Goal: Information Seeking & Learning: Learn about a topic

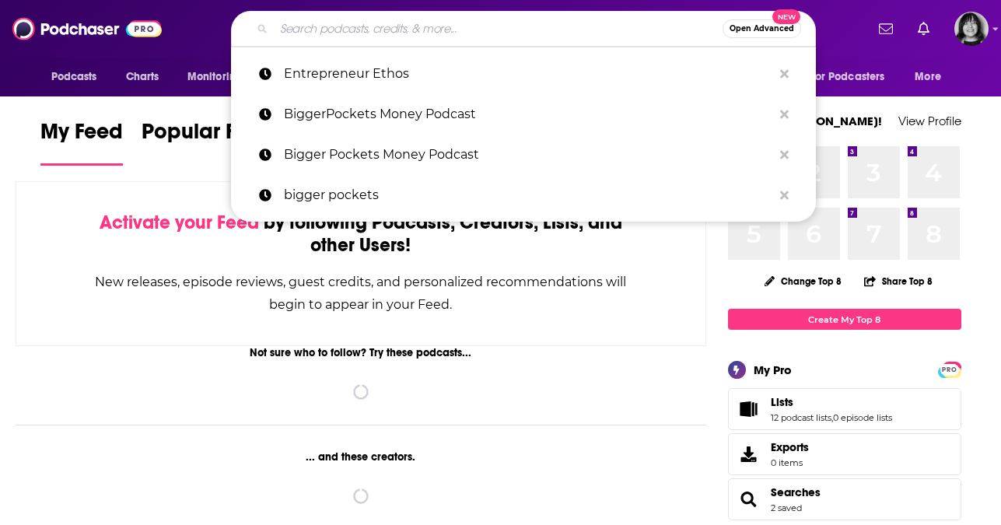
click at [461, 26] on input "Search podcasts, credits, & more..." at bounding box center [498, 28] width 449 height 25
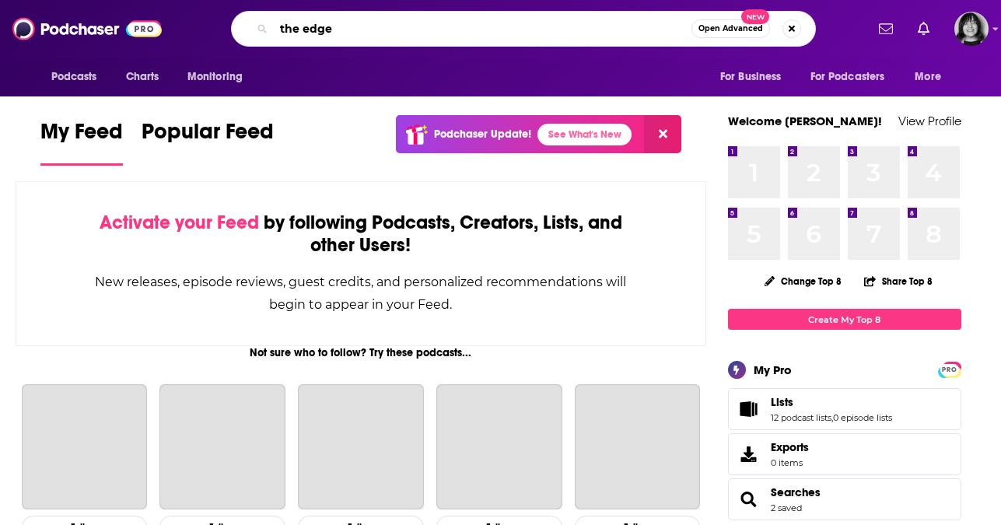
type input "the edge"
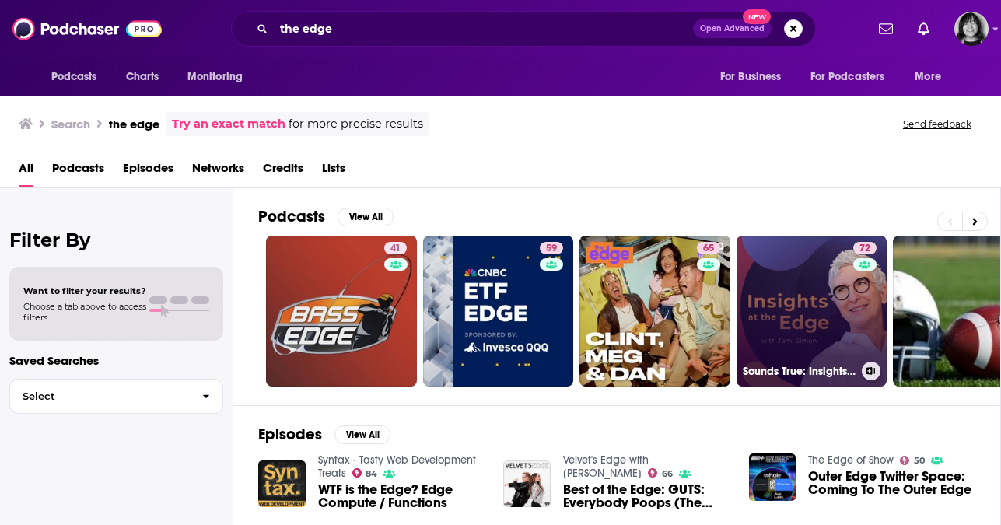
click at [787, 279] on link "72 Sounds True: Insights at the Edge" at bounding box center [812, 311] width 151 height 151
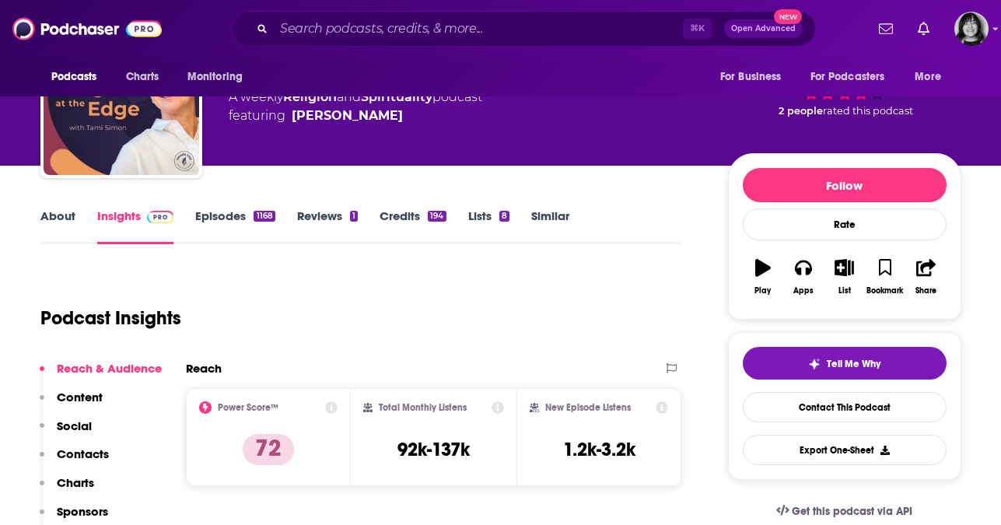
scroll to position [86, 0]
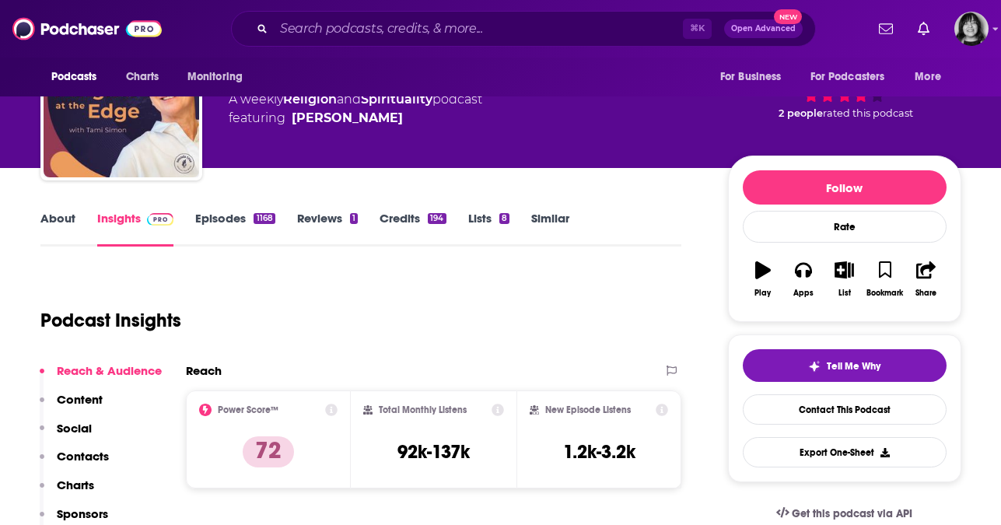
click at [58, 209] on div "About Insights Episodes 1168 Reviews 1 Credits 194 Lists 8 Similar" at bounding box center [361, 227] width 642 height 38
click at [58, 211] on link "About" at bounding box center [57, 229] width 35 height 36
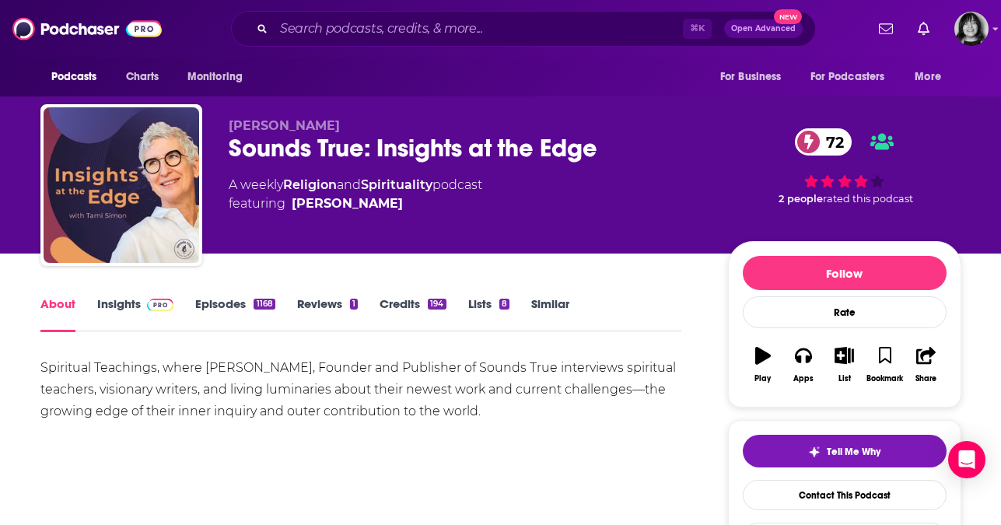
click at [107, 304] on link "Insights" at bounding box center [135, 314] width 77 height 36
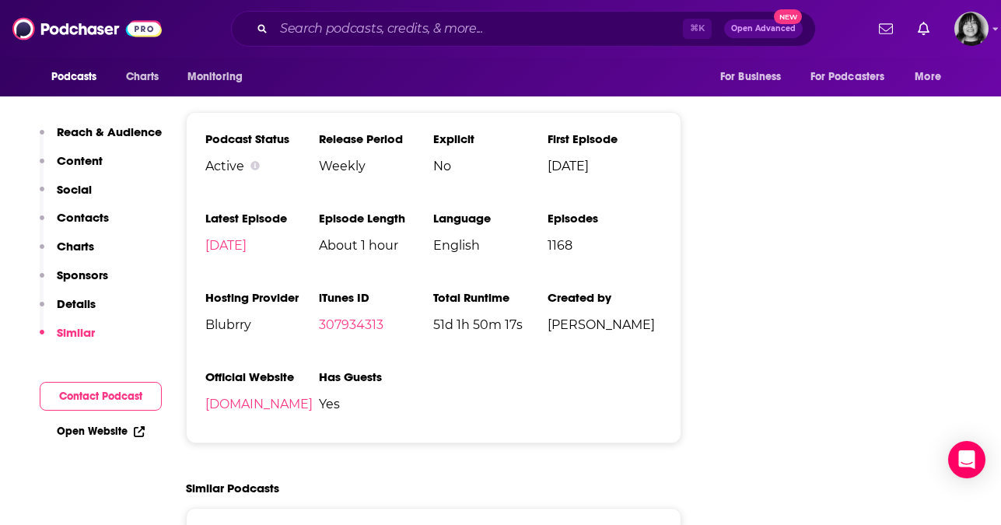
scroll to position [2709, 0]
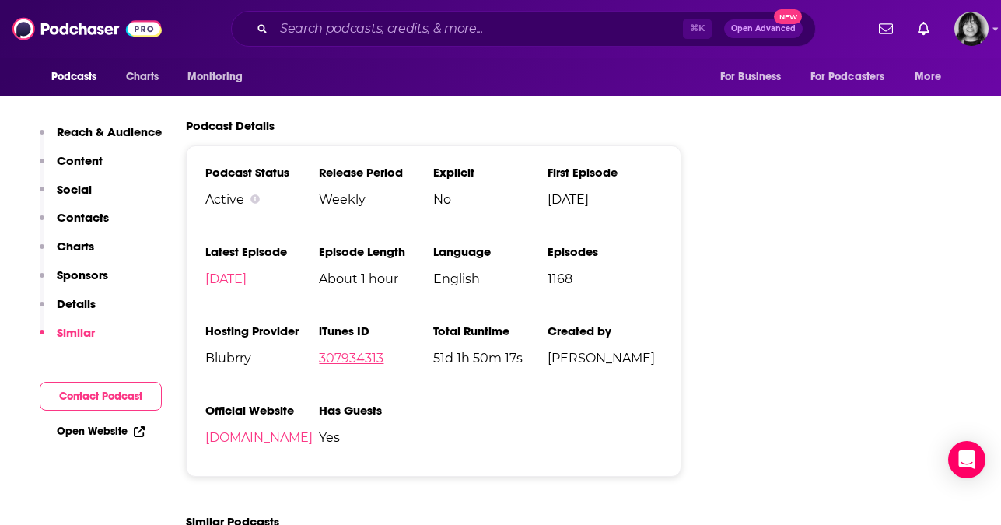
click at [371, 351] on link "307934313" at bounding box center [351, 358] width 65 height 15
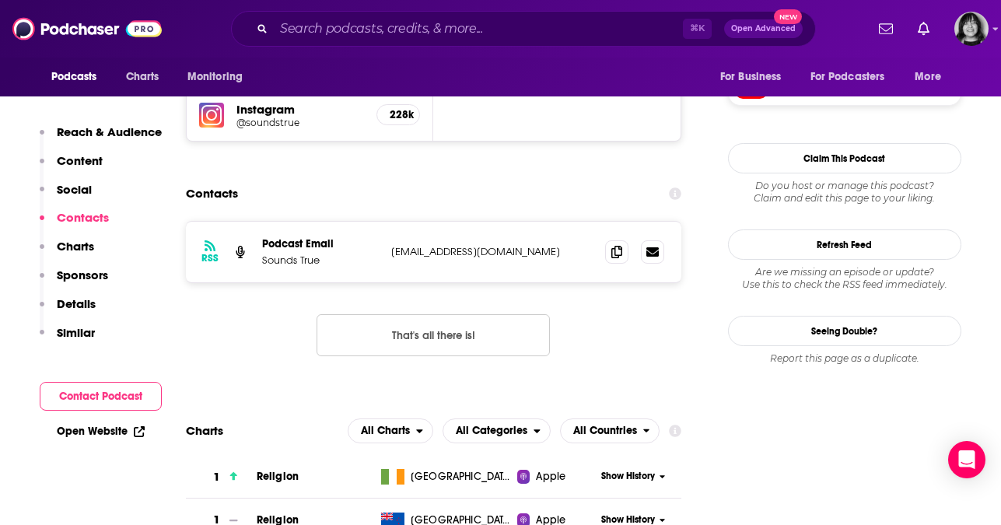
scroll to position [1274, 0]
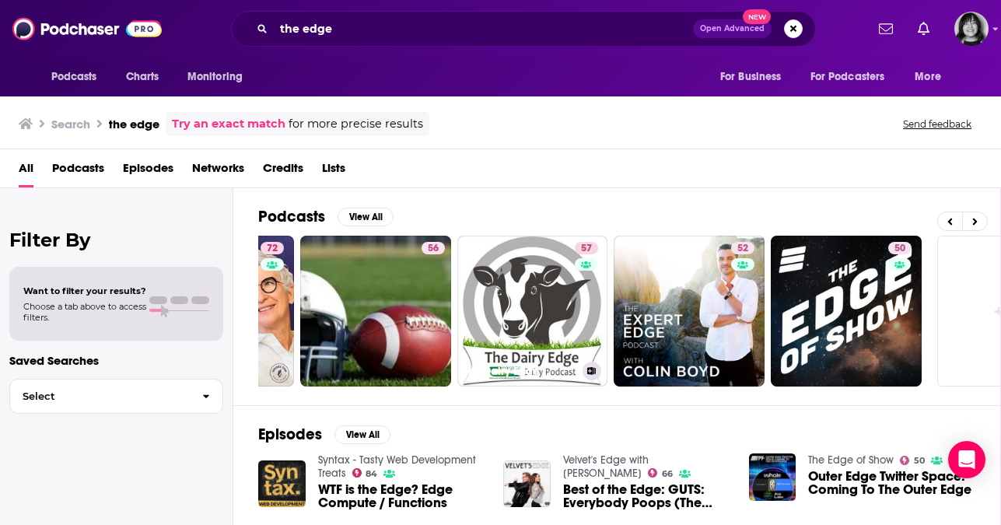
scroll to position [0, 594]
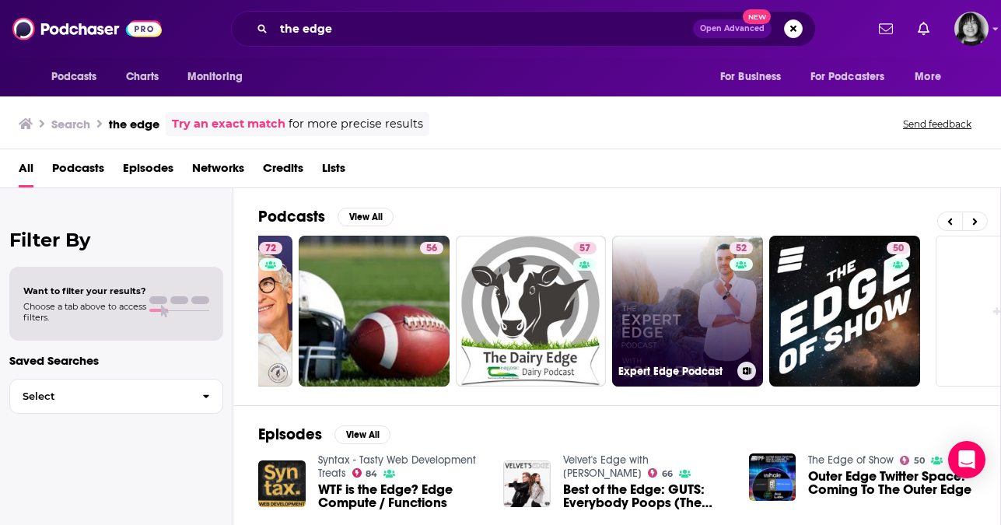
click at [696, 307] on link "52 Expert Edge Podcast" at bounding box center [687, 311] width 151 height 151
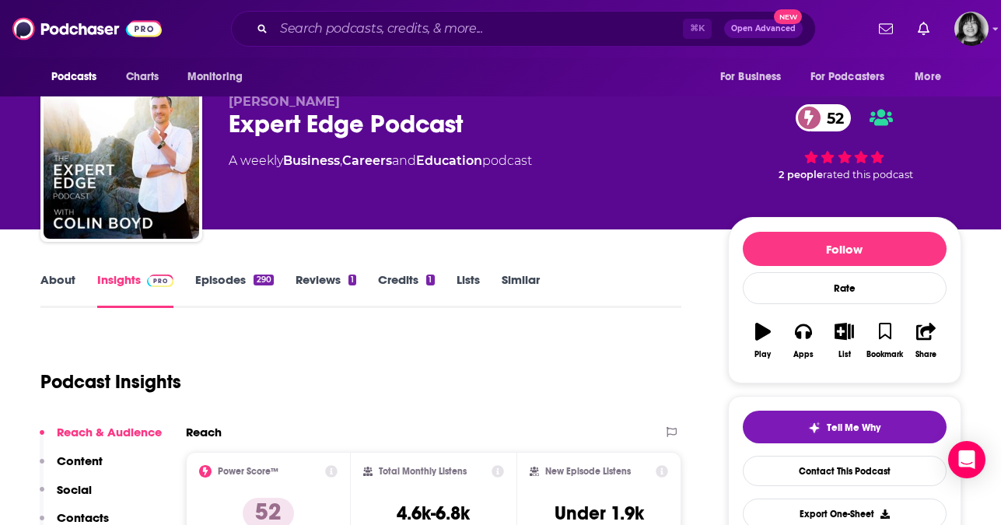
scroll to position [25, 0]
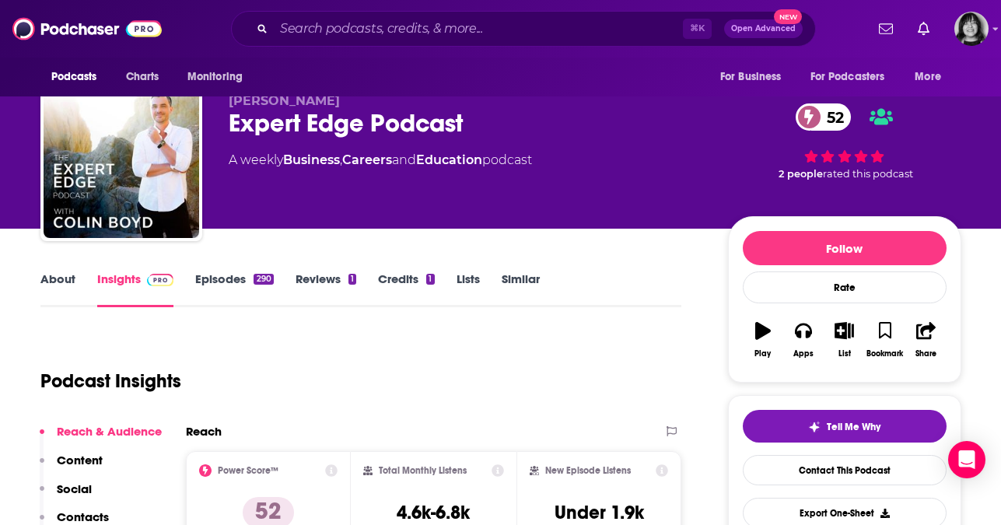
click at [61, 280] on link "About" at bounding box center [57, 290] width 35 height 36
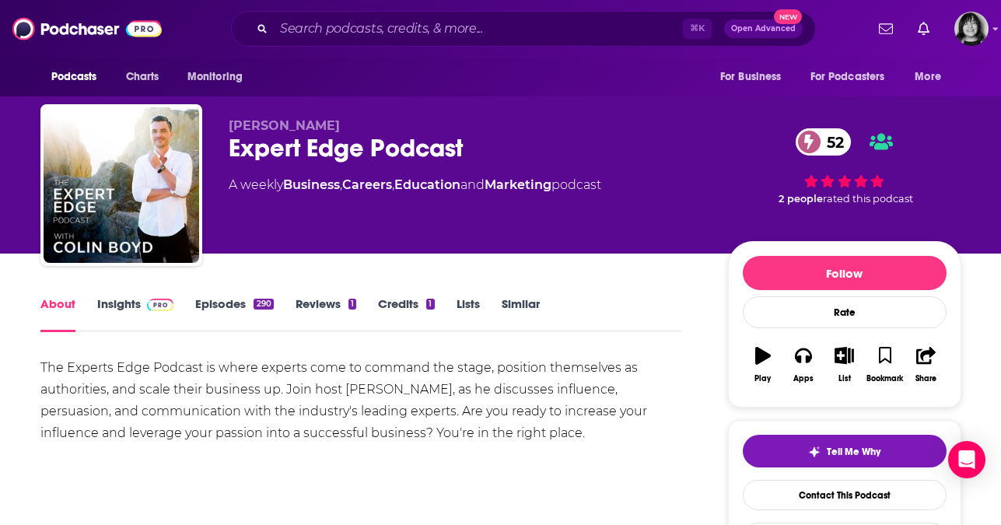
click at [110, 299] on link "Insights" at bounding box center [135, 314] width 77 height 36
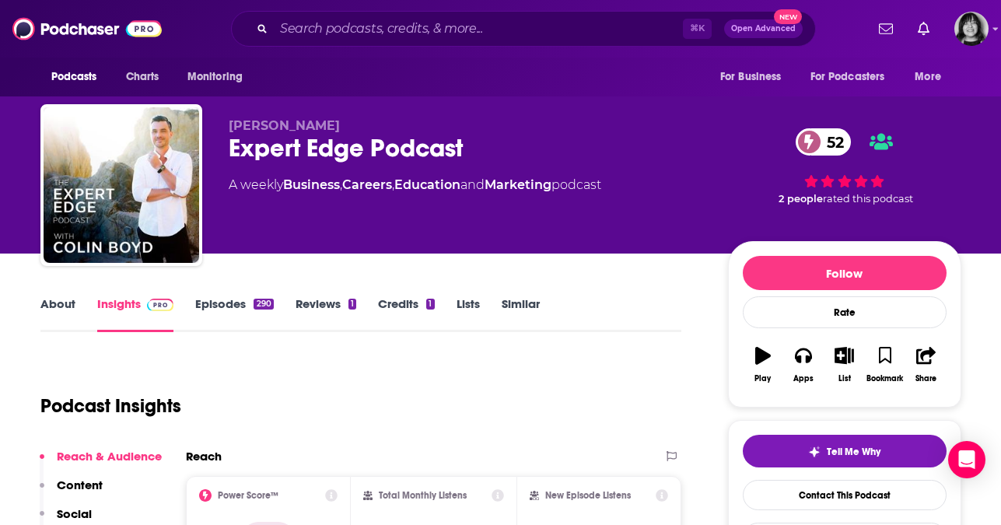
click at [54, 305] on link "About" at bounding box center [57, 314] width 35 height 36
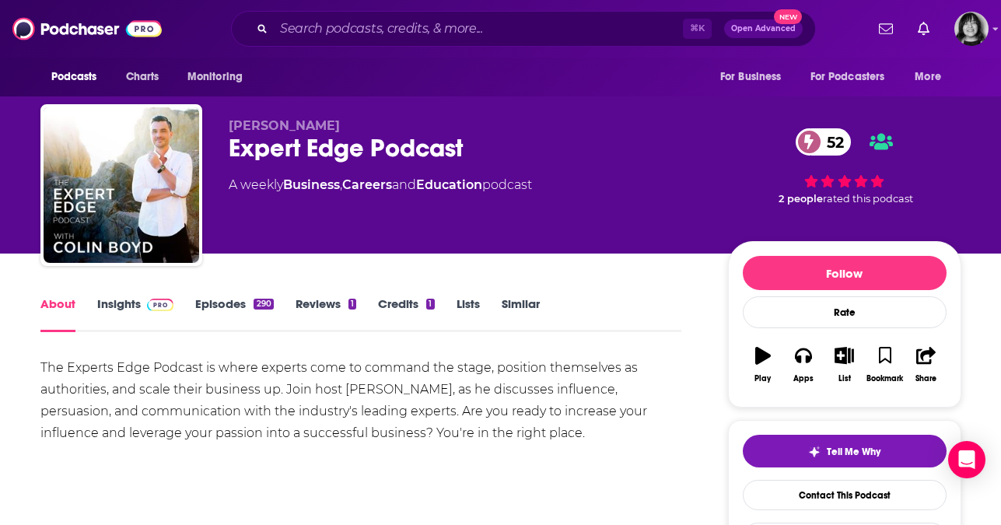
click at [255, 128] on span "Colin Boyd" at bounding box center [284, 125] width 111 height 15
copy p "Colin Boyd"
click at [118, 304] on link "Insights" at bounding box center [135, 314] width 77 height 36
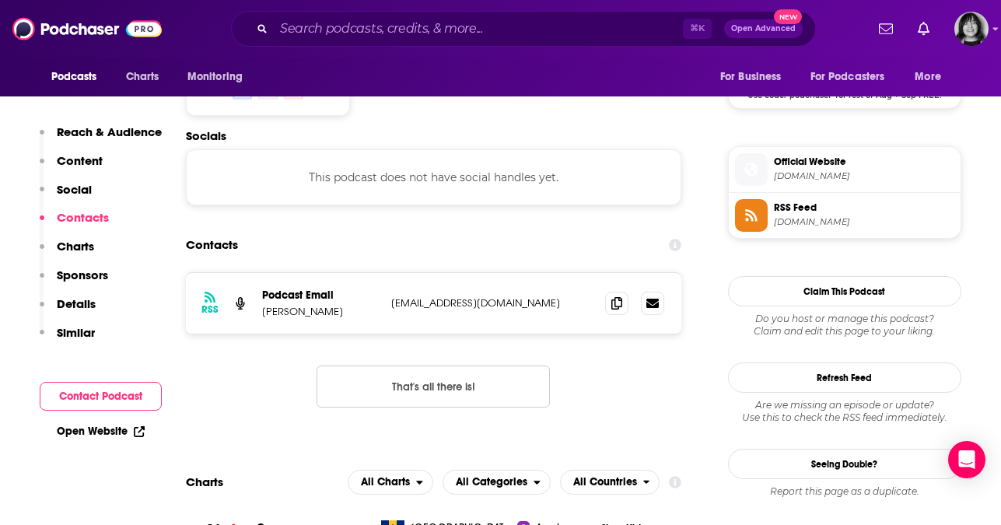
scroll to position [1318, 0]
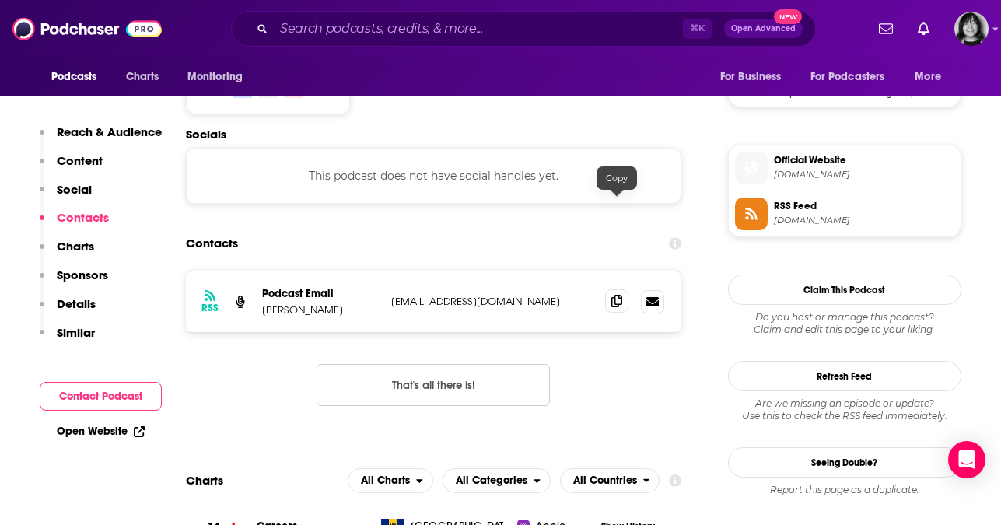
click at [622, 295] on icon at bounding box center [616, 301] width 11 height 12
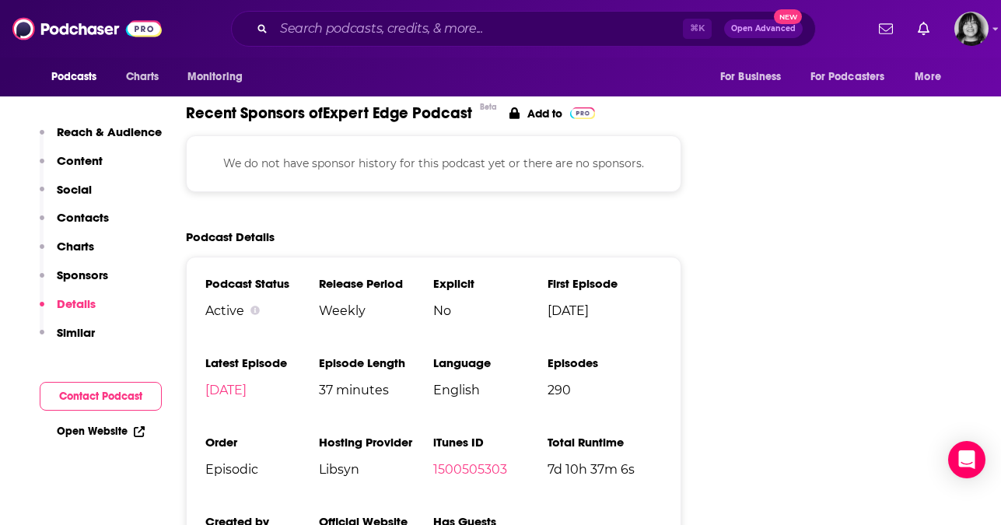
scroll to position [2083, 0]
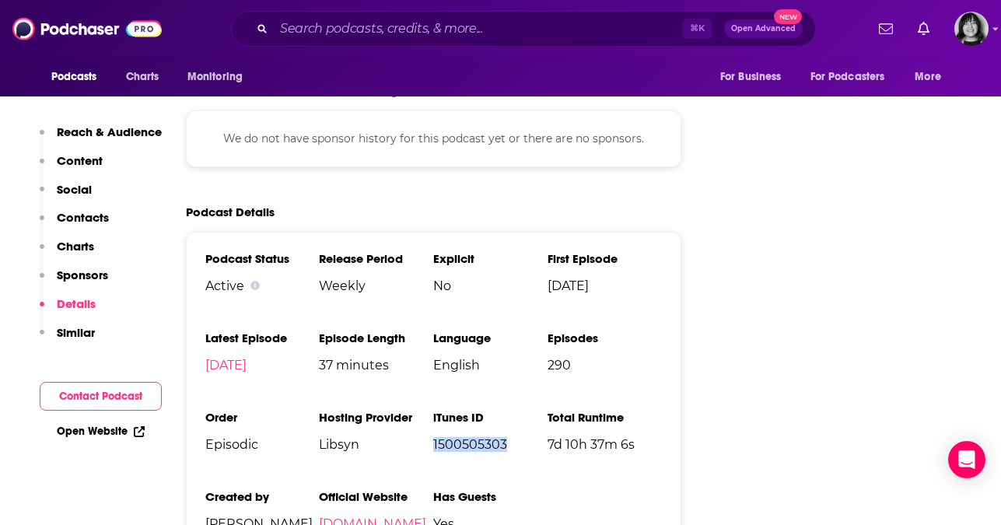
click at [347, 517] on link "expertedgepodcast.com" at bounding box center [372, 524] width 107 height 15
click at [461, 29] on input "Search podcasts, credits, & more..." at bounding box center [478, 28] width 409 height 25
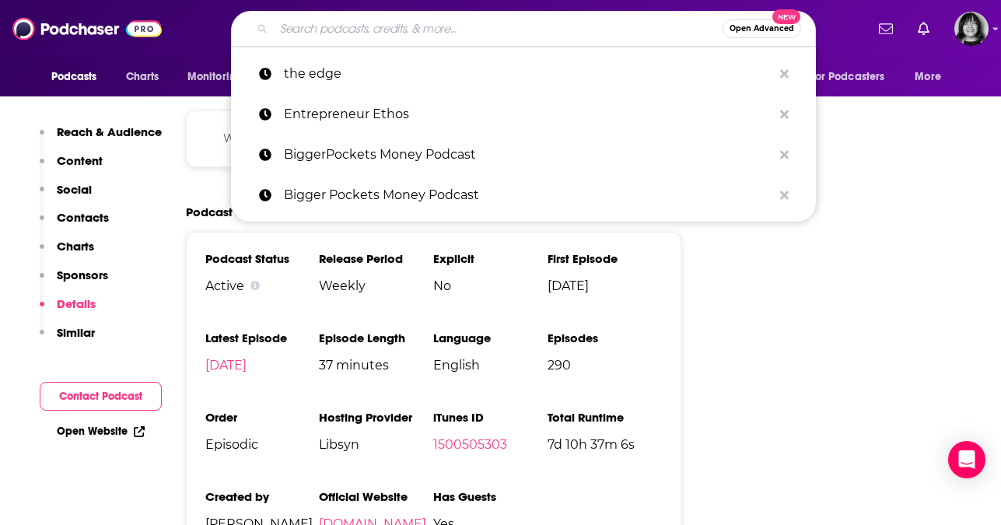
paste input "The Knowledge with David Elikwu"
type input "The Knowledge with David Elikwu"
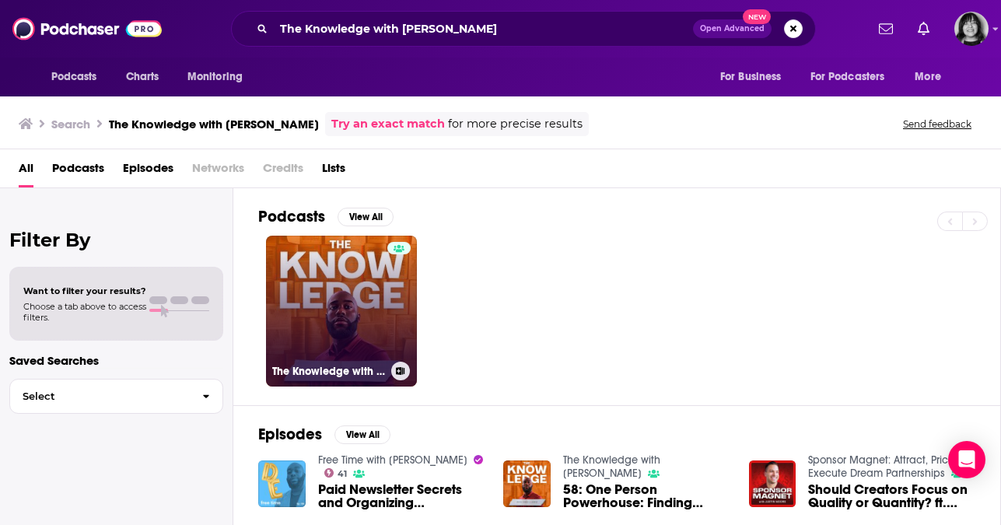
click at [357, 290] on link "The Knowledge with David Elikwu" at bounding box center [341, 311] width 151 height 151
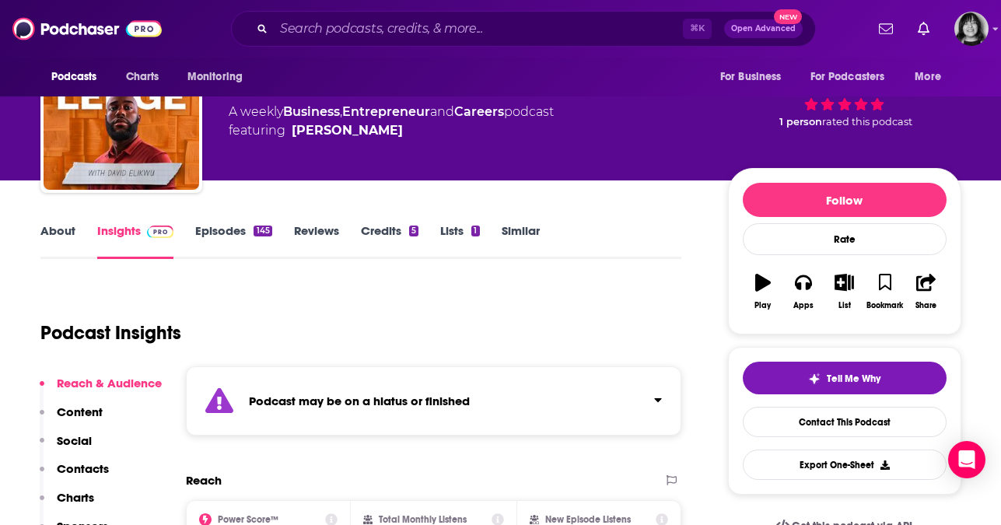
scroll to position [76, 0]
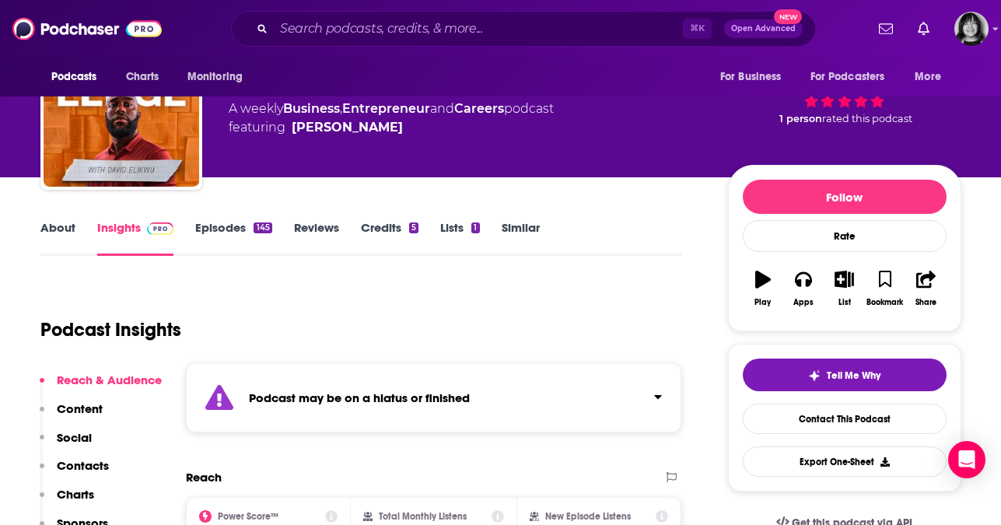
click at [306, 391] on strong "Podcast may be on a hiatus or finished" at bounding box center [359, 398] width 221 height 15
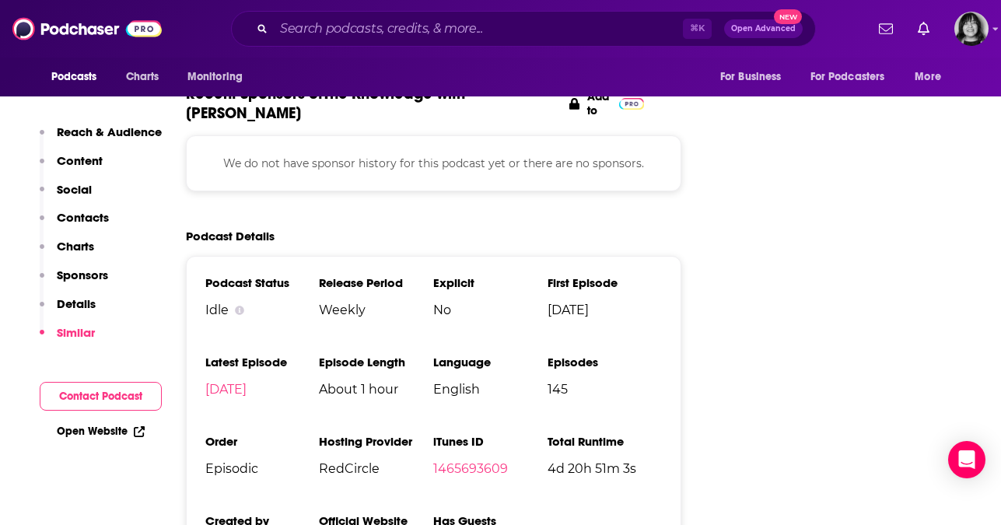
scroll to position [1952, 0]
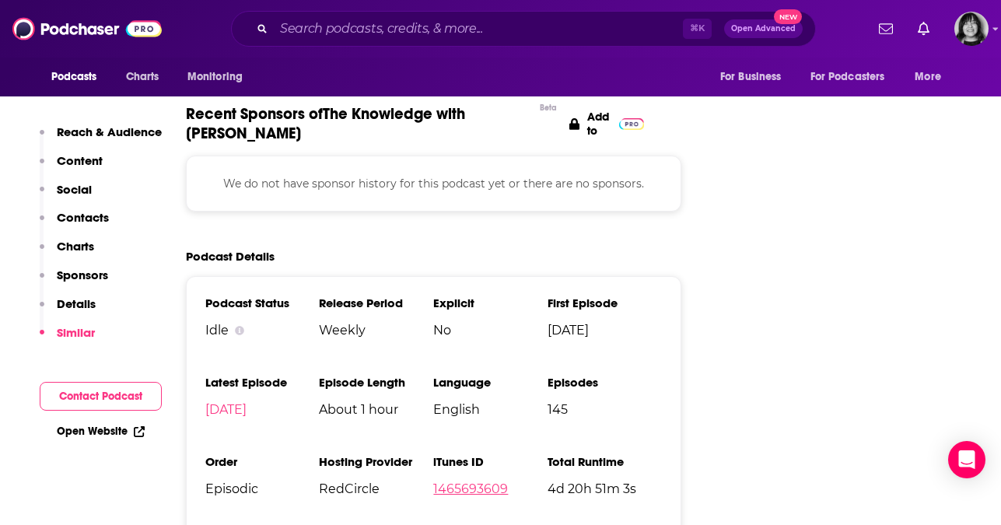
click at [467, 482] on link "1465693609" at bounding box center [470, 489] width 75 height 15
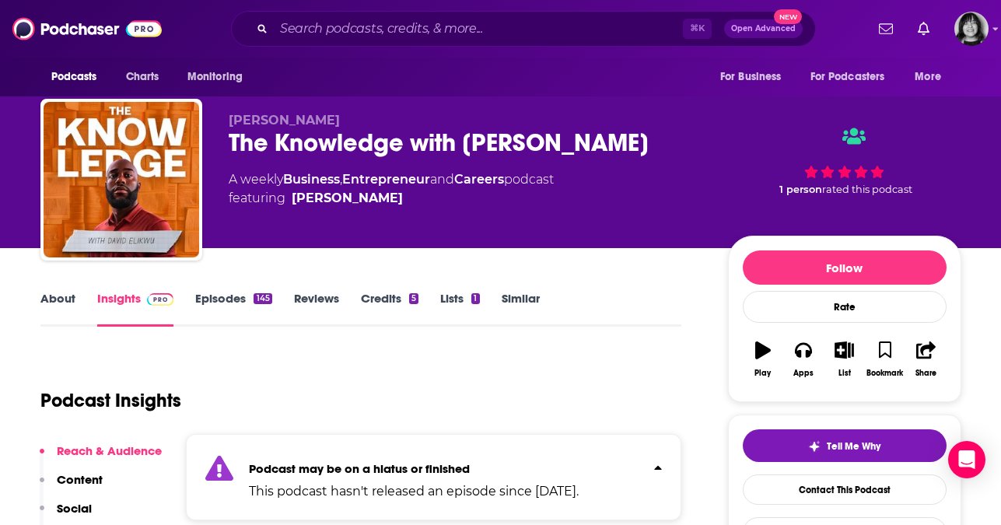
scroll to position [0, 0]
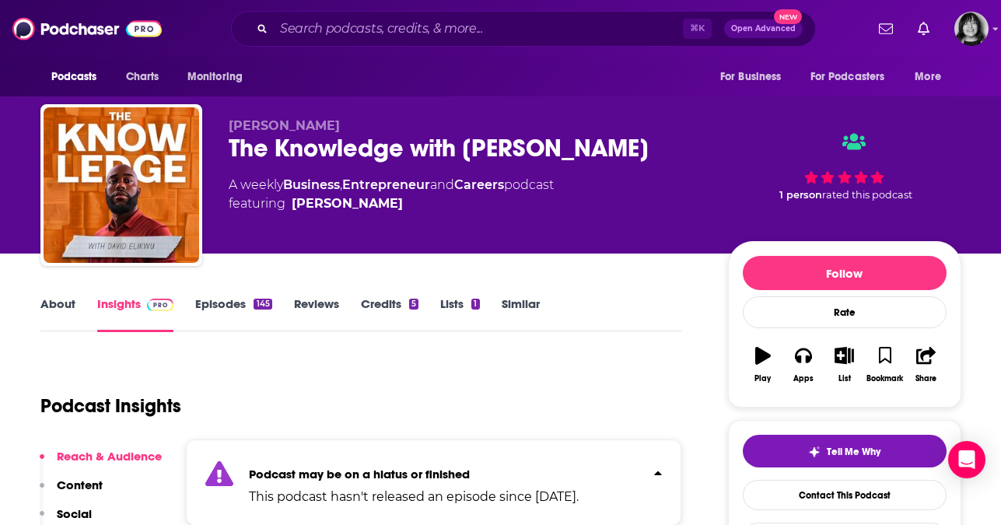
click at [63, 303] on link "About" at bounding box center [57, 314] width 35 height 36
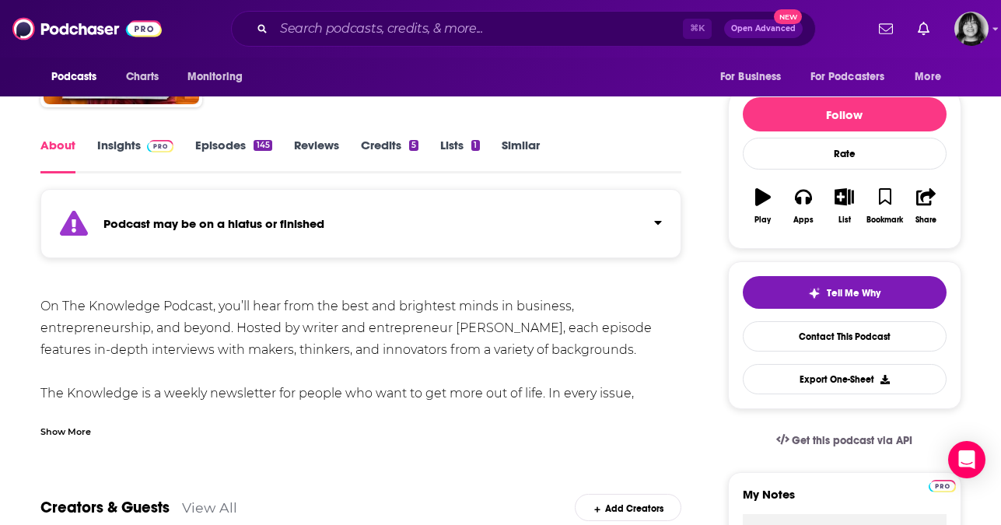
scroll to position [163, 0]
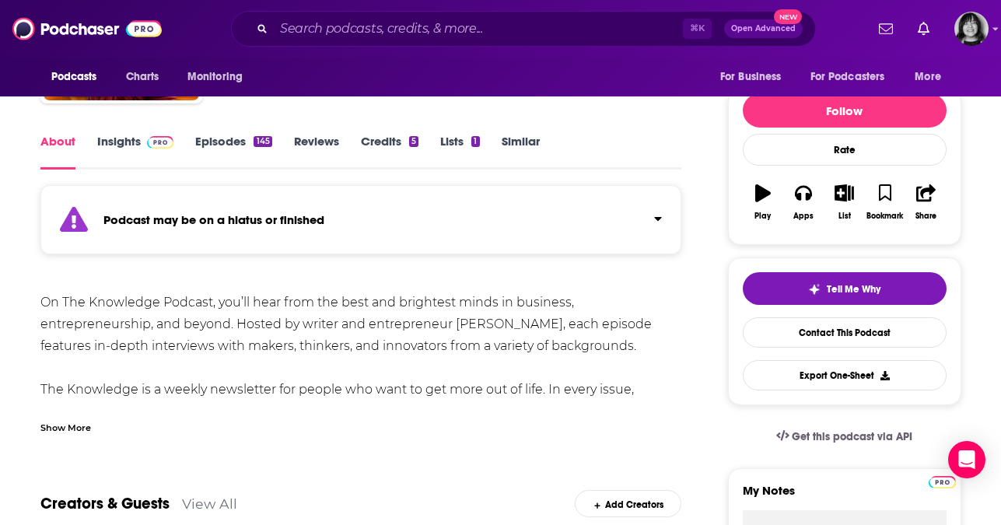
click at [81, 422] on div "Show More" at bounding box center [65, 426] width 51 height 15
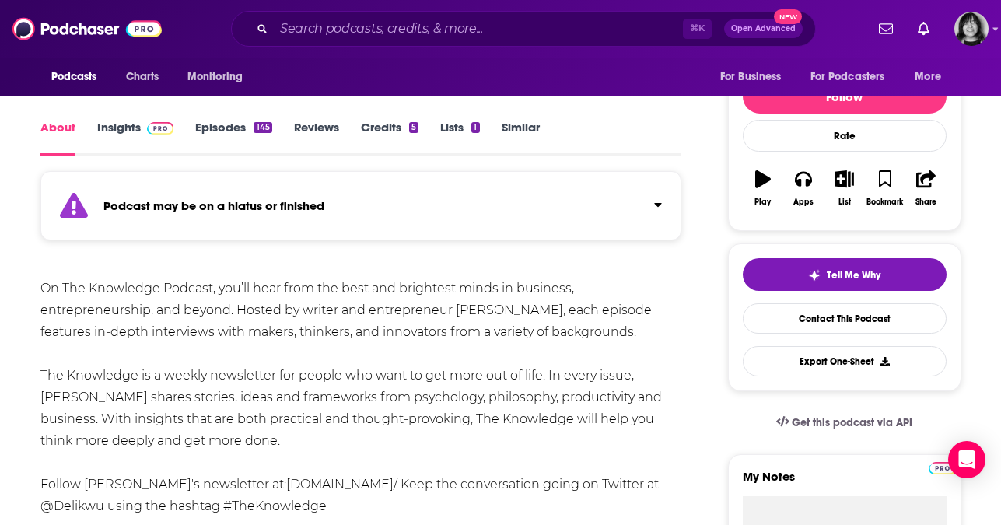
scroll to position [196, 0]
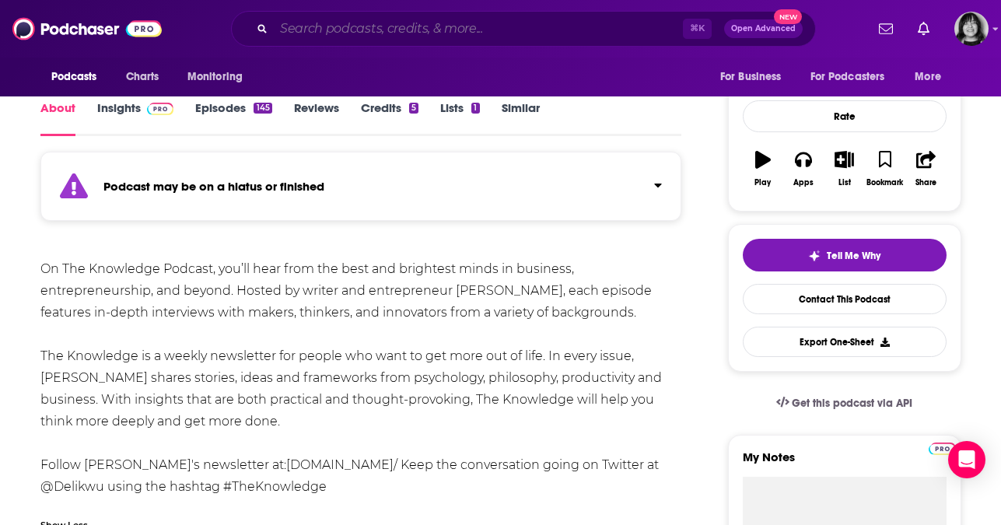
click at [523, 26] on input "Search podcasts, credits, & more..." at bounding box center [478, 28] width 409 height 25
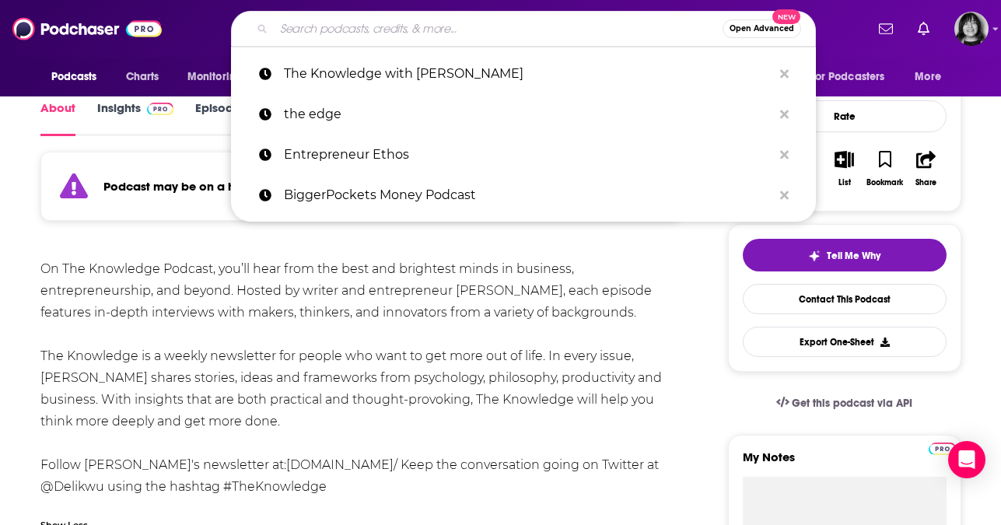
paste input "The 10 Minute Entrepreneur"
type input "The 10 Minute Entrepreneur"
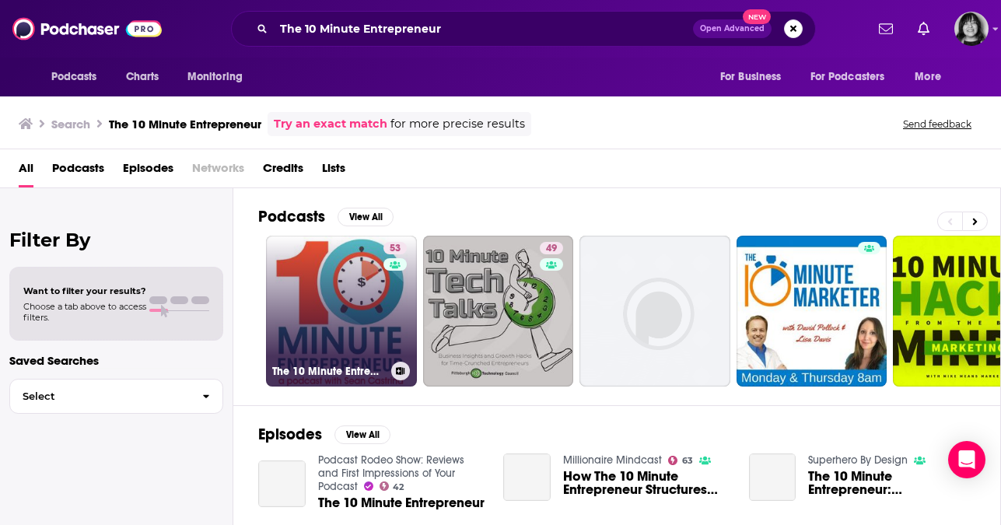
click at [310, 303] on link "53 The 10 Minute Entrepreneur" at bounding box center [341, 311] width 151 height 151
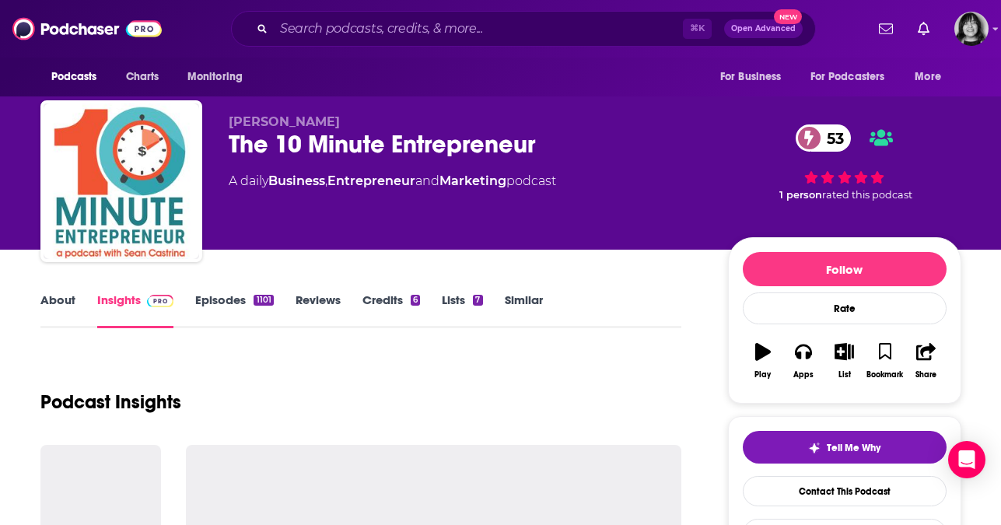
scroll to position [16, 0]
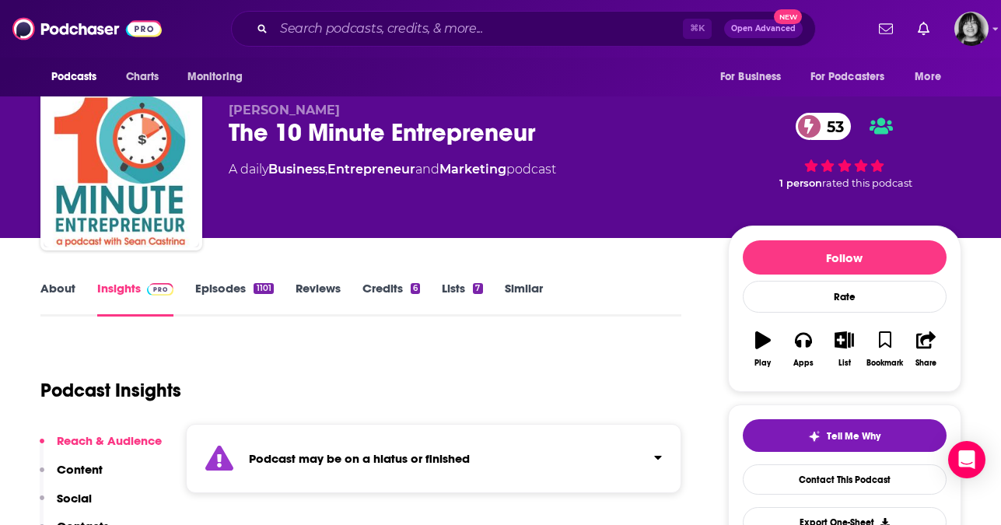
click at [307, 454] on strong "Podcast may be on a hiatus or finished" at bounding box center [359, 458] width 221 height 15
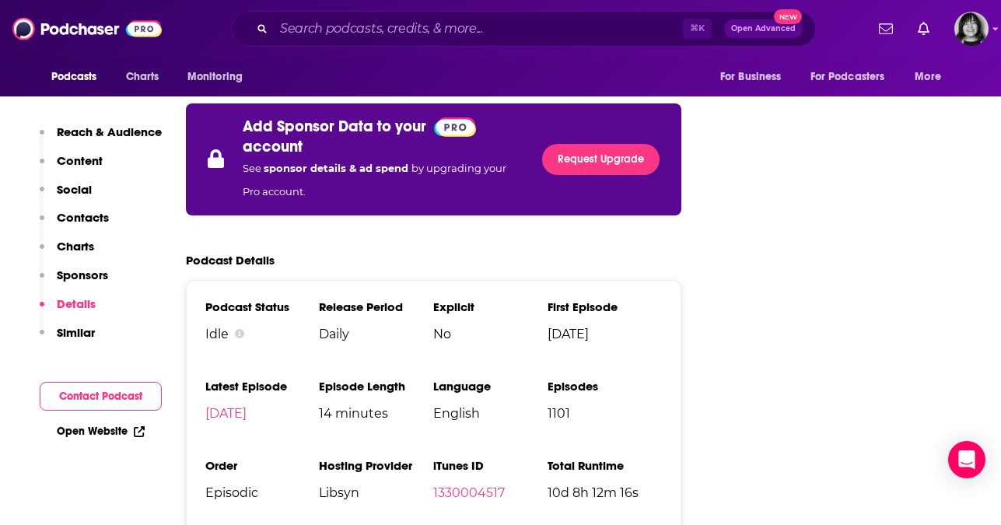
scroll to position [2317, 0]
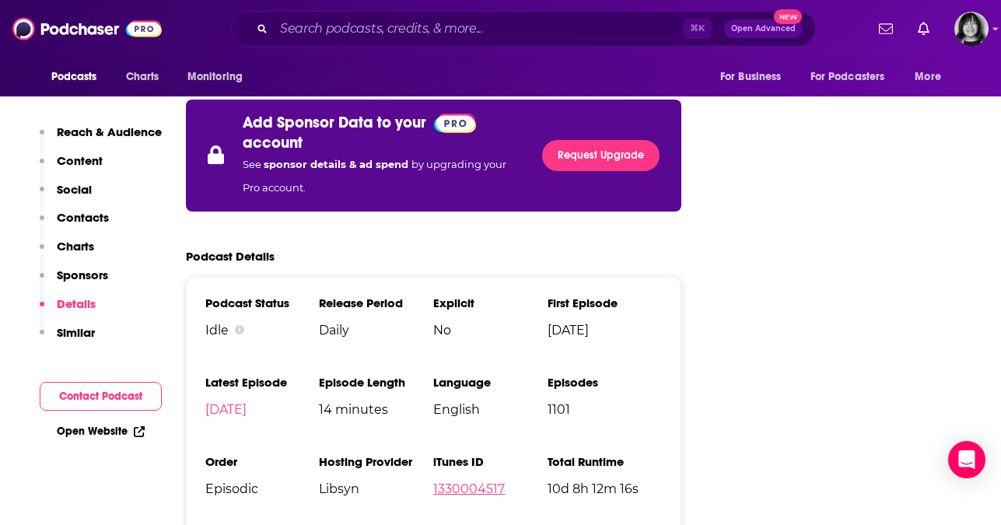
click at [439, 482] on link "1330004517" at bounding box center [469, 489] width 72 height 15
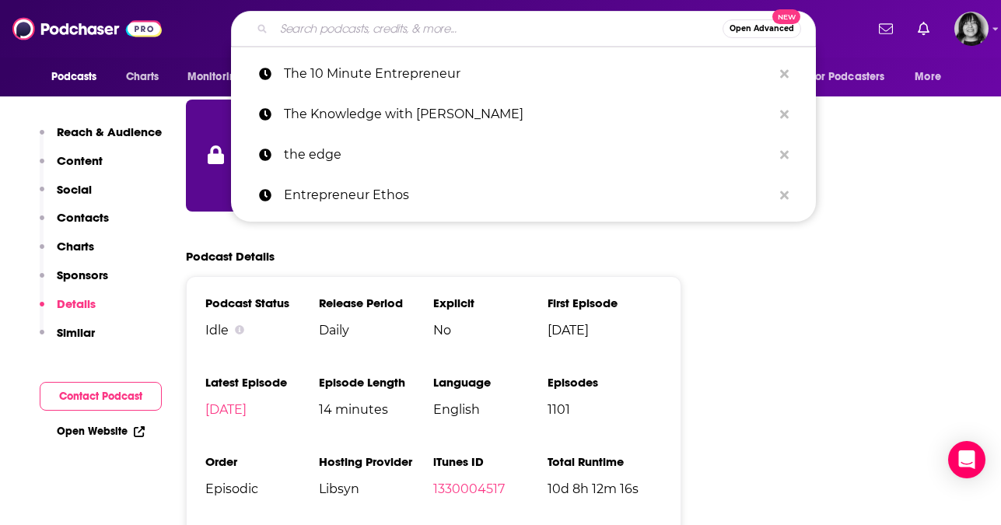
click at [530, 31] on input "Search podcasts, credits, & more..." at bounding box center [498, 28] width 449 height 25
paste input "How To Business Show"
type input "How To Business Show"
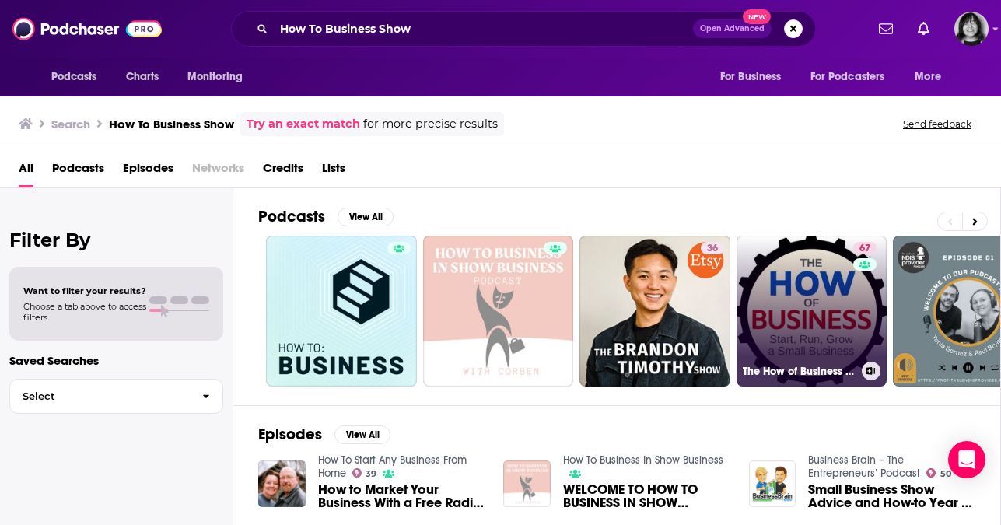
click at [776, 283] on link "67 The How of Business - How to start, run, grow and exit a small business." at bounding box center [812, 311] width 151 height 151
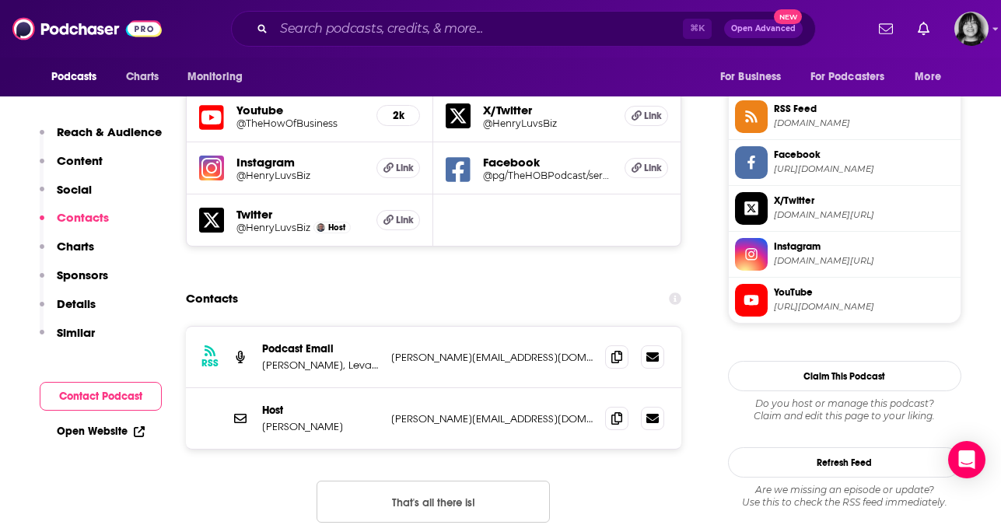
scroll to position [1416, 0]
click at [433, 32] on input "Search podcasts, credits, & more..." at bounding box center [478, 28] width 409 height 25
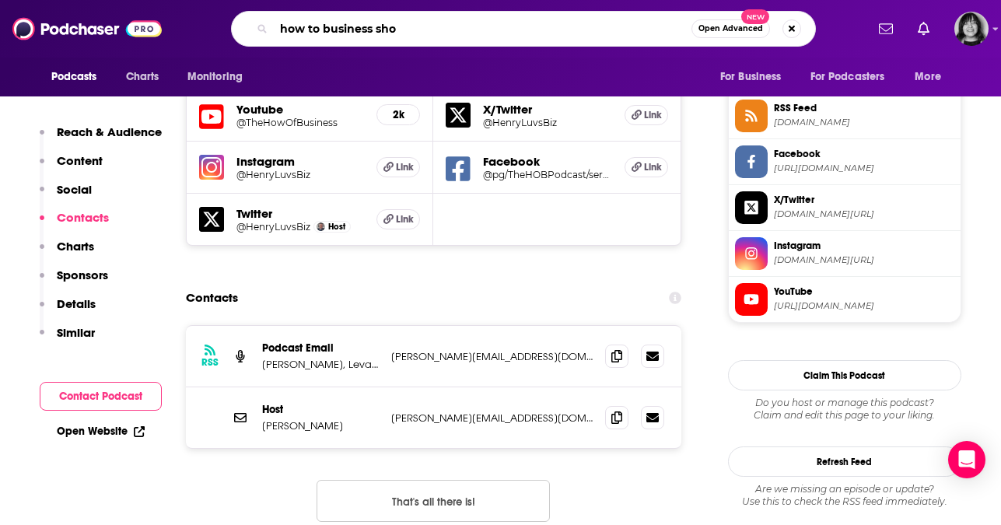
type input "how to business show"
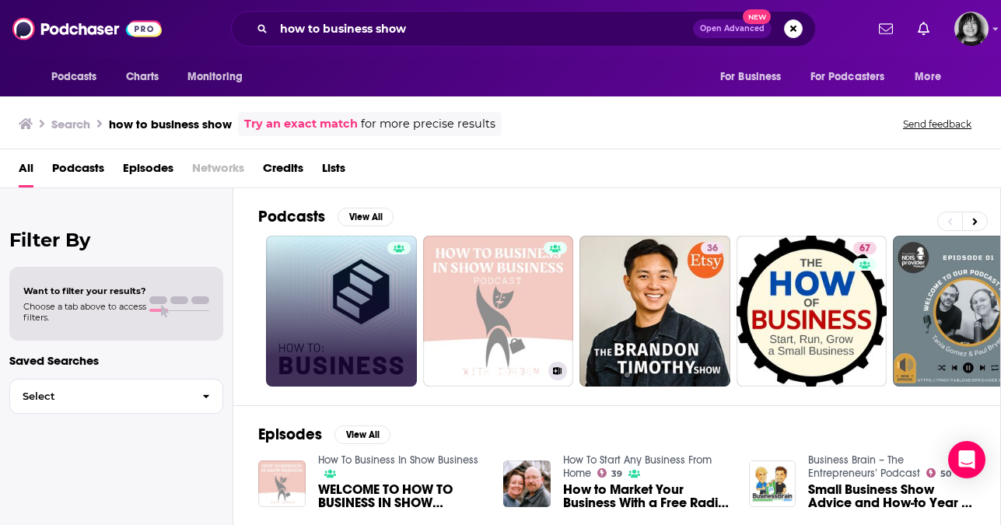
click at [380, 275] on link at bounding box center [341, 311] width 151 height 151
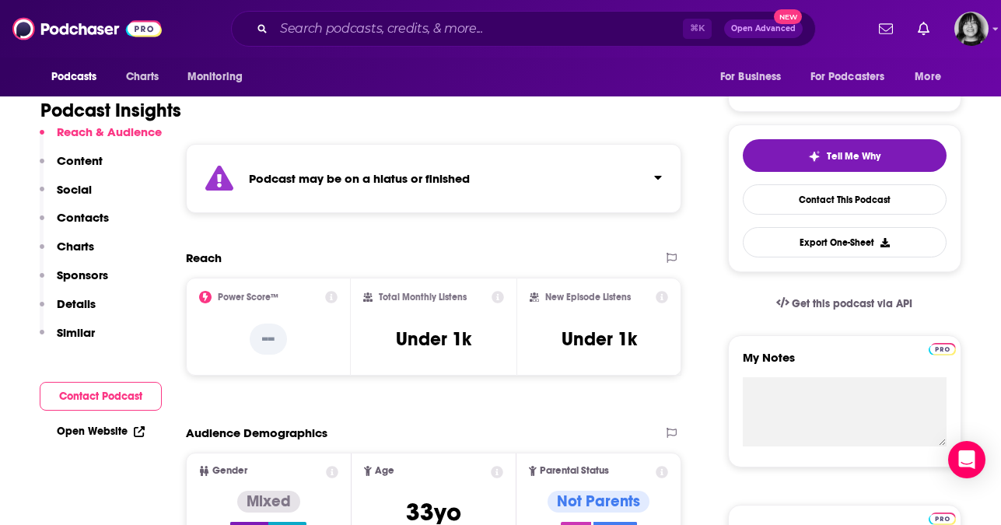
scroll to position [293, 0]
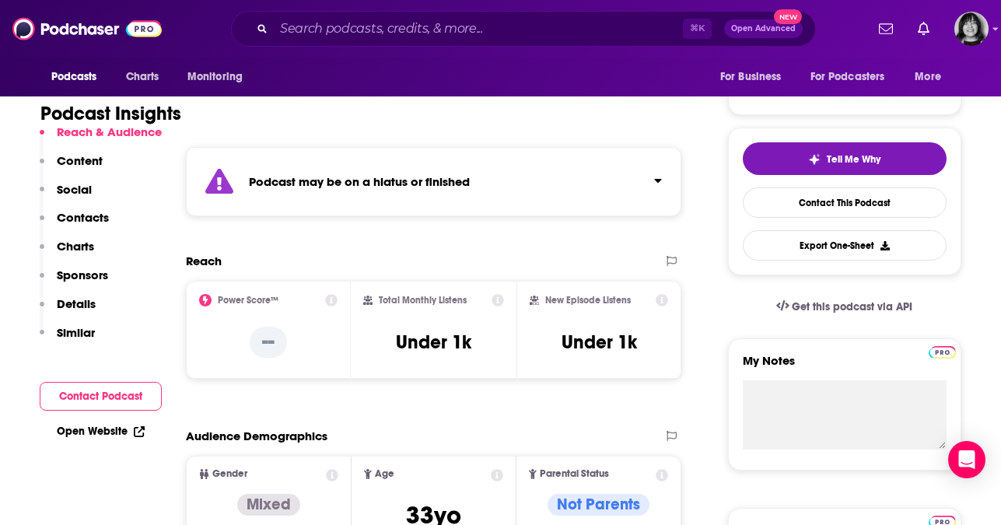
click at [394, 187] on strong "Podcast may be on a hiatus or finished" at bounding box center [359, 181] width 221 height 15
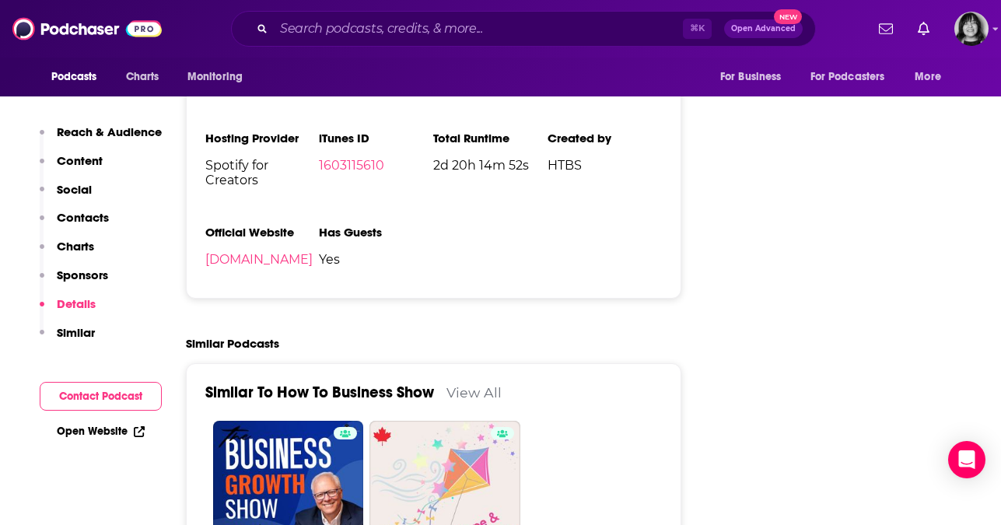
scroll to position [2142, 0]
click at [366, 168] on link "1603115610" at bounding box center [351, 164] width 65 height 15
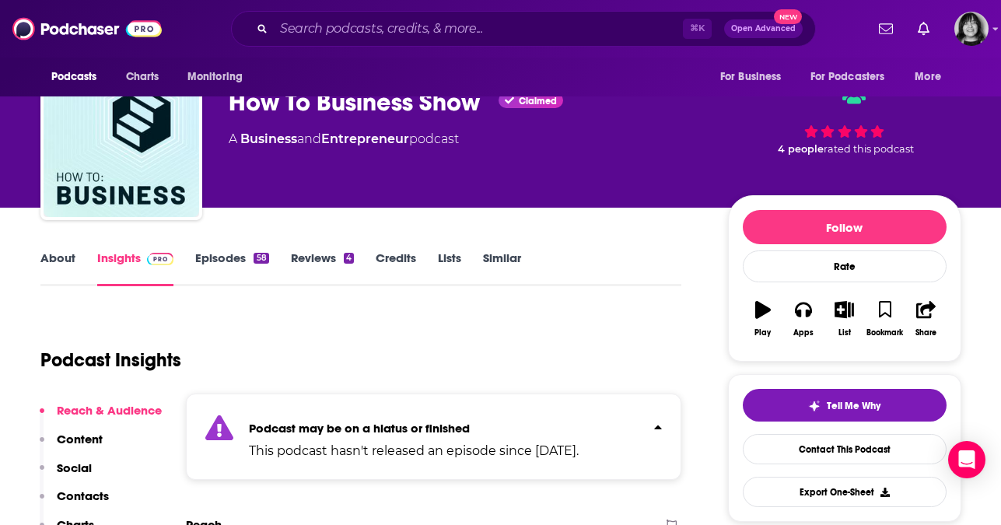
scroll to position [0, 0]
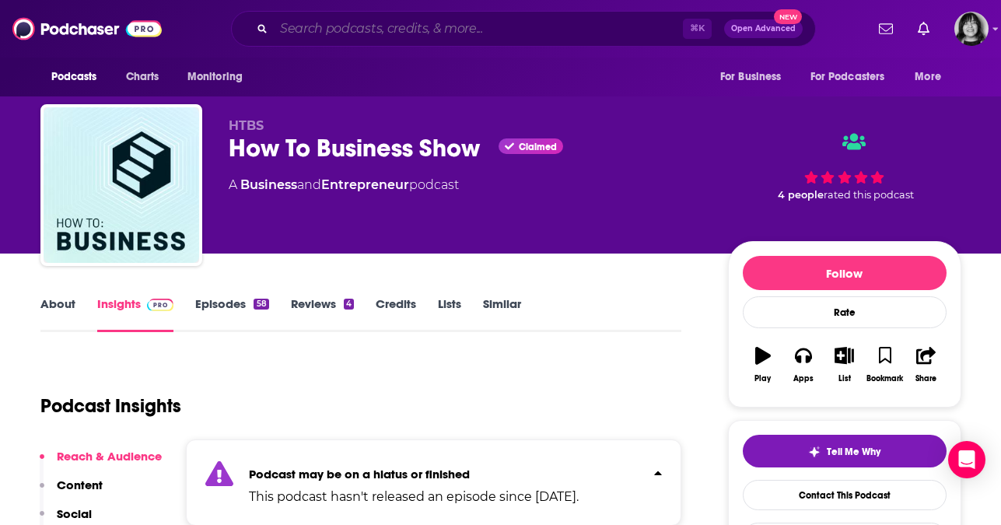
click at [430, 36] on input "Search podcasts, credits, & more..." at bounding box center [478, 28] width 409 height 25
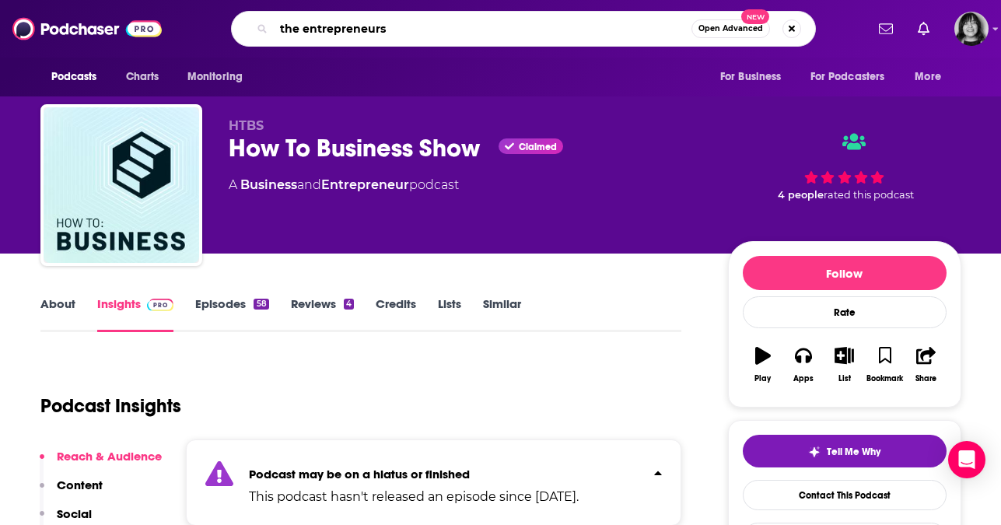
type input "the entrepreneurs"
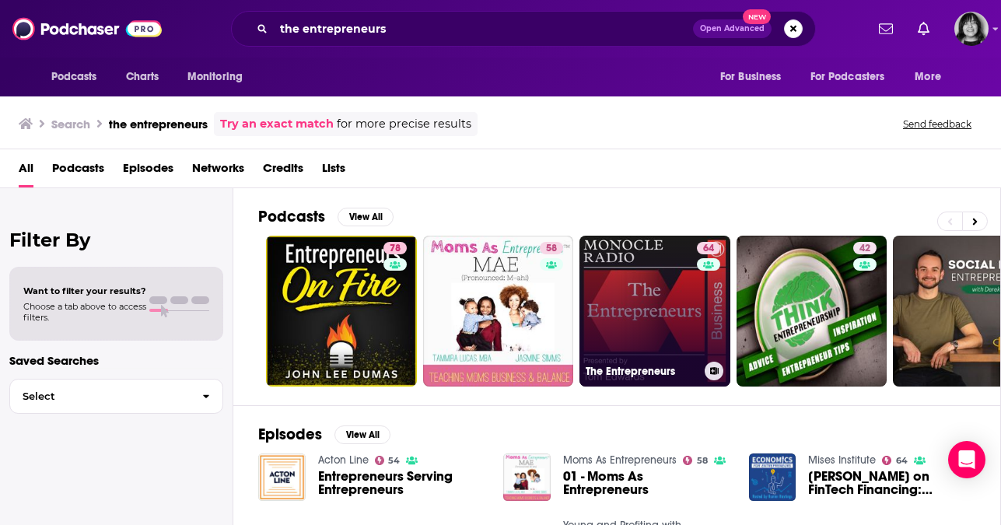
click at [649, 321] on link "64 The Entrepreneurs" at bounding box center [655, 311] width 151 height 151
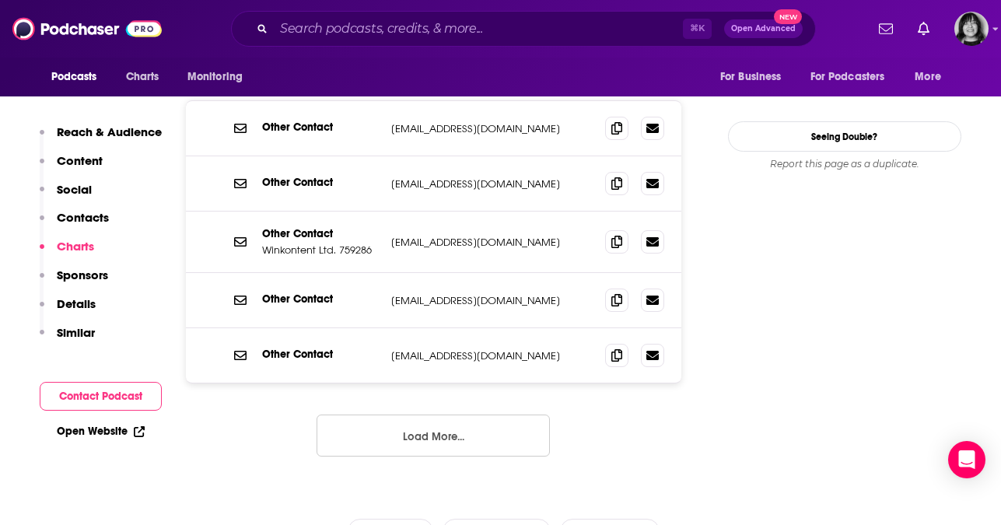
scroll to position [1505, 0]
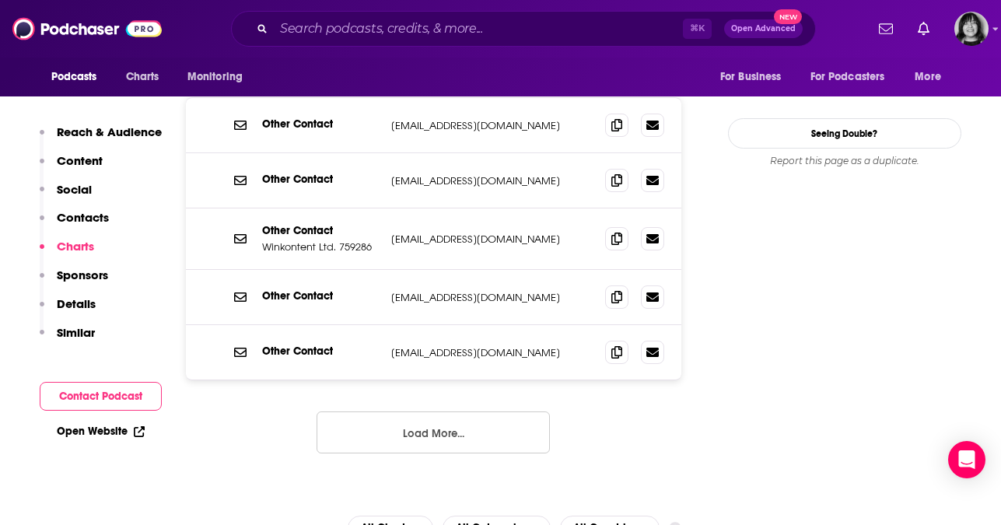
click at [487, 412] on button "Load More..." at bounding box center [433, 433] width 233 height 42
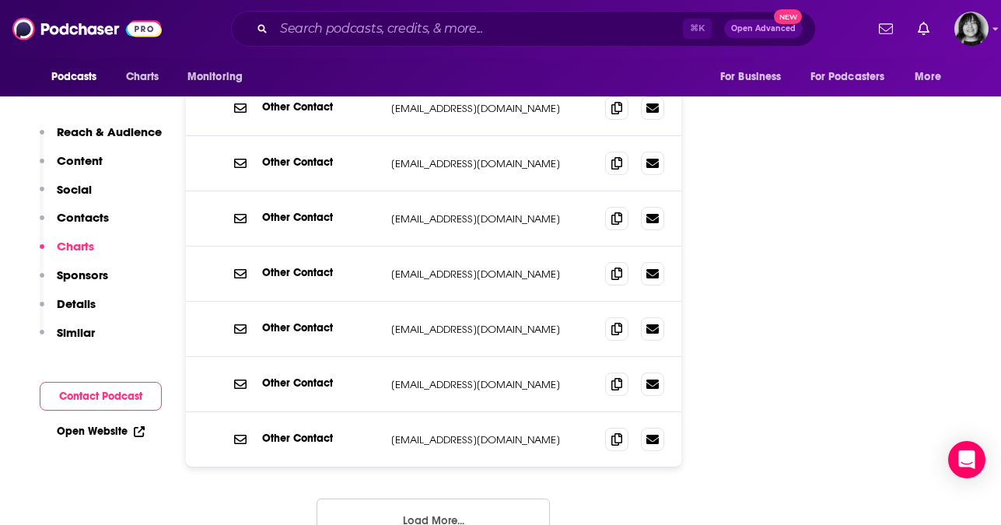
scroll to position [1693, 0]
click at [446, 499] on button "Load More..." at bounding box center [433, 520] width 233 height 42
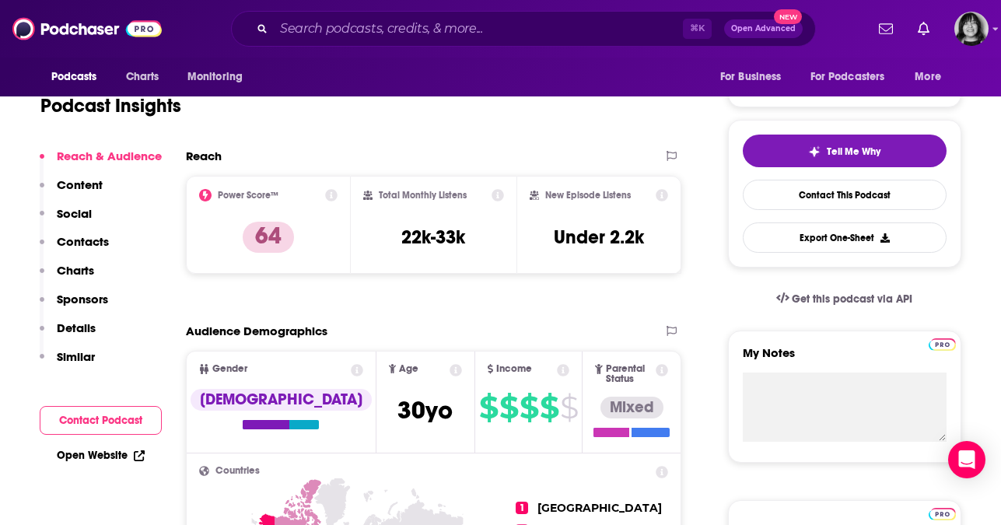
scroll to position [0, 0]
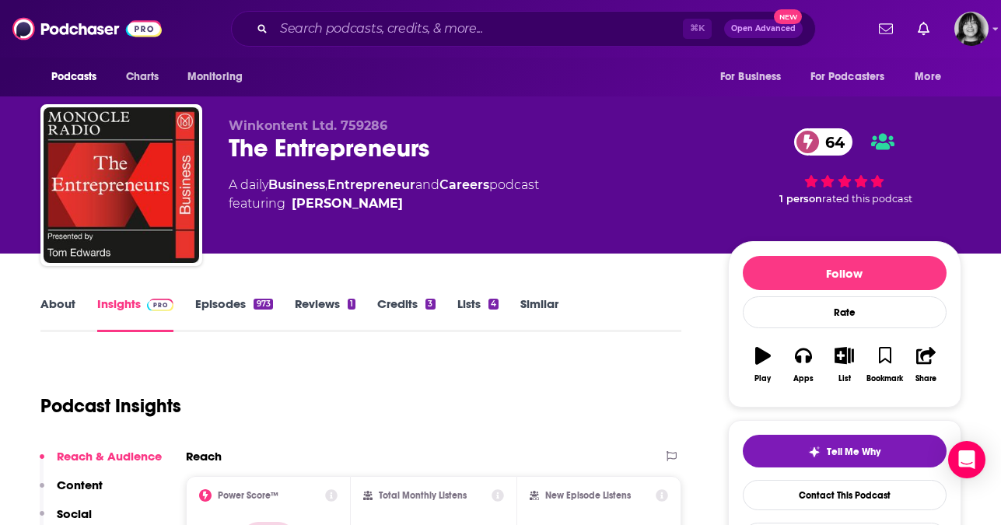
click at [60, 302] on link "About" at bounding box center [57, 314] width 35 height 36
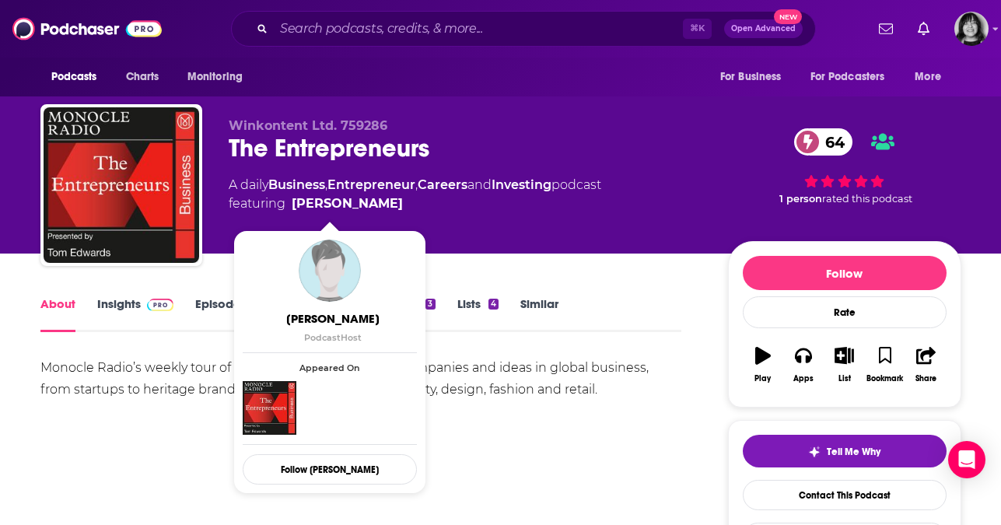
drag, startPoint x: 379, startPoint y: 201, endPoint x: 366, endPoint y: 205, distance: 13.0
click at [366, 205] on span "featuring Daniel Bach" at bounding box center [415, 203] width 373 height 19
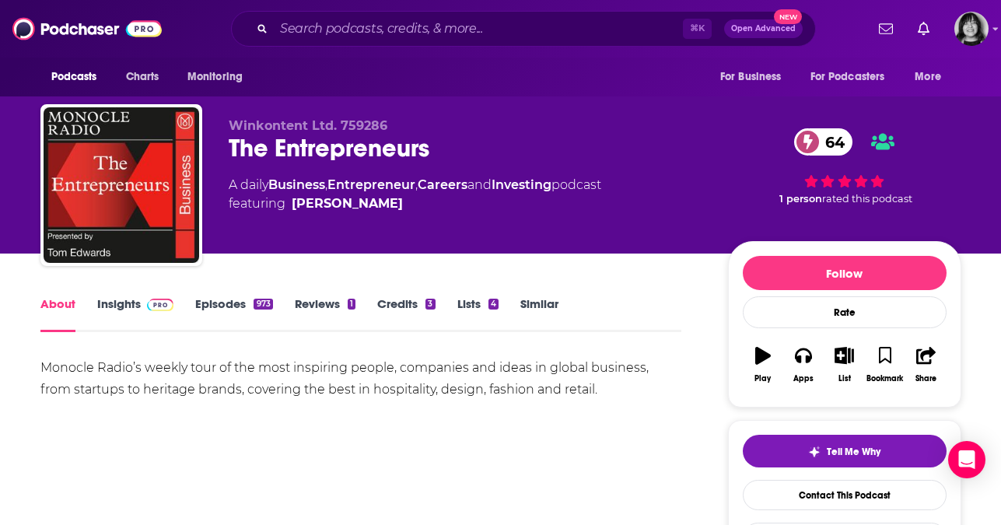
copy span "Daniel Bach"
drag, startPoint x: 402, startPoint y: 389, endPoint x: 346, endPoint y: 391, distance: 56.0
click at [346, 391] on div "Monocle Radio’s weekly tour of the most inspiring people, companies and ideas i…" at bounding box center [361, 379] width 642 height 44
copy div "ospitality"
click at [513, 23] on input "Search podcasts, credits, & more..." at bounding box center [478, 28] width 409 height 25
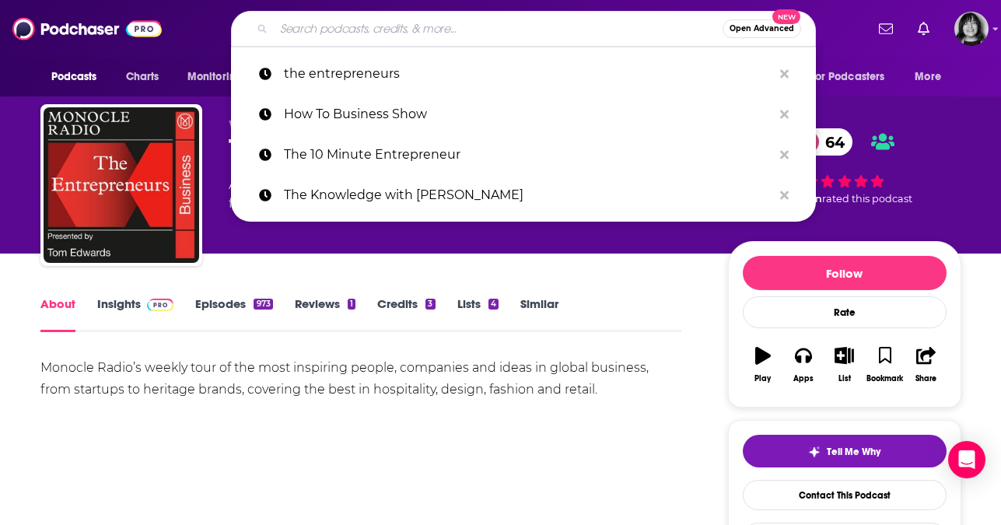
paste input "Maximize Your Influence"
type input "Maximize Your Influence"
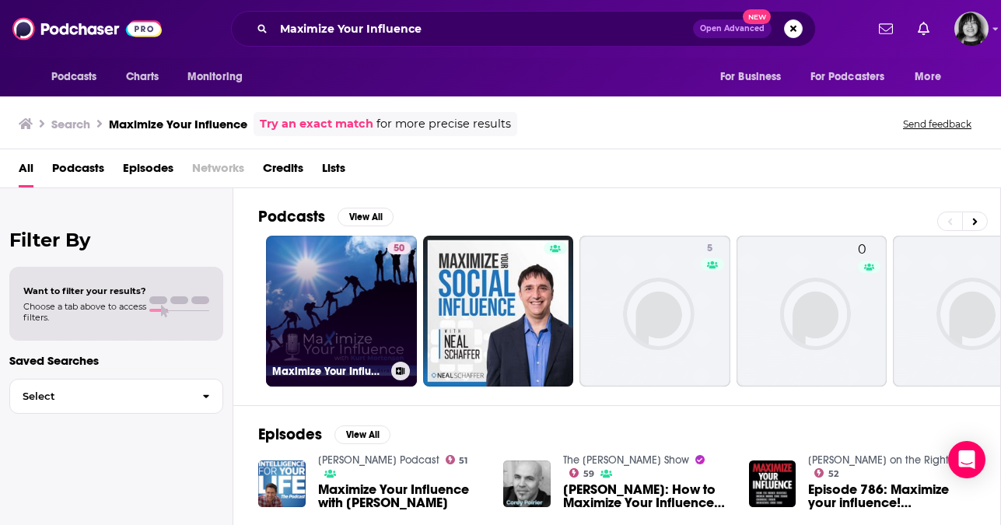
click at [363, 312] on link "50 Maximize Your Influence" at bounding box center [341, 311] width 151 height 151
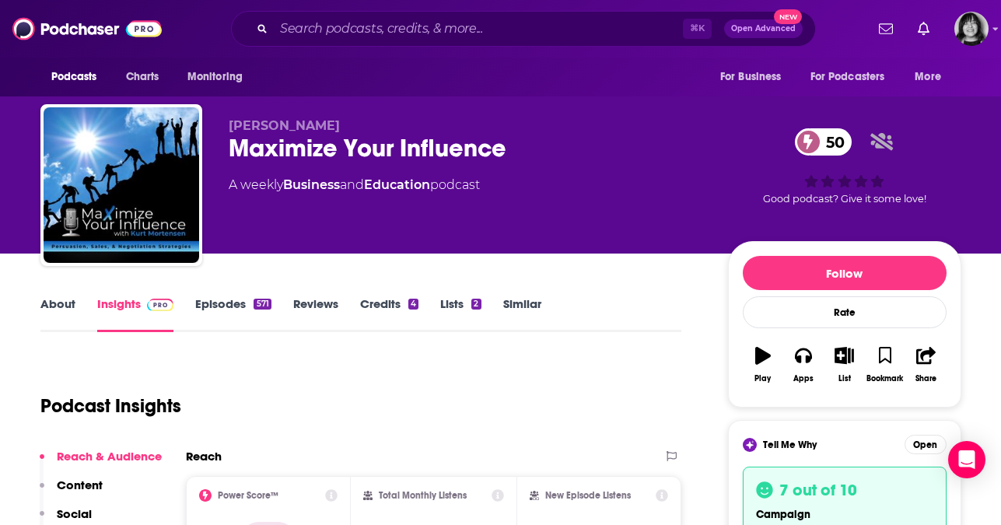
click at [54, 305] on link "About" at bounding box center [57, 314] width 35 height 36
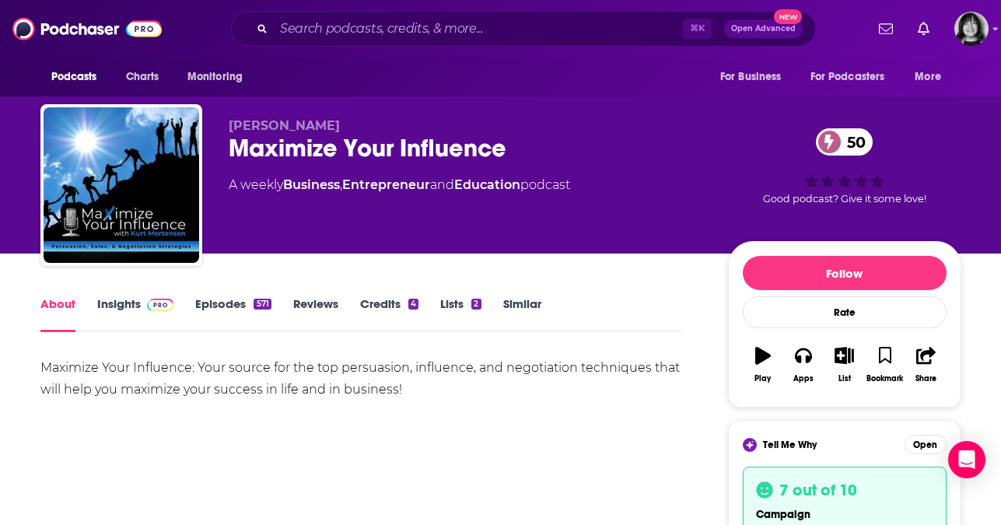
click at [110, 309] on link "Insights" at bounding box center [135, 314] width 77 height 36
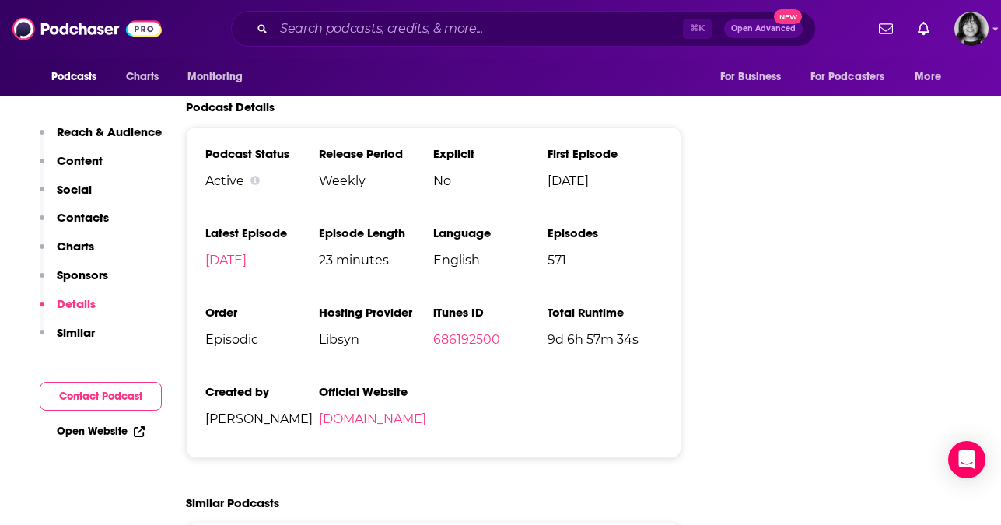
scroll to position [2052, 0]
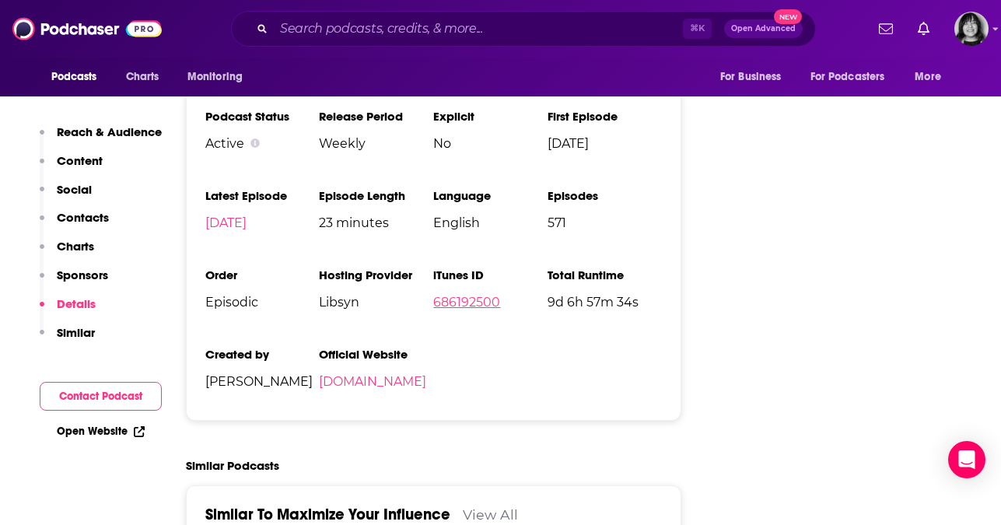
click at [482, 295] on link "686192500" at bounding box center [466, 302] width 67 height 15
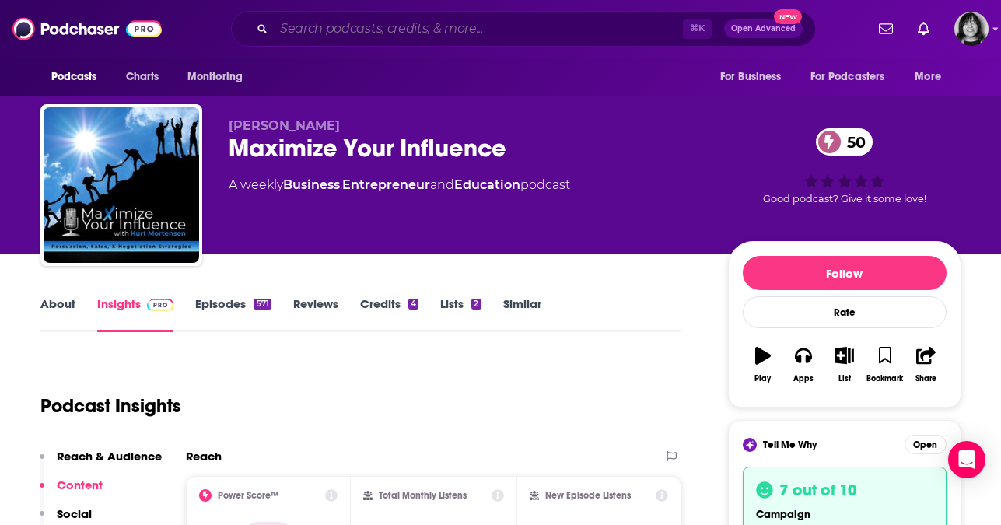
click at [514, 37] on input "Search podcasts, credits, & more..." at bounding box center [478, 28] width 409 height 25
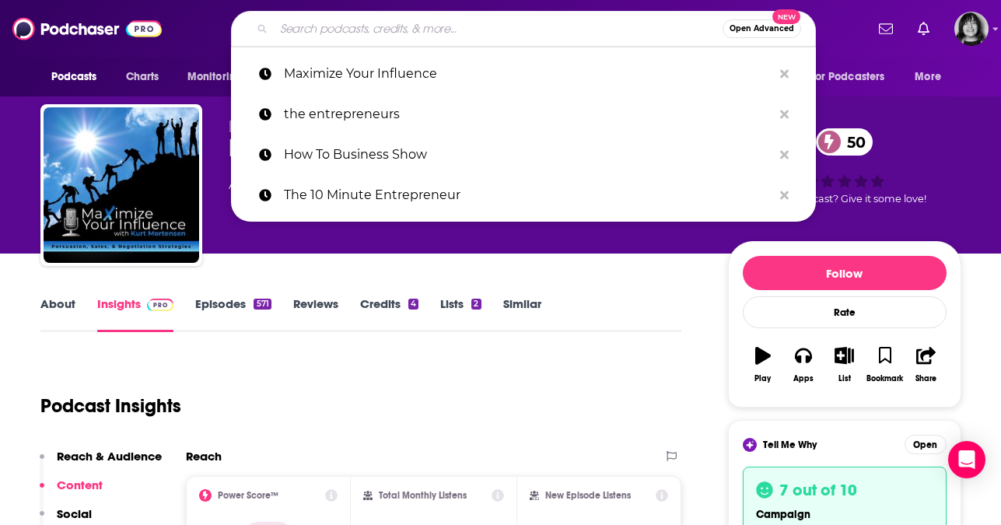
paste input "Insights into Success"
type input "Insights into Success"
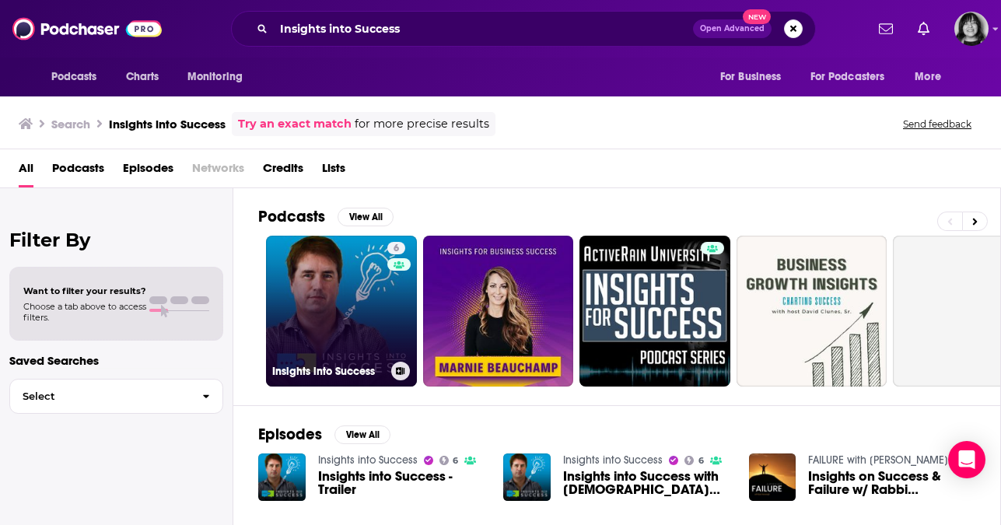
click at [322, 306] on link "6 Insights into Success" at bounding box center [341, 311] width 151 height 151
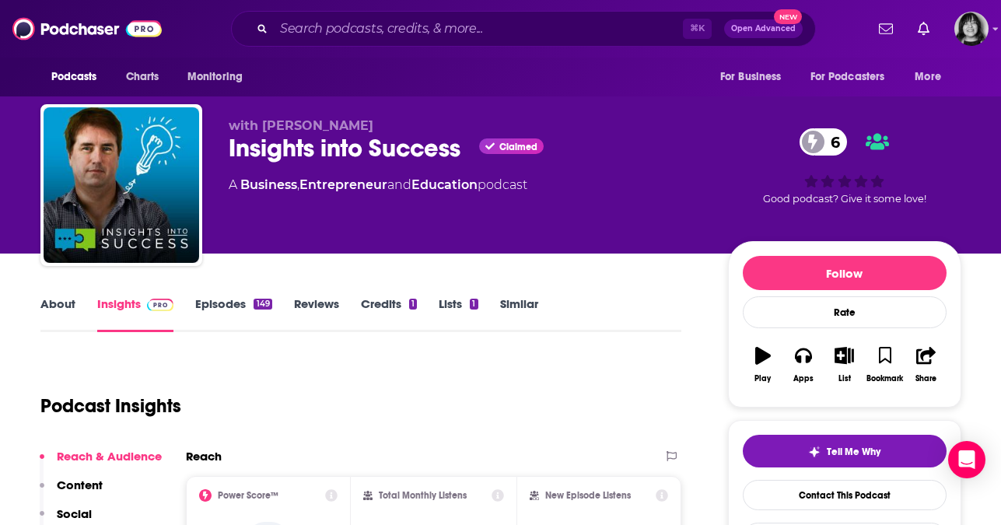
click at [45, 310] on link "About" at bounding box center [57, 314] width 35 height 36
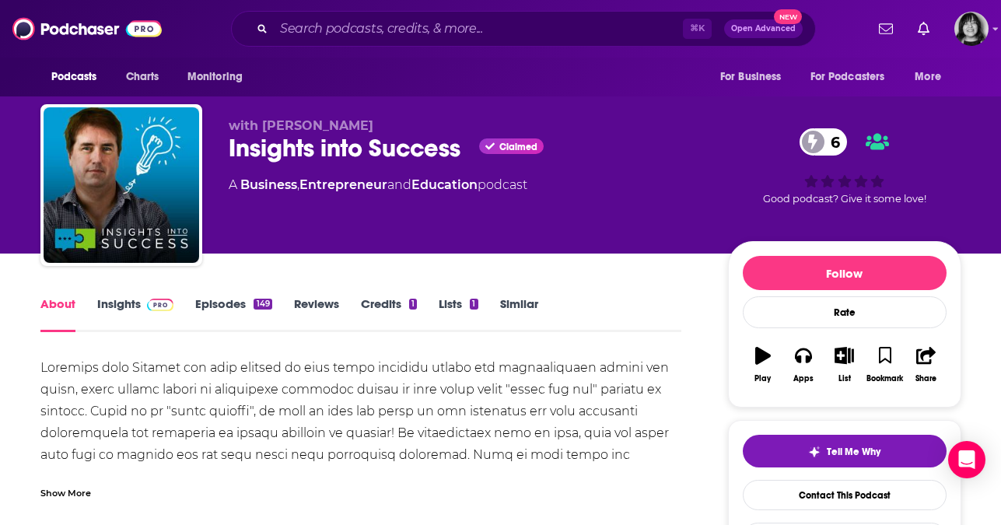
click at [63, 489] on div "Show More" at bounding box center [65, 492] width 51 height 15
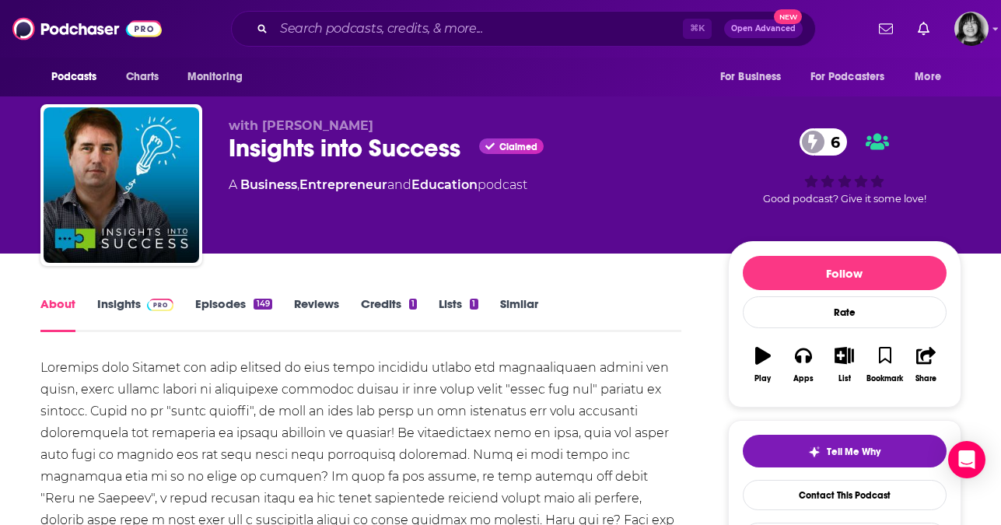
click at [125, 308] on link "Insights" at bounding box center [135, 314] width 77 height 36
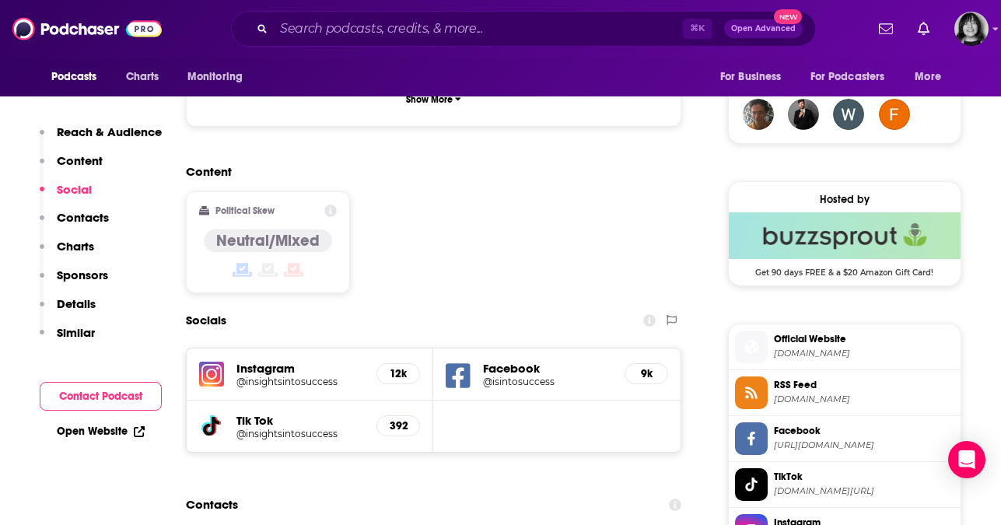
scroll to position [1137, 0]
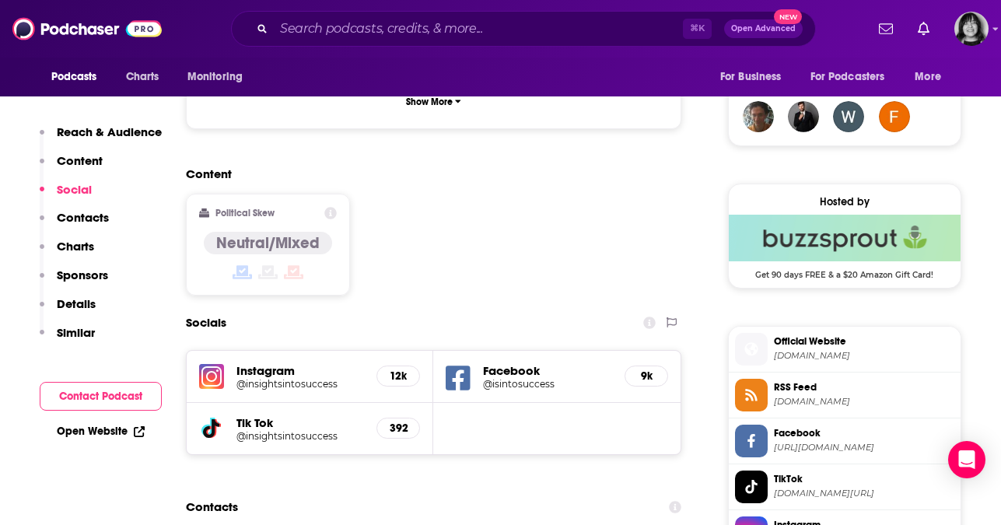
click at [457, 364] on icon at bounding box center [458, 378] width 25 height 29
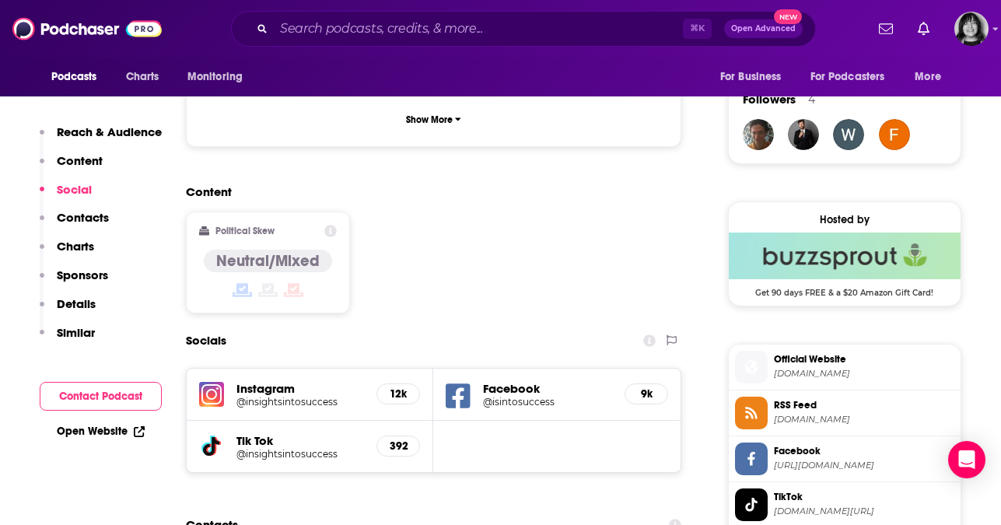
scroll to position [1122, 0]
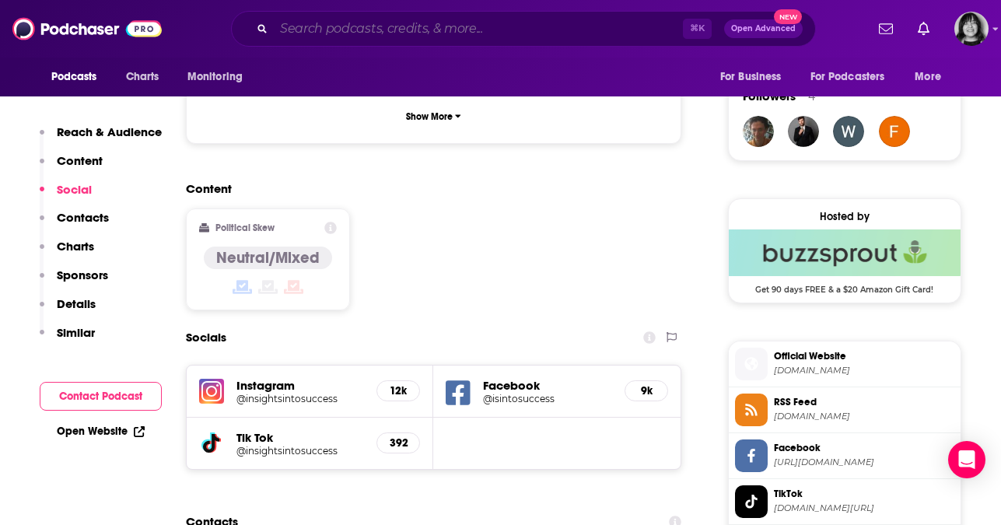
click at [447, 25] on input "Search podcasts, credits, & more..." at bounding box center [478, 28] width 409 height 25
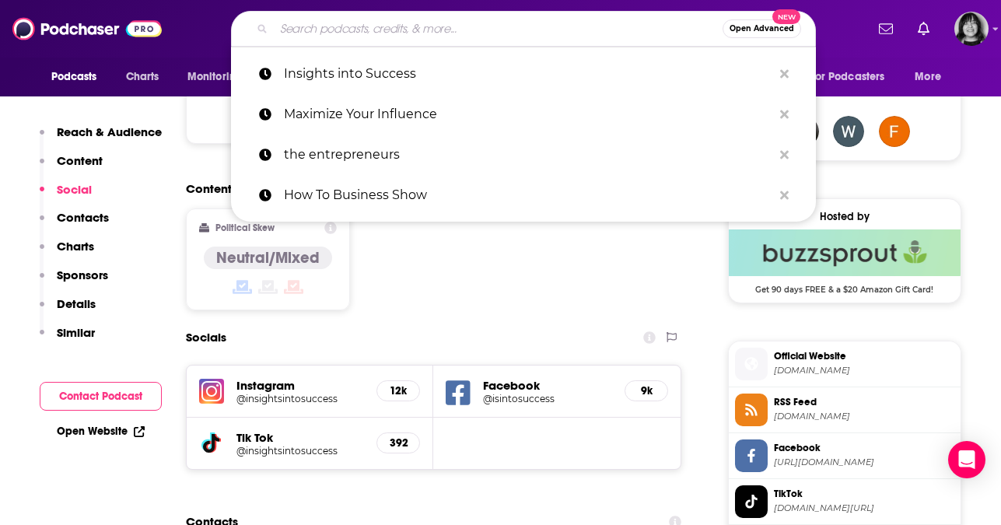
paste input "The Logan Bartlett Show"
type input "The Logan Bartlett Show"
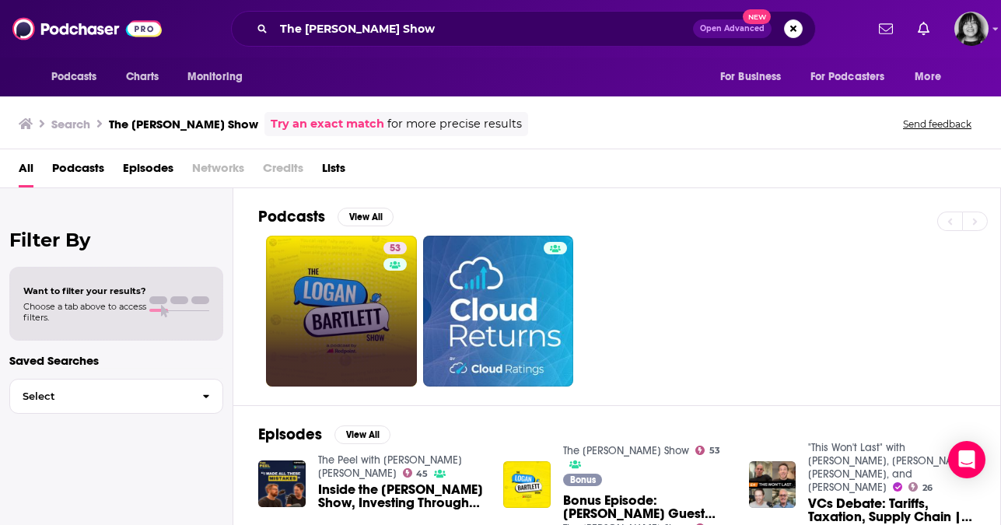
click at [362, 280] on link "53" at bounding box center [341, 311] width 151 height 151
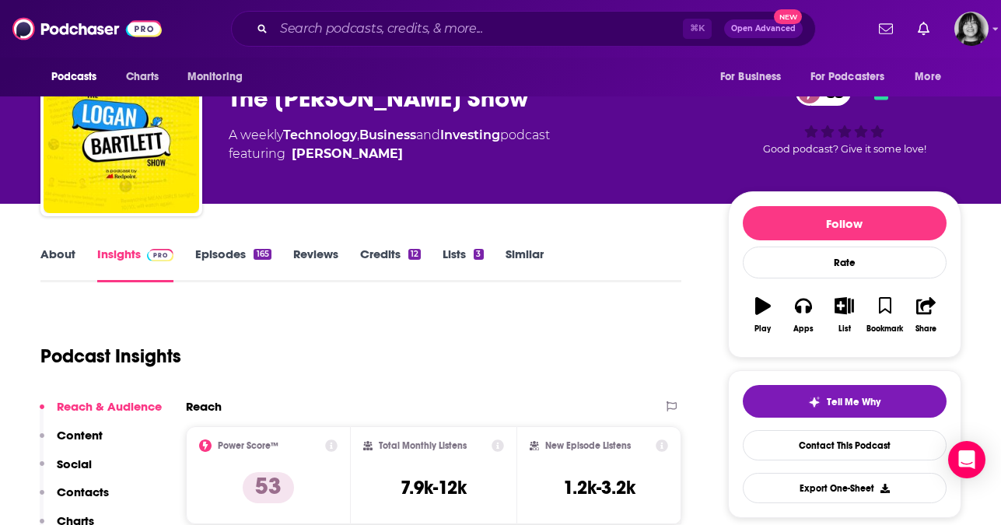
scroll to position [65, 0]
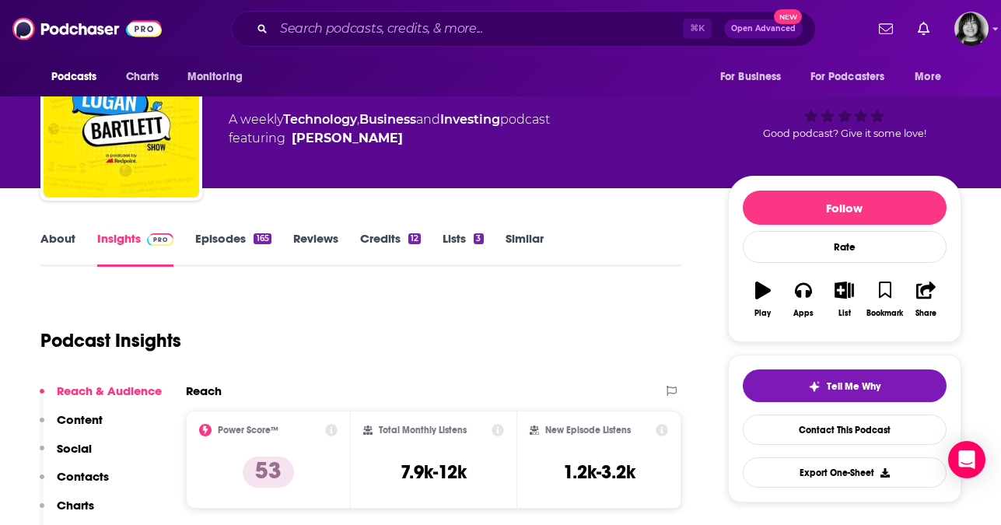
click at [65, 240] on link "About" at bounding box center [57, 249] width 35 height 36
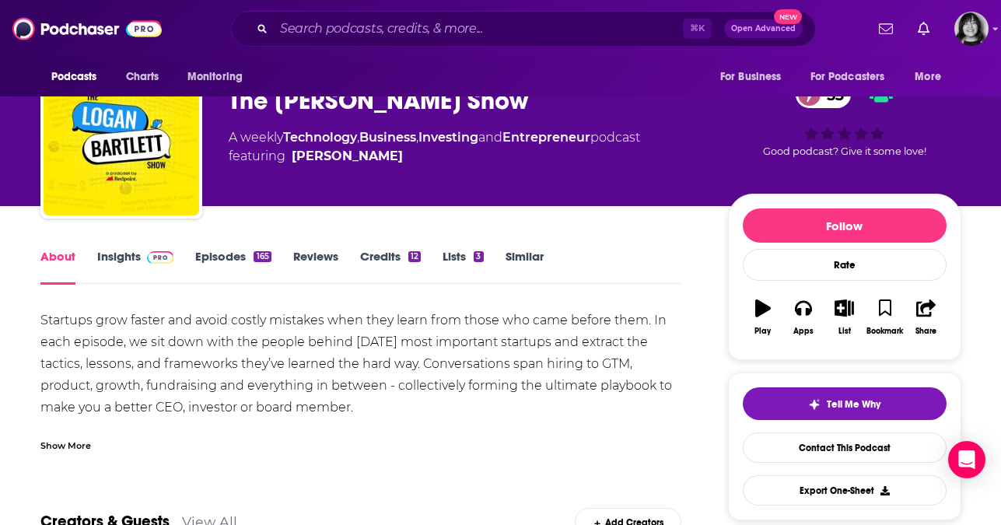
scroll to position [49, 0]
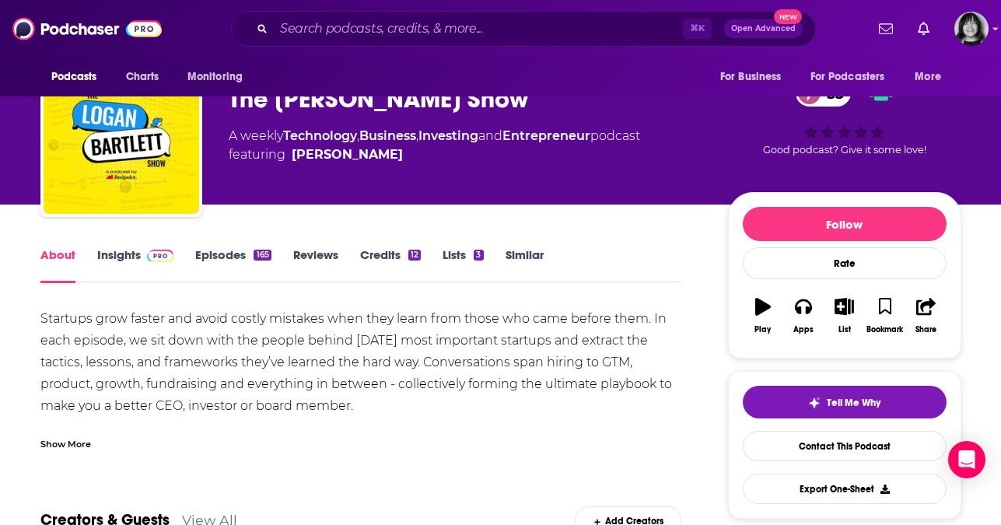
click at [65, 443] on div "Show More" at bounding box center [65, 443] width 51 height 15
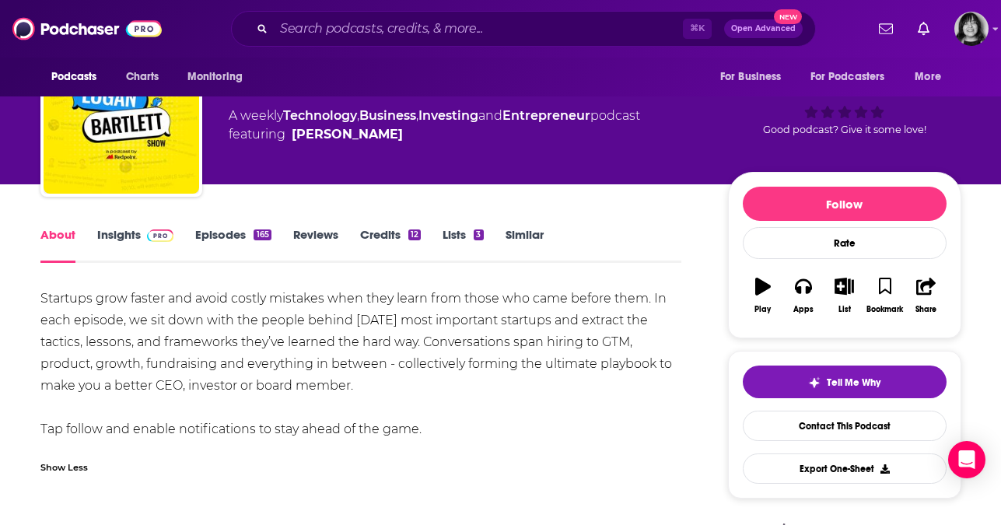
scroll to position [82, 0]
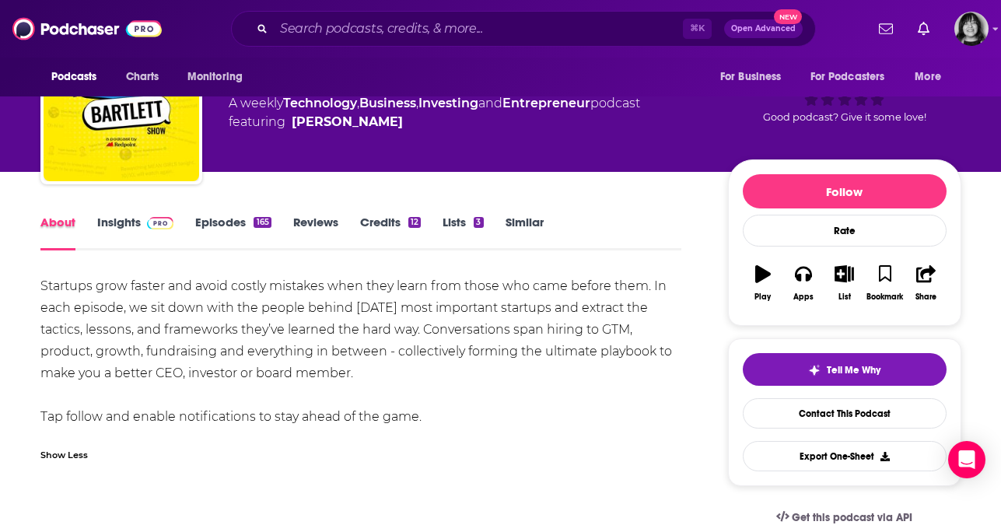
click at [90, 229] on div "About" at bounding box center [68, 233] width 57 height 36
click at [117, 223] on link "Insights" at bounding box center [135, 233] width 77 height 36
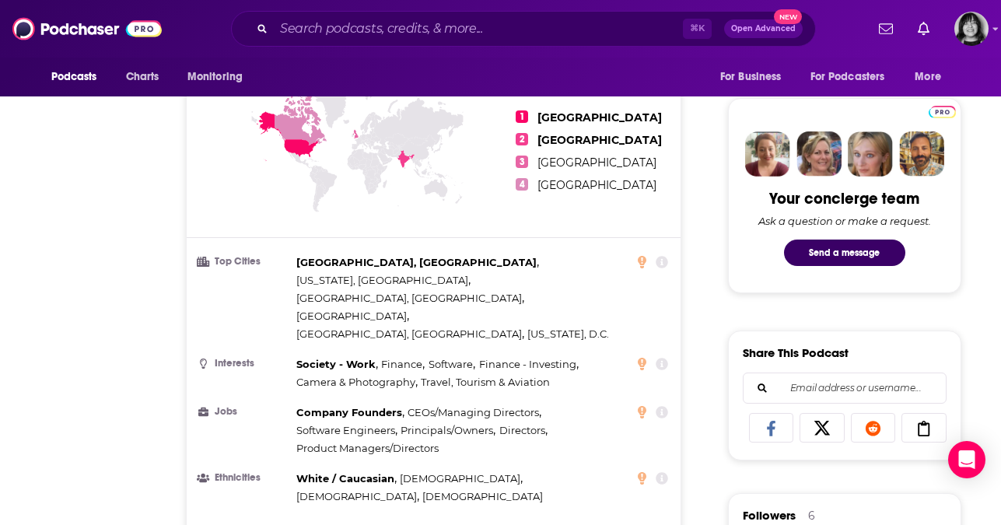
scroll to position [84, 0]
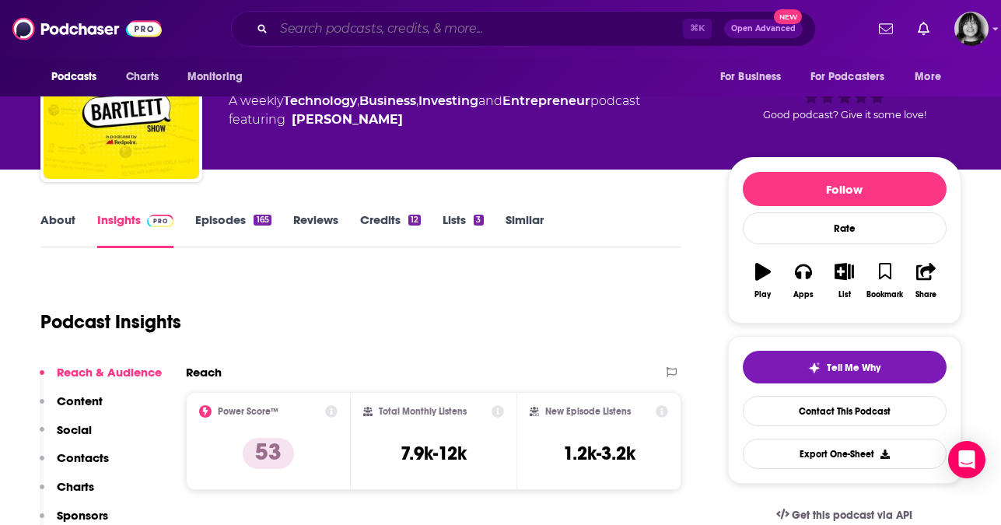
click at [484, 33] on input "Search podcasts, credits, & more..." at bounding box center [478, 28] width 409 height 25
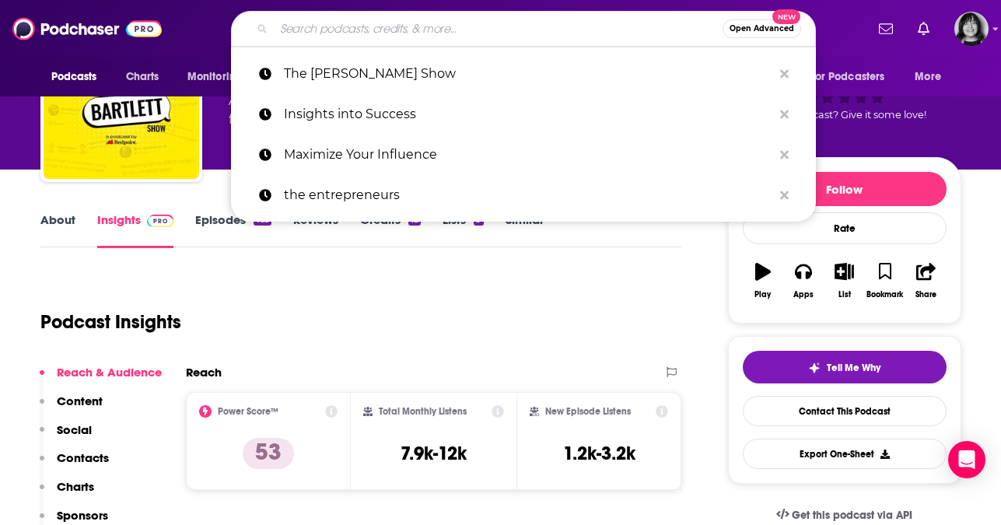
paste input "Everyone Talks to Liz Claman"
type input "Everyone Talks to Liz Claman"
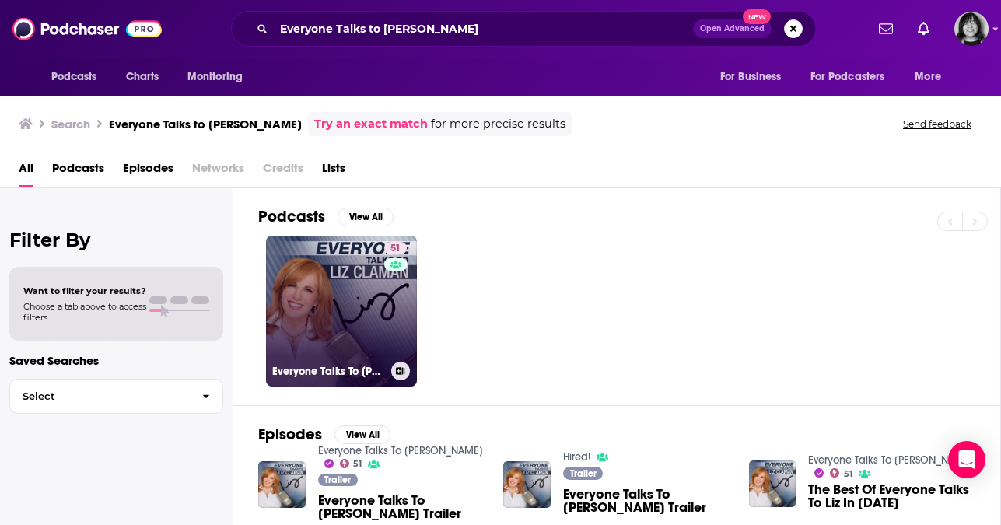
click at [300, 351] on link "51 Everyone Talks To Liz Claman" at bounding box center [341, 311] width 151 height 151
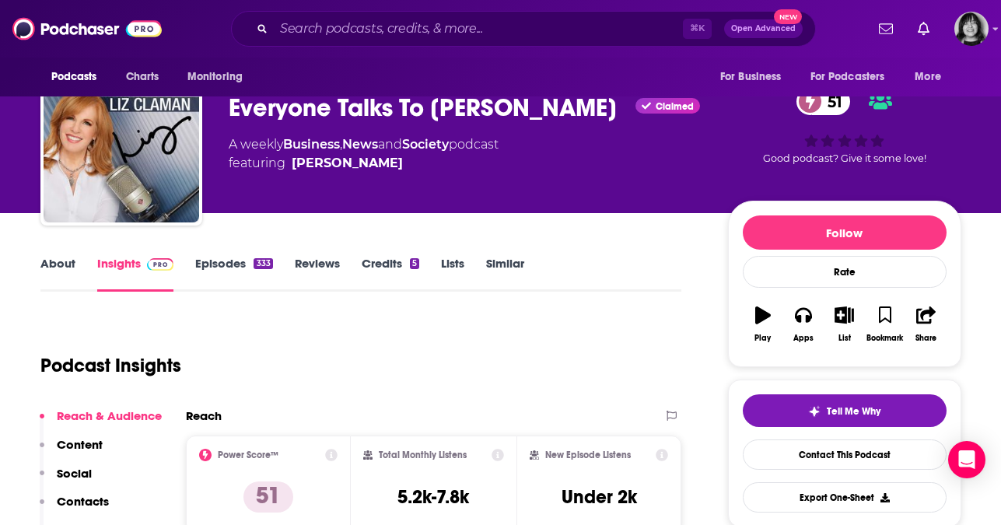
scroll to position [40, 0]
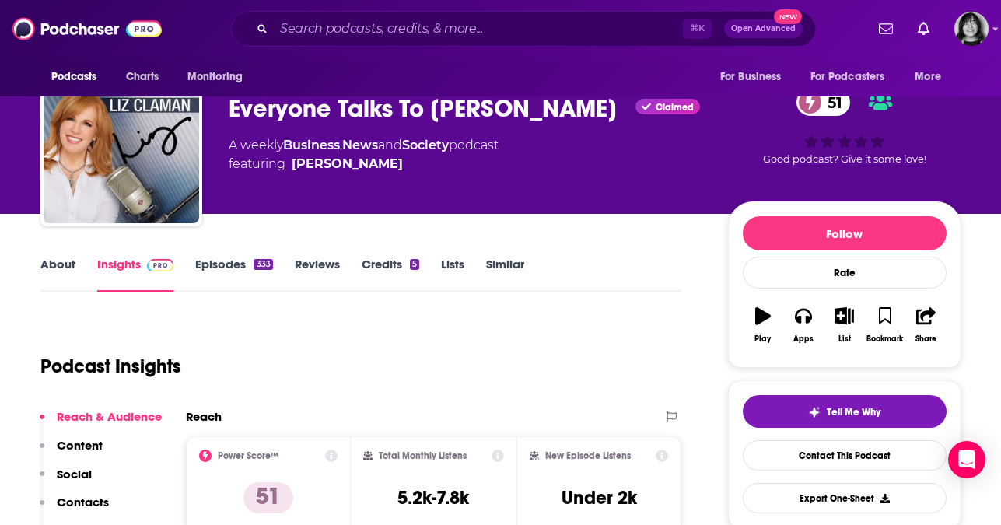
click at [55, 266] on link "About" at bounding box center [57, 275] width 35 height 36
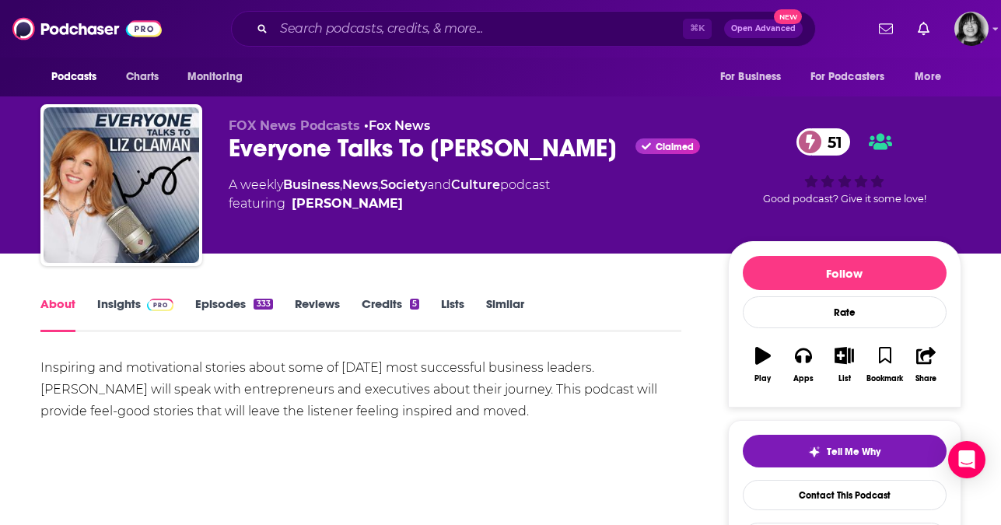
click at [103, 300] on link "Insights" at bounding box center [135, 314] width 77 height 36
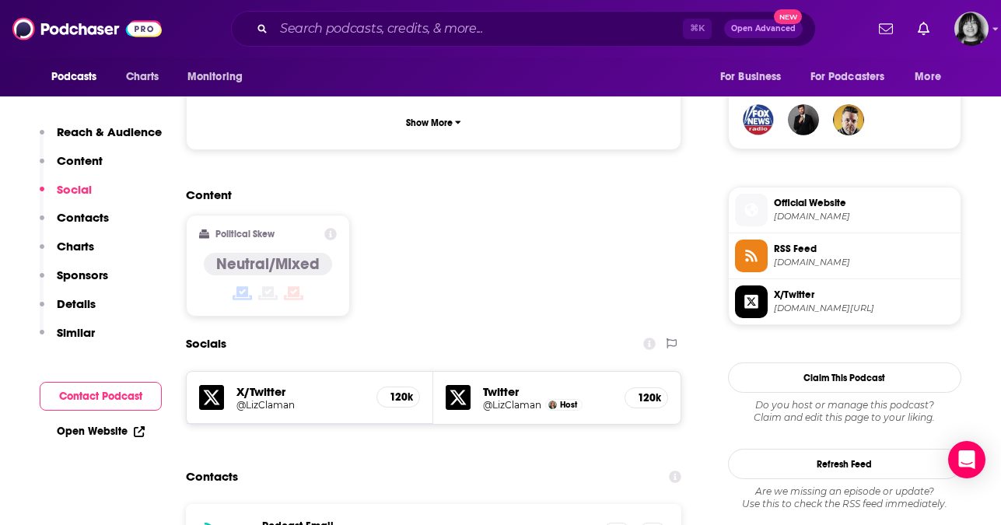
scroll to position [1147, 0]
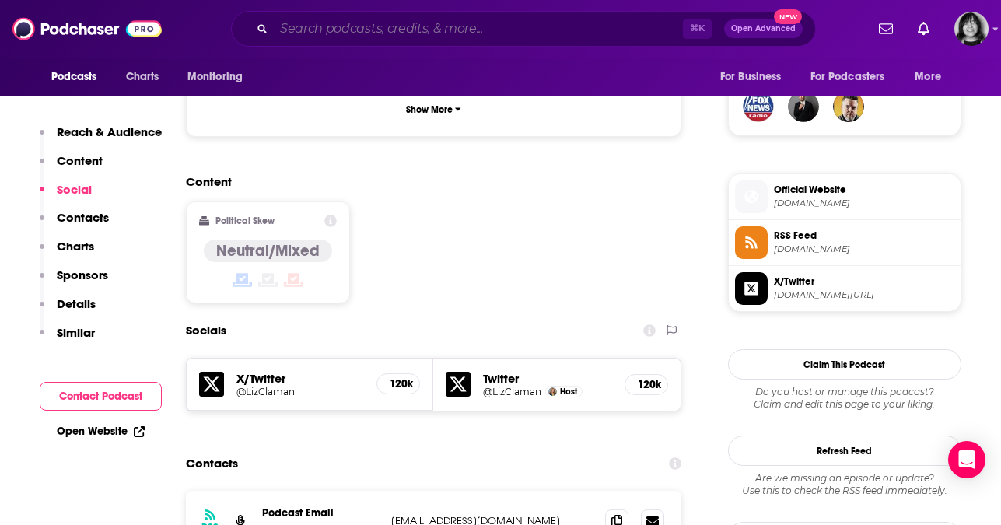
click at [527, 30] on input "Search podcasts, credits, & more..." at bounding box center [478, 28] width 409 height 25
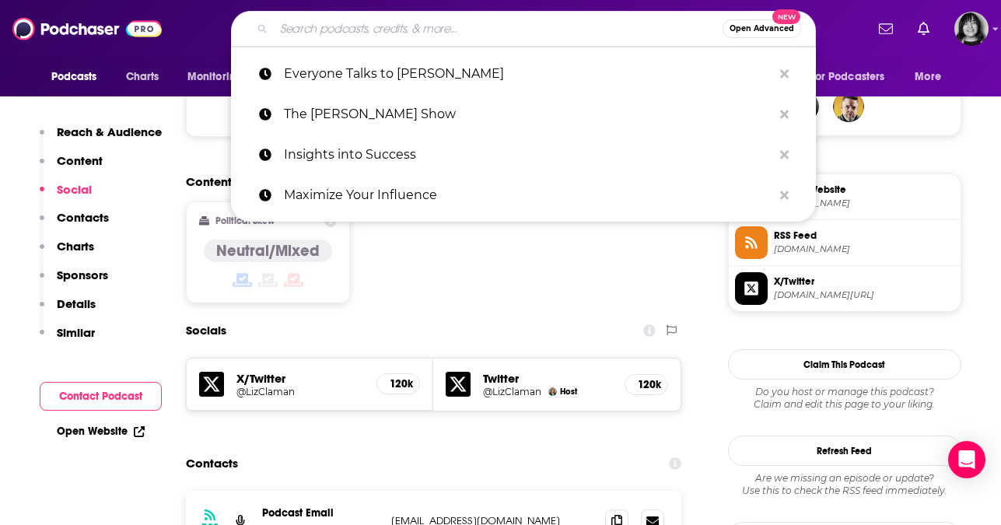
paste input "Optimize Yourself"
type input "Optimize Yourself"
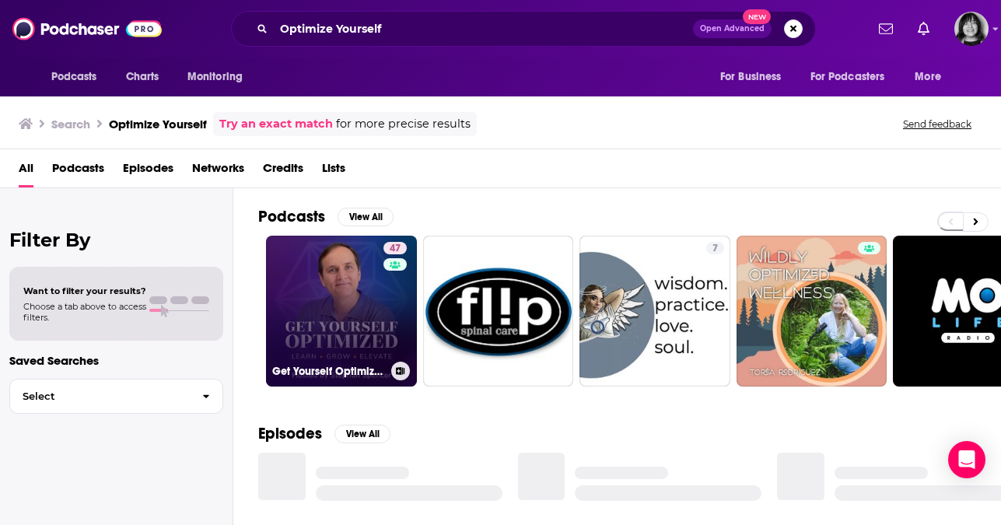
click at [309, 286] on link "47 Get Yourself Optimized" at bounding box center [341, 311] width 151 height 151
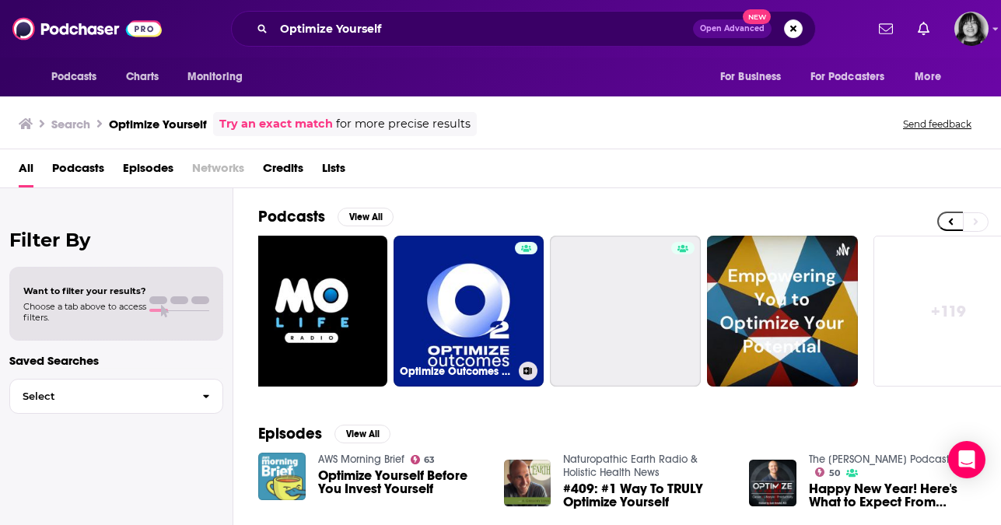
scroll to position [0, 686]
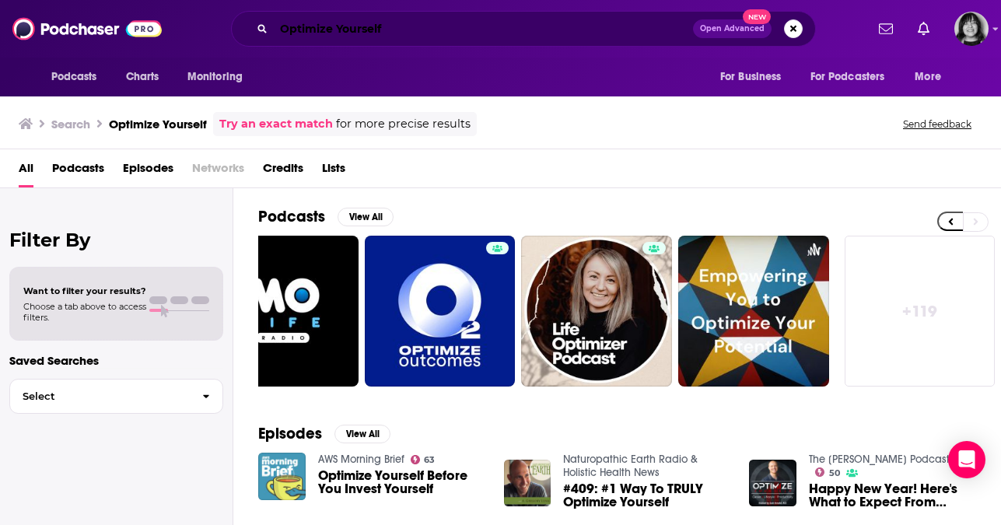
click at [503, 33] on input "Optimize Yourself" at bounding box center [483, 28] width 419 height 25
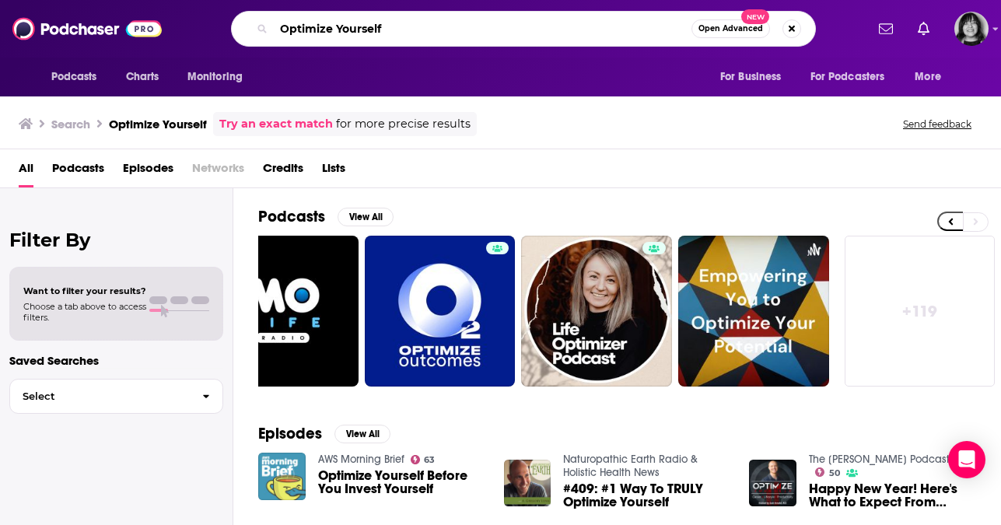
click at [503, 33] on input "Optimize Yourself" at bounding box center [483, 28] width 418 height 25
paste input "The Zack Arnold Podcast"
type input "The Zack Arnold Podcast"
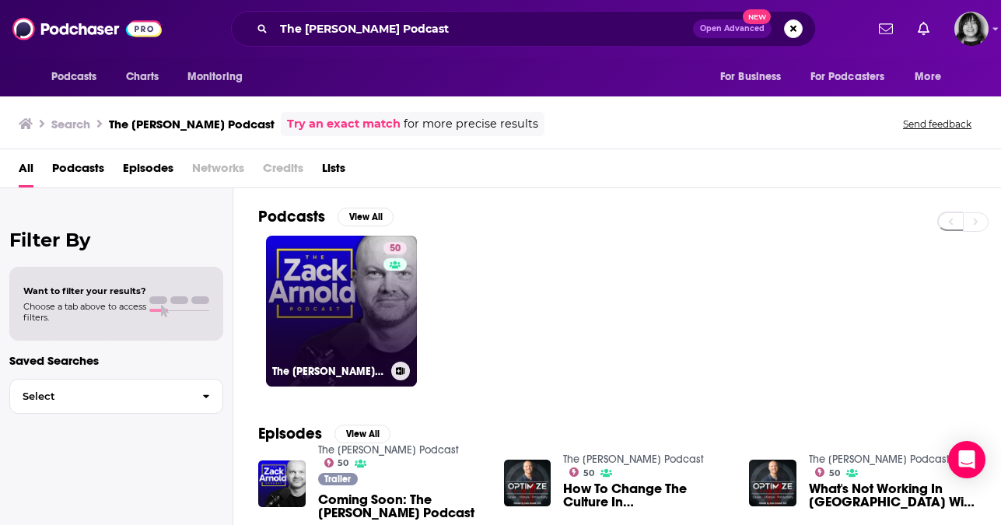
click at [330, 321] on link "50 The Zack Arnold Podcast" at bounding box center [341, 311] width 151 height 151
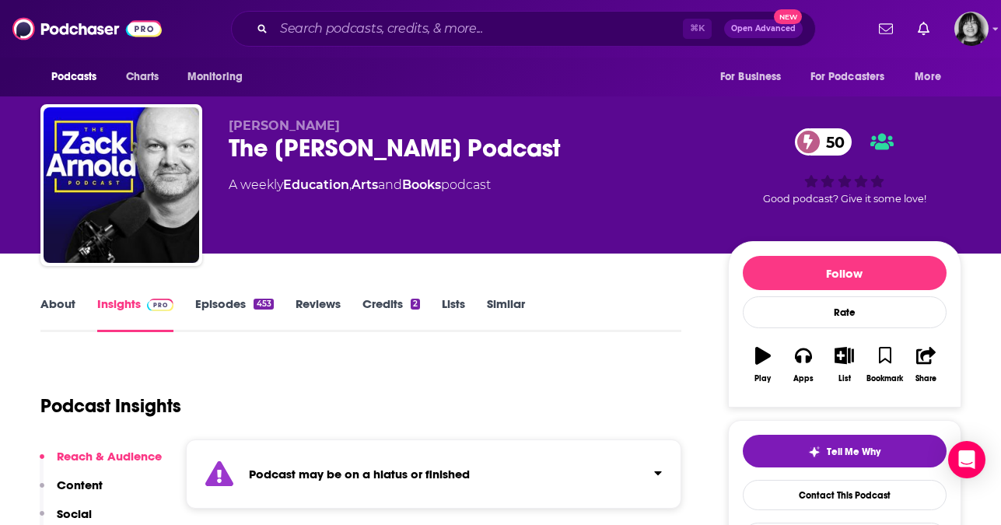
click at [345, 472] on strong "Podcast may be on a hiatus or finished" at bounding box center [359, 474] width 221 height 15
click at [54, 314] on link "About" at bounding box center [57, 314] width 35 height 36
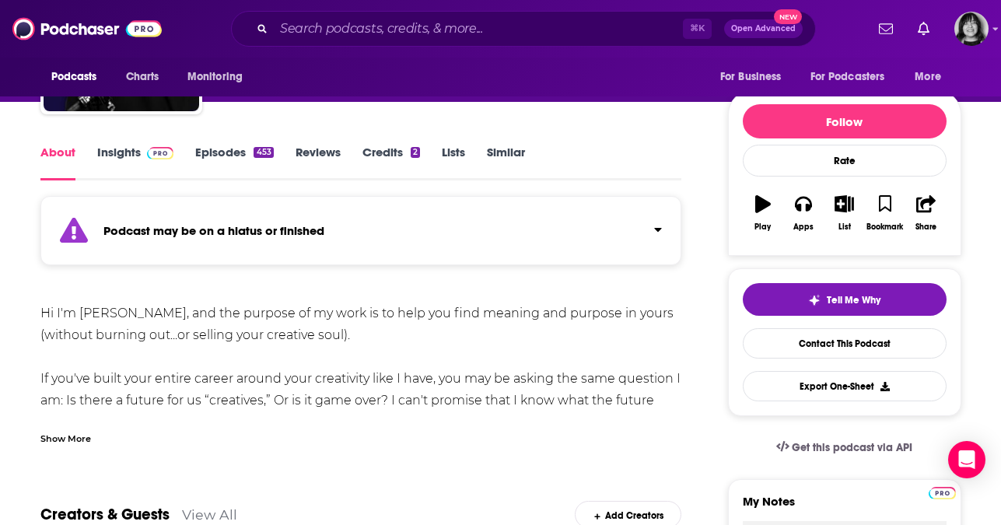
scroll to position [155, 0]
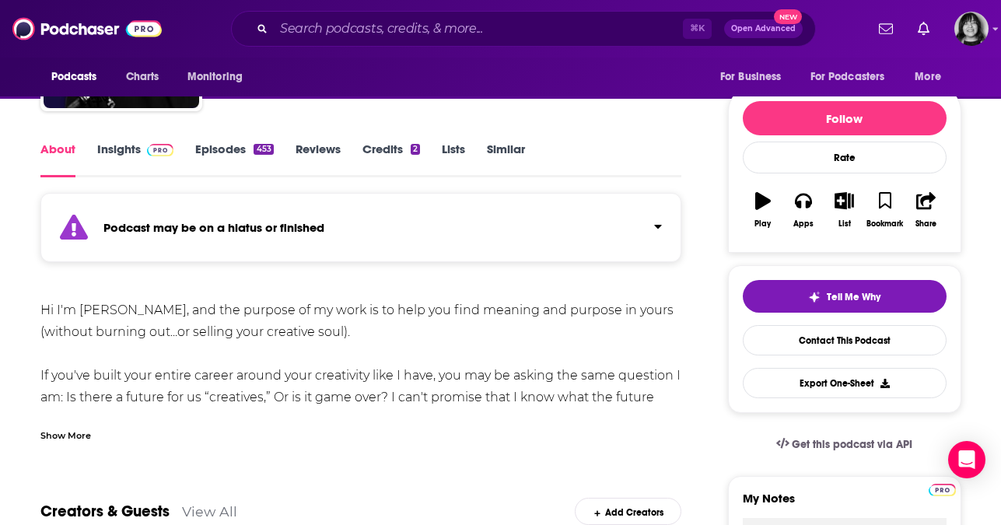
click at [54, 438] on div "Show More" at bounding box center [65, 434] width 51 height 15
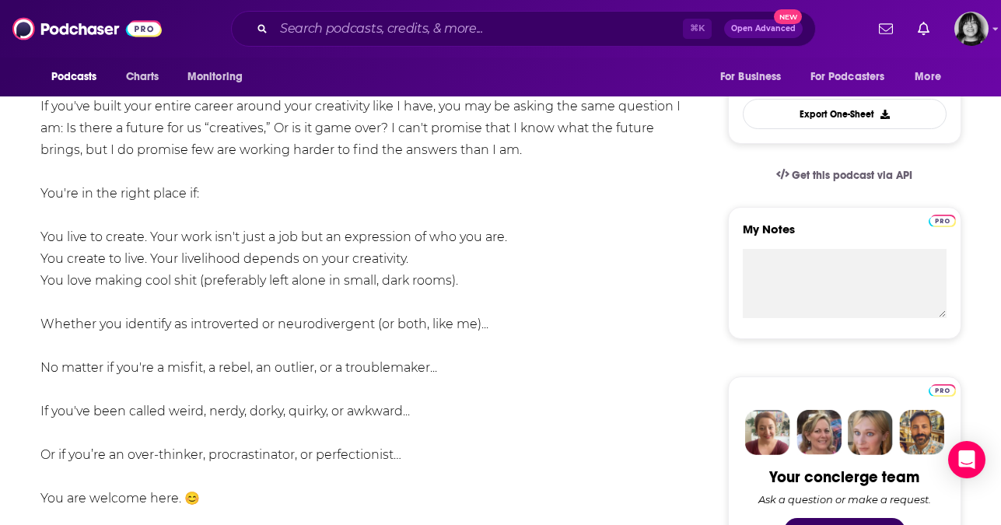
scroll to position [0, 0]
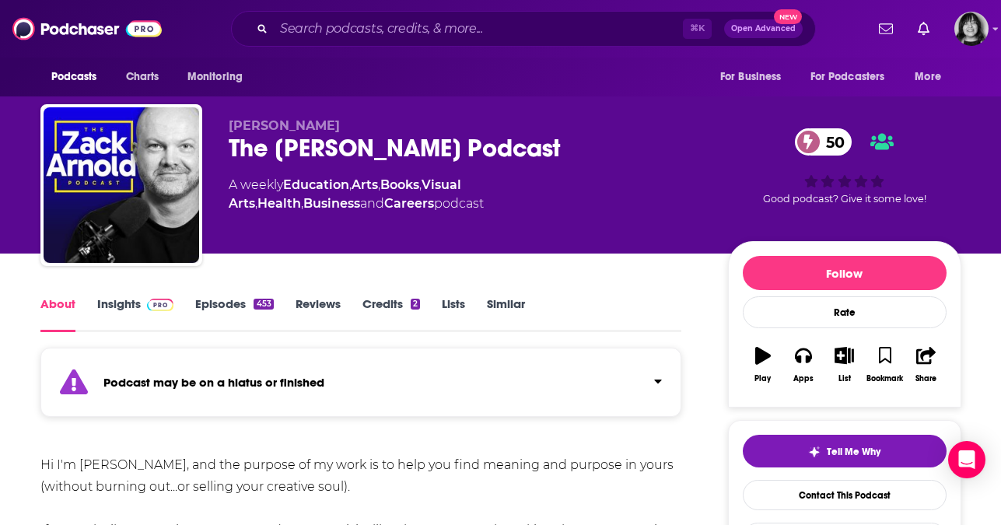
click at [123, 298] on link "Insights" at bounding box center [135, 314] width 77 height 36
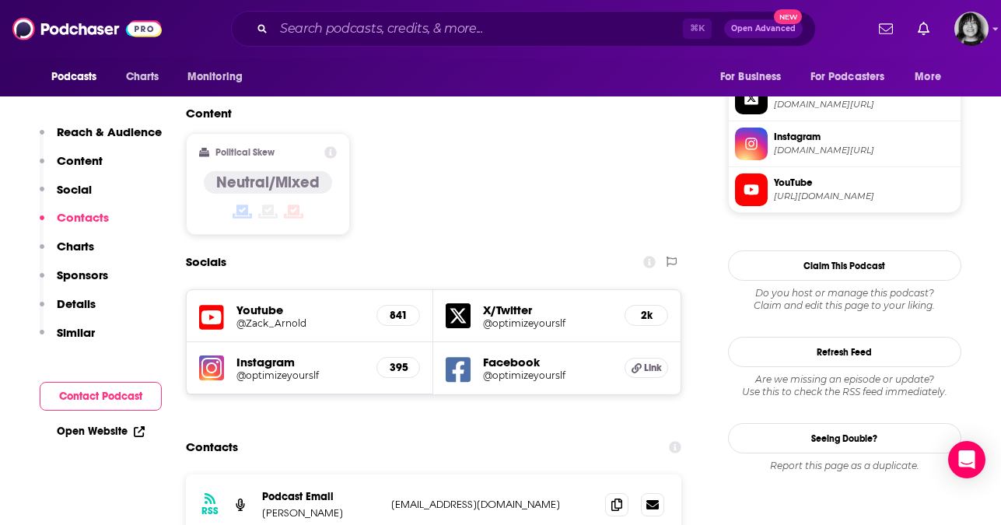
scroll to position [1256, 0]
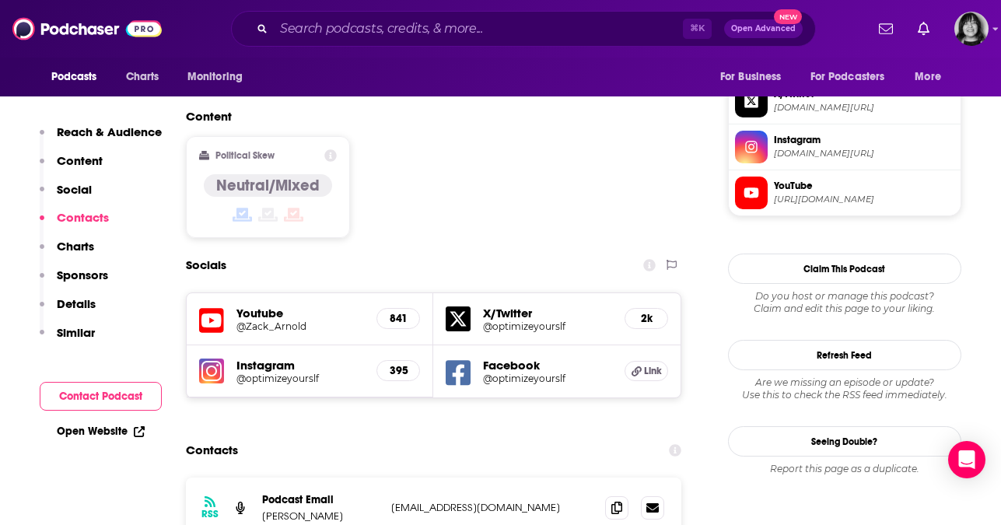
click at [216, 307] on icon at bounding box center [211, 321] width 25 height 29
click at [384, 42] on div "⌘ K Open Advanced New" at bounding box center [523, 29] width 585 height 36
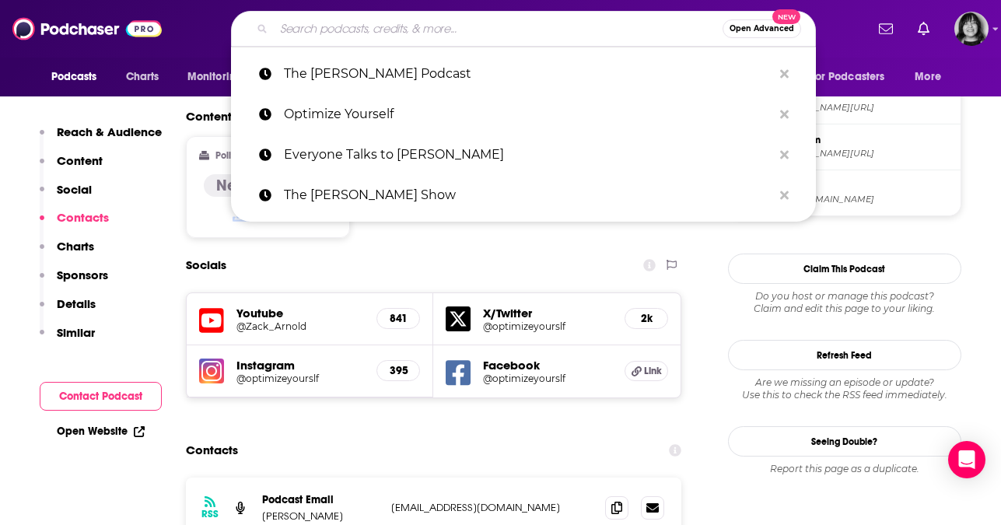
click at [385, 37] on input "Search podcasts, credits, & more..." at bounding box center [498, 28] width 449 height 25
paste input "The Self-Employed Life"
type input "The Self-Employed Life"
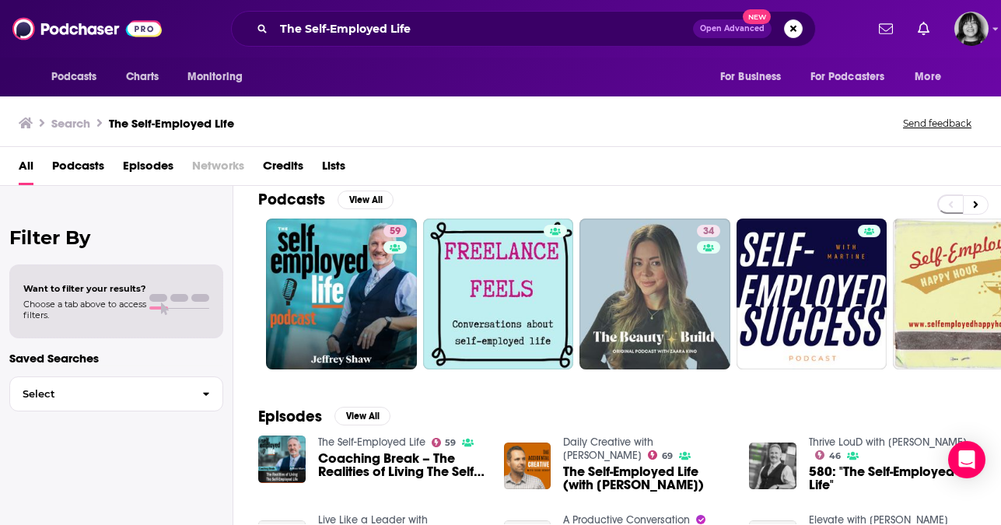
scroll to position [16, 0]
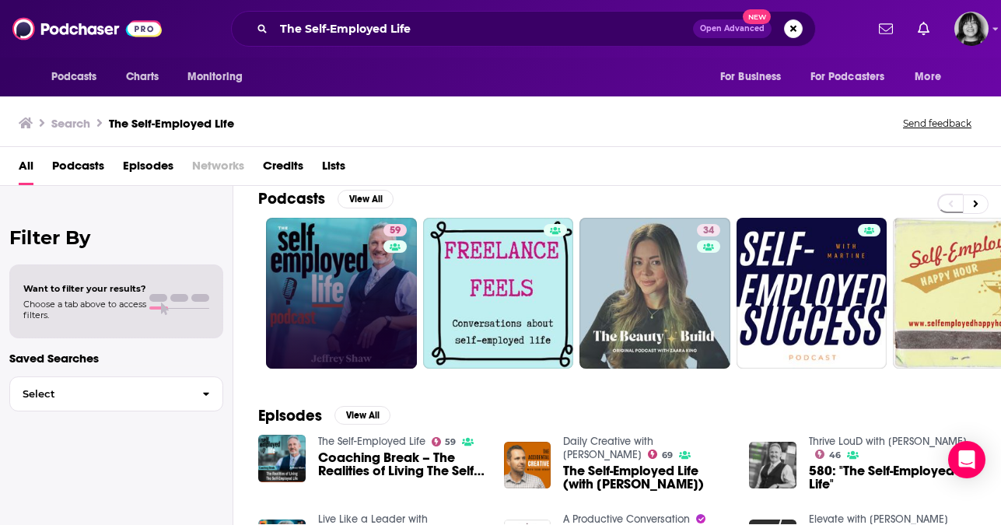
click at [394, 317] on div "59" at bounding box center [397, 293] width 27 height 138
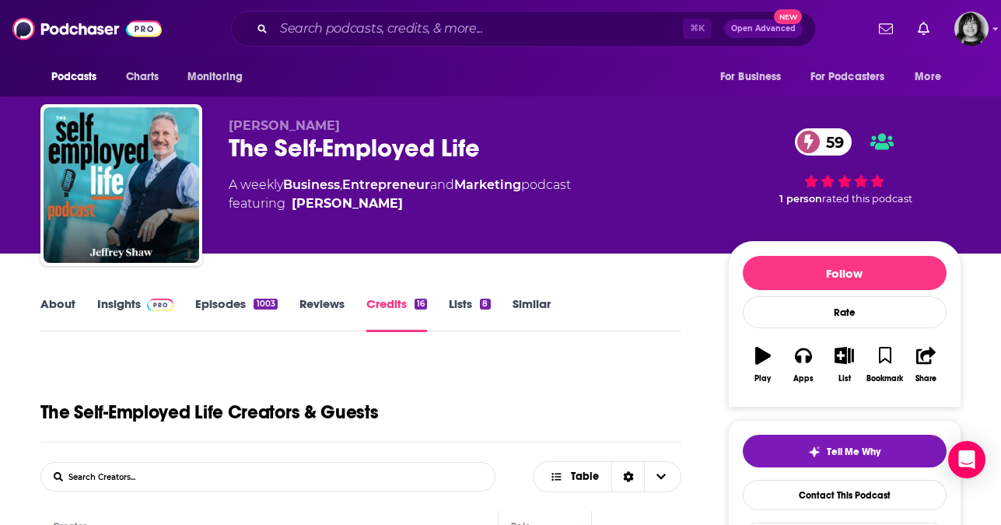
click at [112, 300] on link "Insights" at bounding box center [135, 314] width 77 height 36
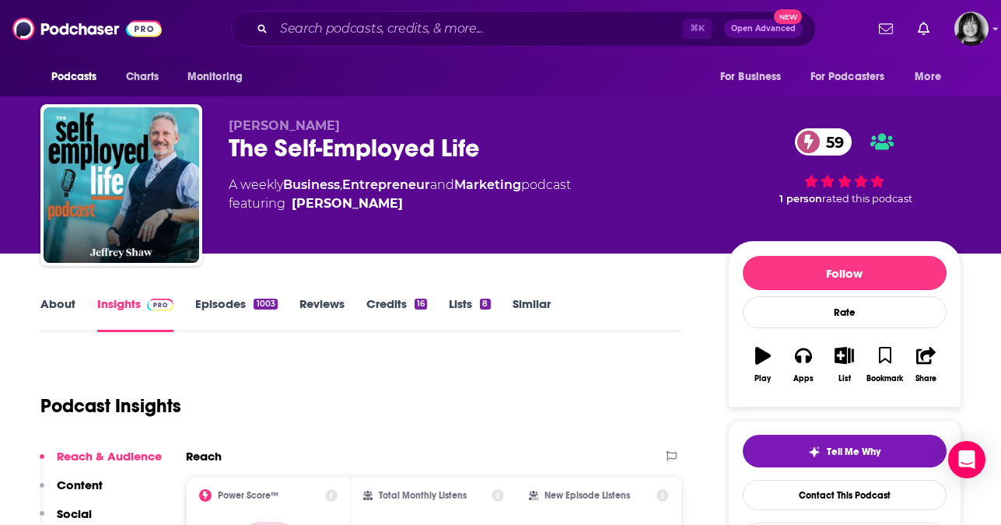
click at [51, 309] on link "About" at bounding box center [57, 314] width 35 height 36
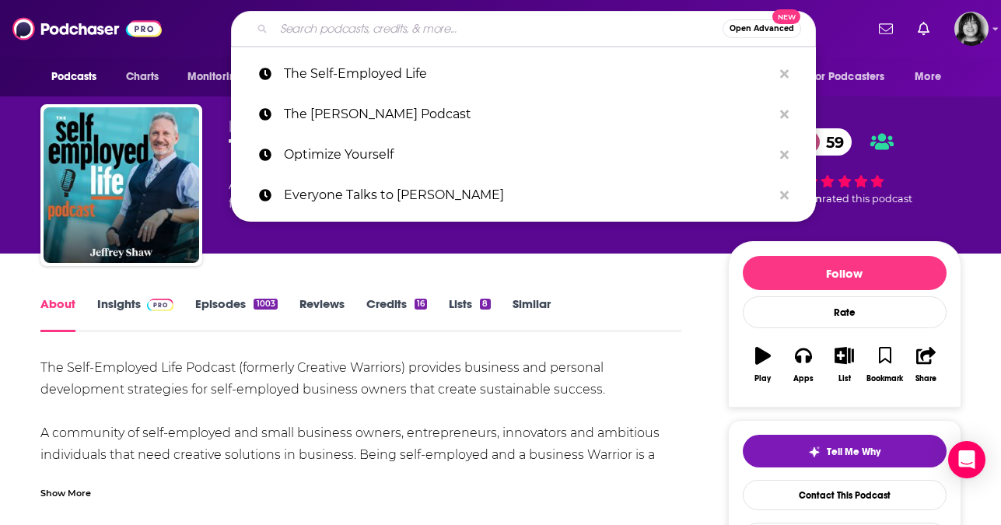
click at [402, 28] on input "Search podcasts, credits, & more..." at bounding box center [498, 28] width 449 height 25
paste input "Entrepreneur Weekly"
type input "Entrepreneur Weekly"
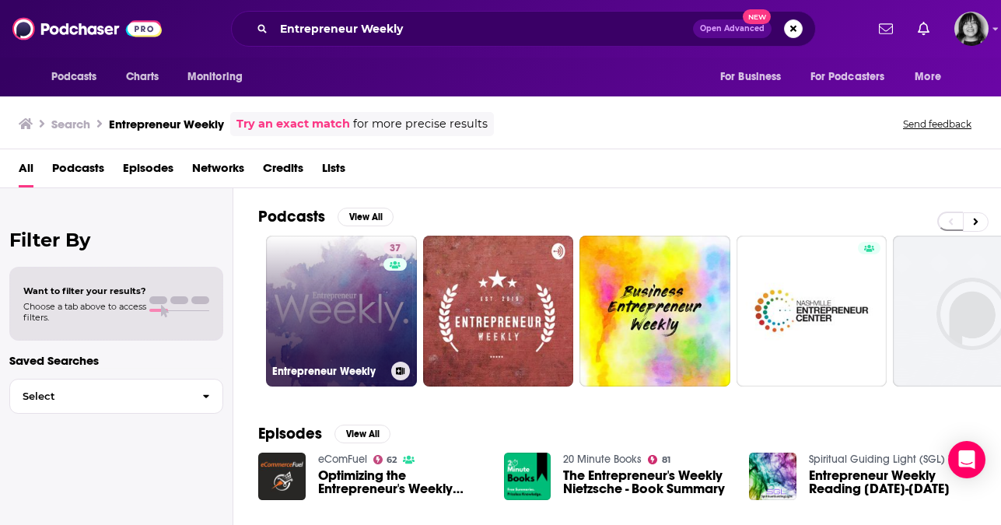
click at [352, 316] on link "37 Entrepreneur Weekly" at bounding box center [341, 311] width 151 height 151
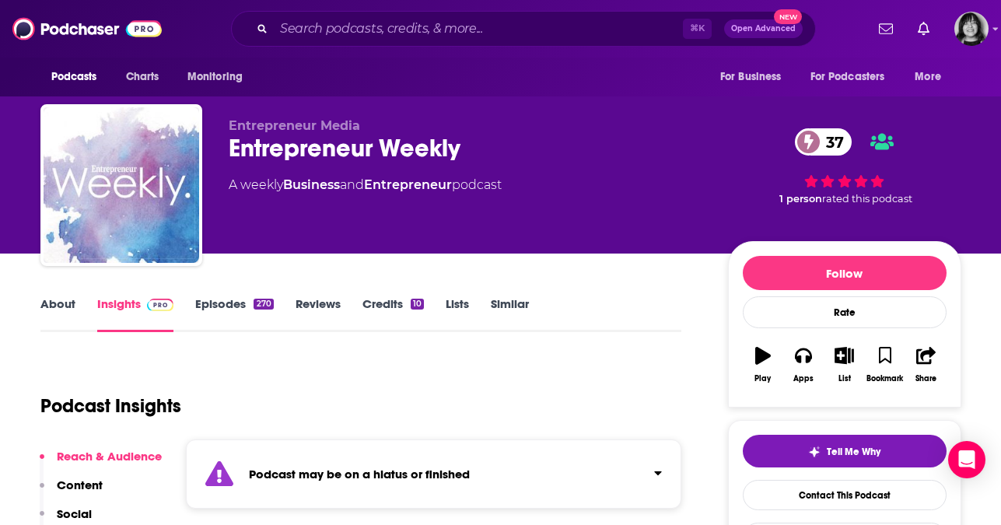
scroll to position [85, 0]
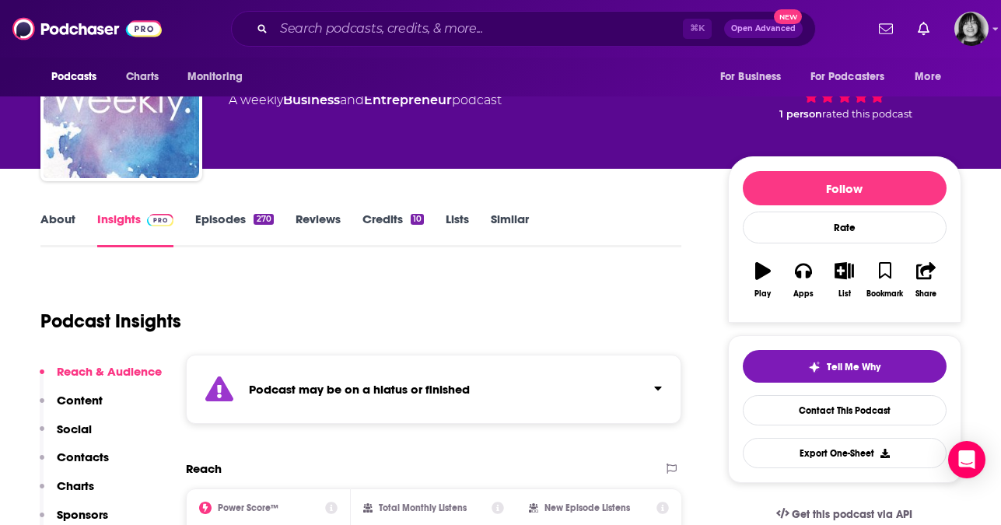
click at [349, 395] on strong "Podcast may be on a hiatus or finished" at bounding box center [359, 389] width 221 height 15
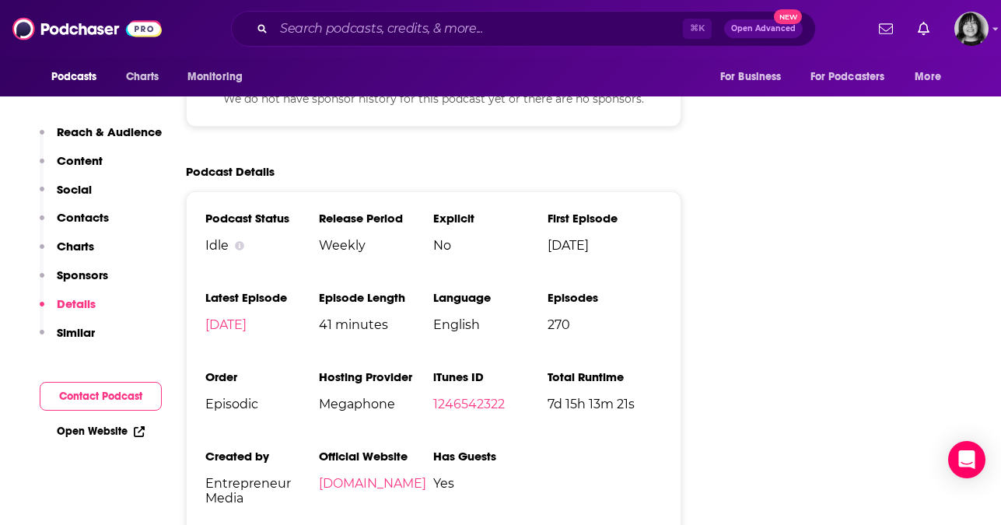
scroll to position [2443, 0]
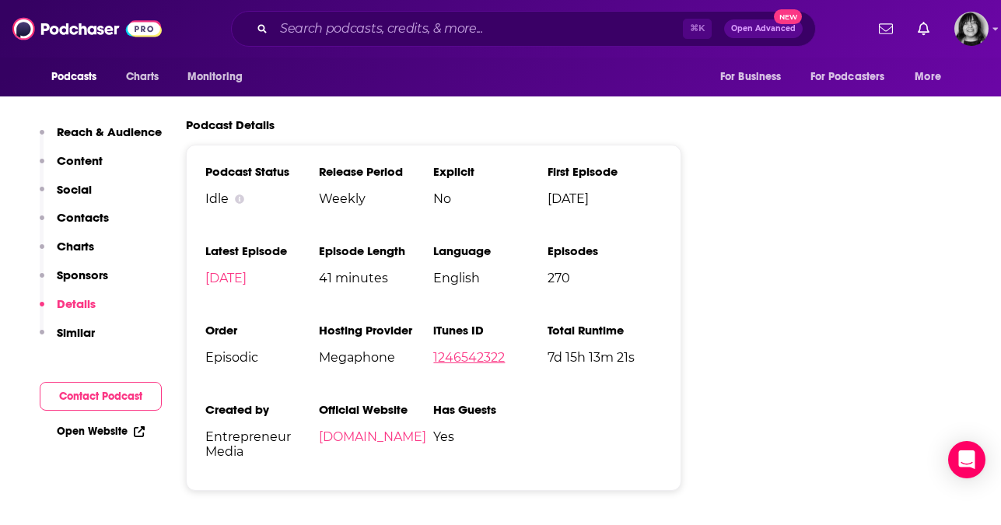
click at [487, 350] on link "1246542322" at bounding box center [469, 357] width 72 height 15
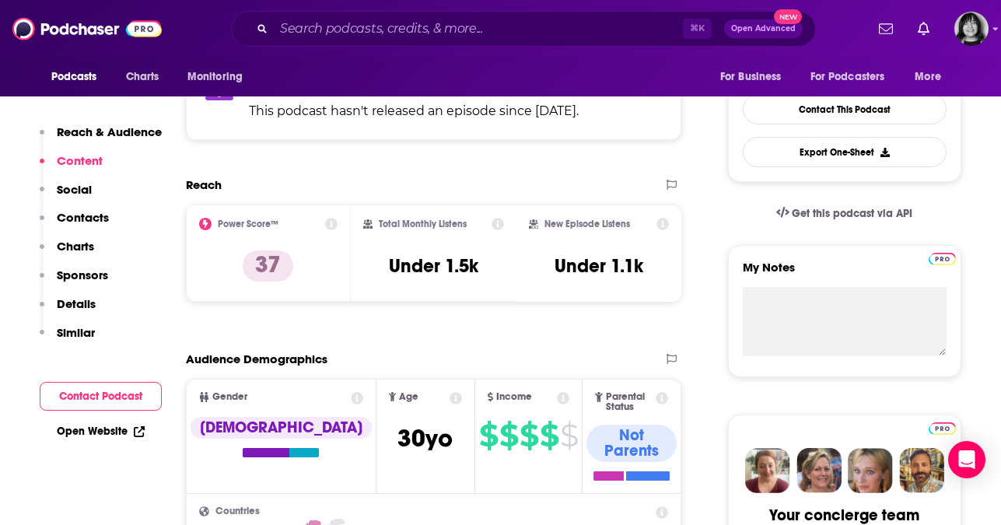
scroll to position [0, 0]
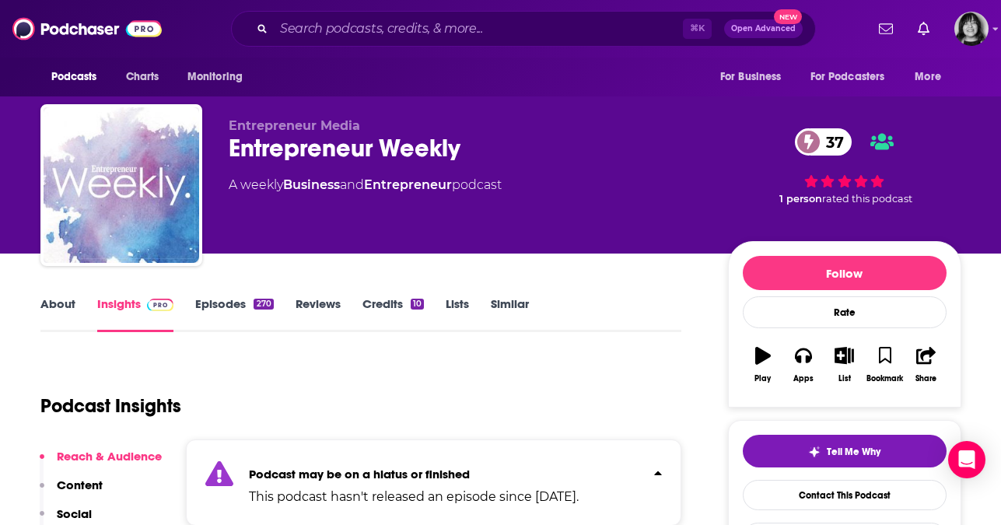
click at [68, 303] on link "About" at bounding box center [57, 314] width 35 height 36
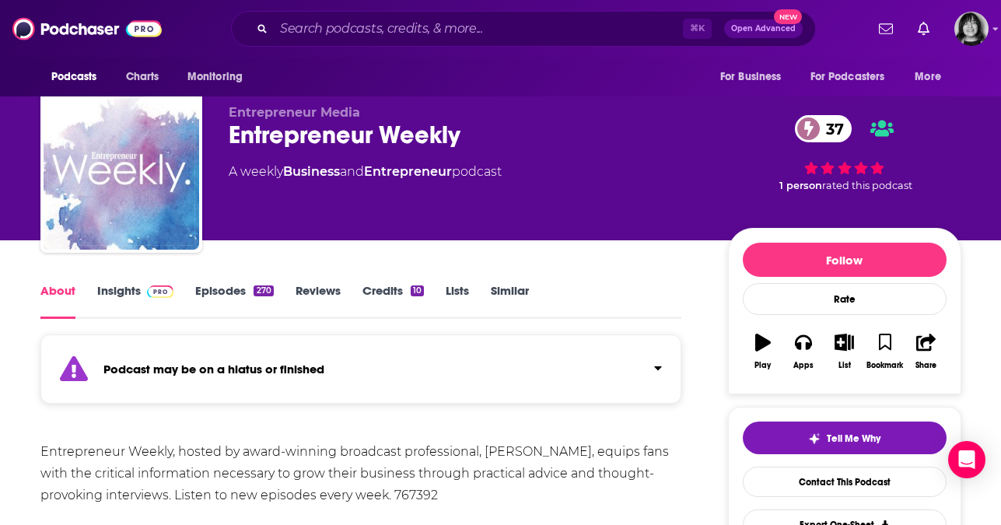
scroll to position [15, 0]
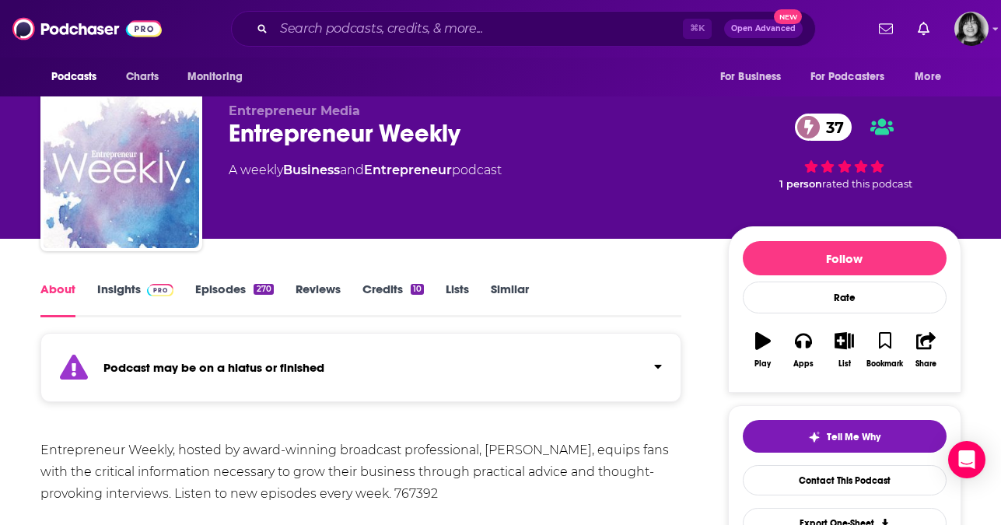
click at [106, 286] on link "Insights" at bounding box center [135, 300] width 77 height 36
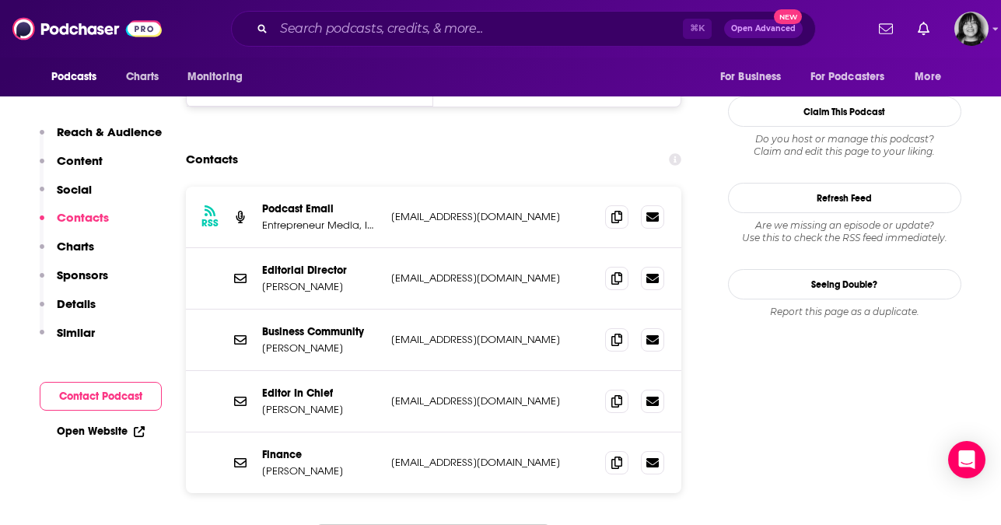
scroll to position [1627, 0]
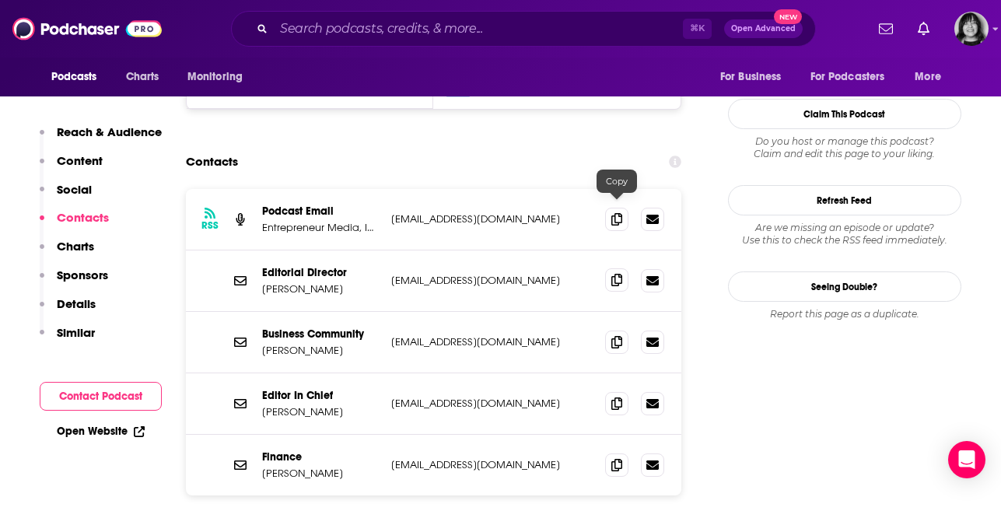
click at [617, 274] on icon at bounding box center [616, 280] width 11 height 12
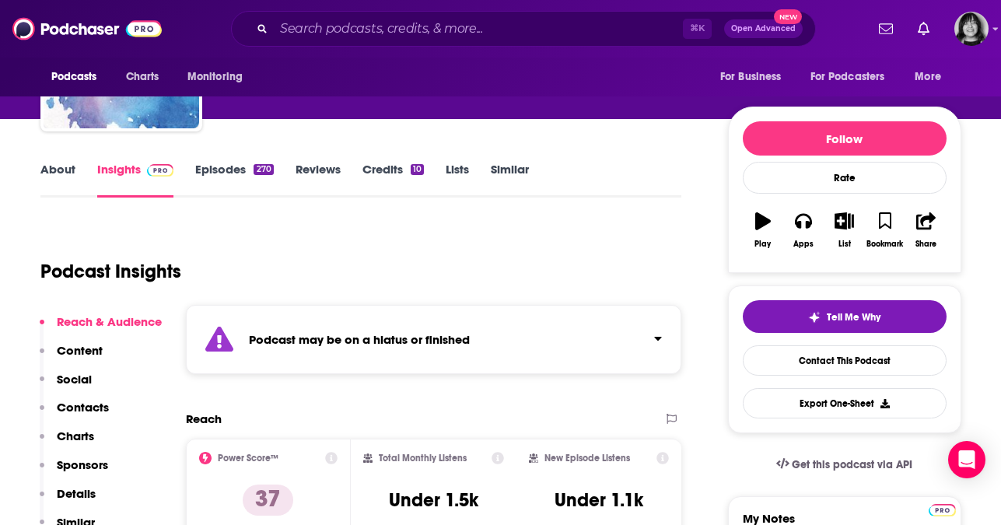
scroll to position [0, 0]
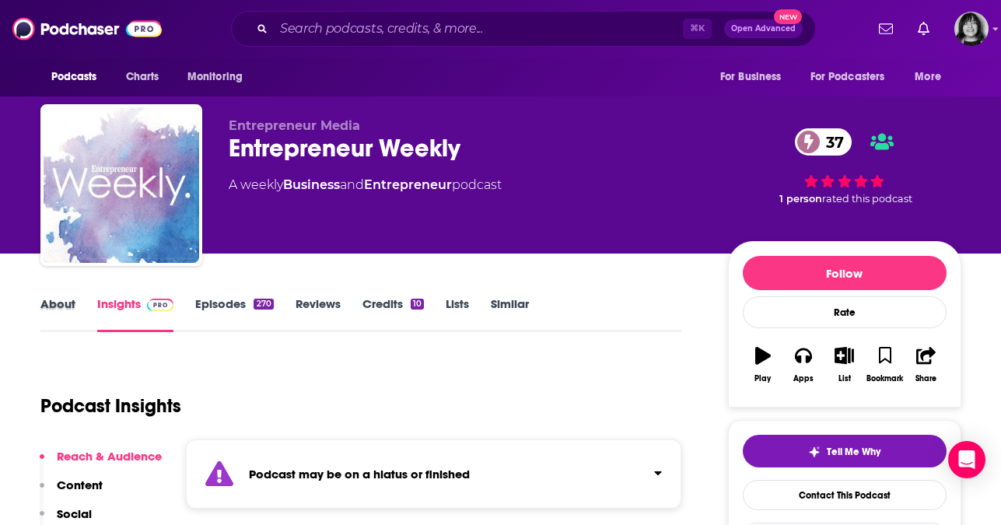
click at [75, 308] on div "About" at bounding box center [68, 314] width 57 height 36
click at [58, 306] on link "About" at bounding box center [57, 314] width 35 height 36
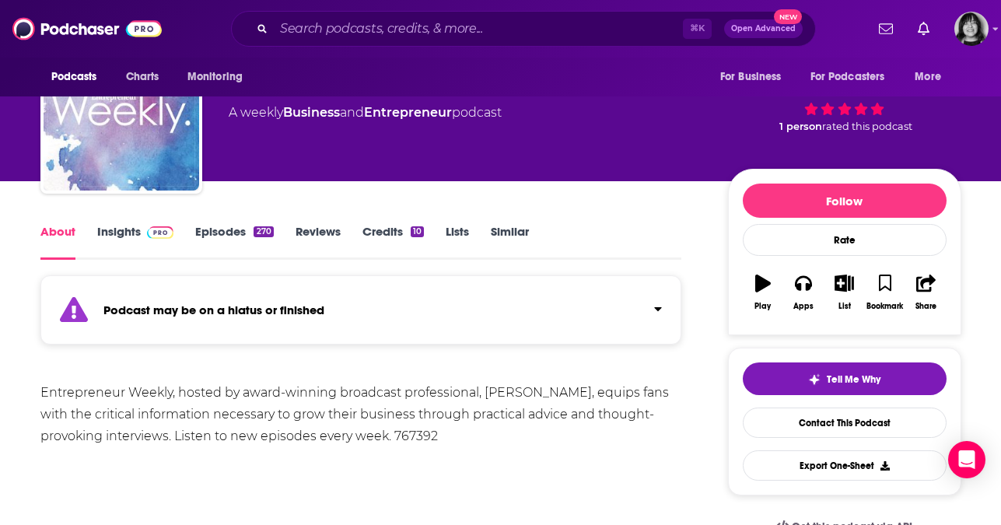
scroll to position [73, 0]
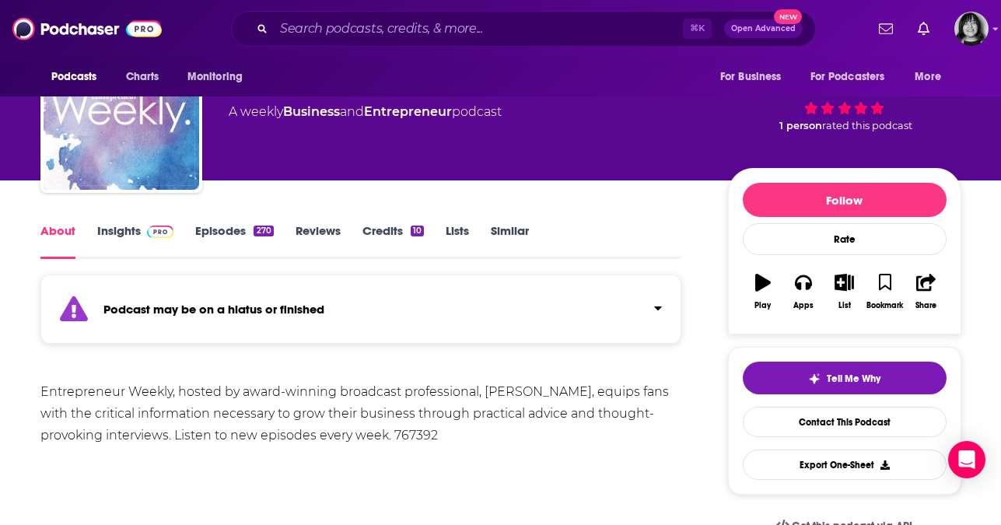
click at [107, 237] on link "Insights" at bounding box center [135, 241] width 77 height 36
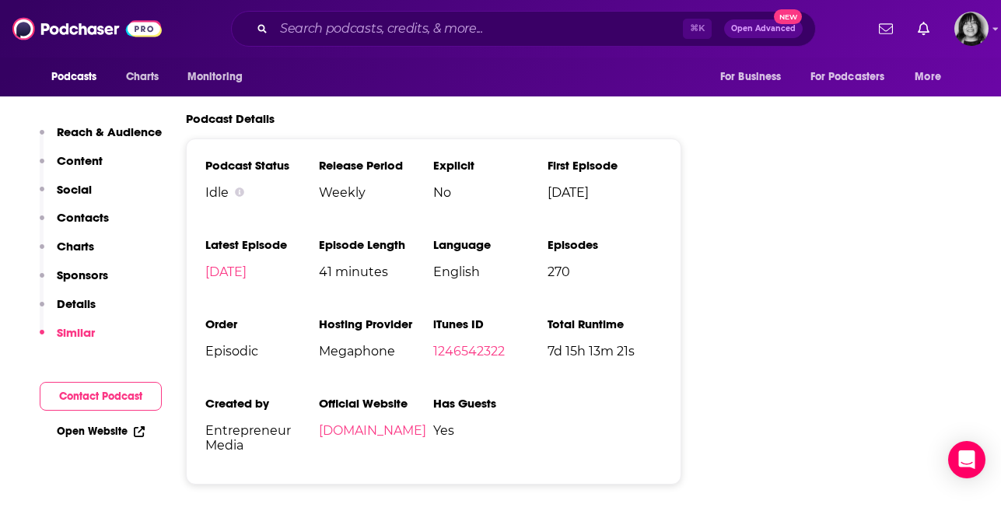
scroll to position [2434, 0]
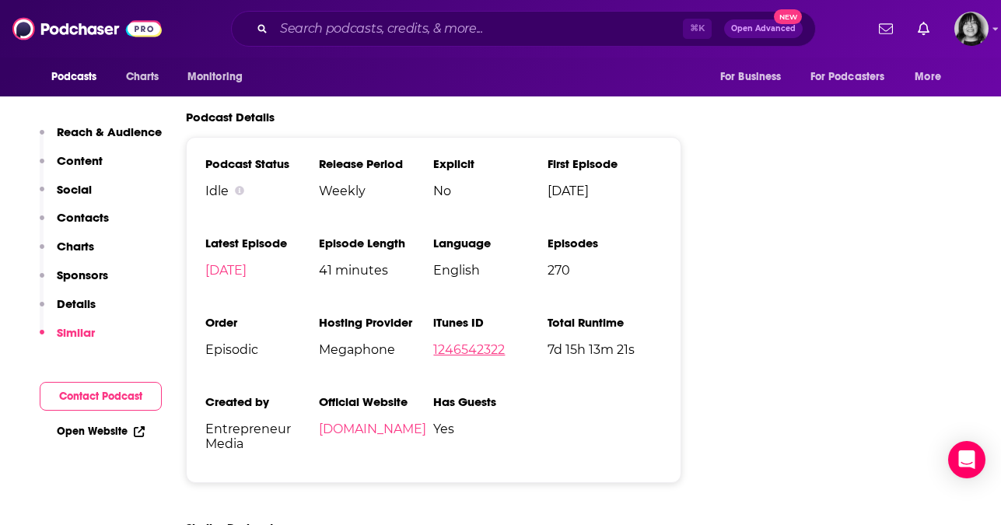
click at [478, 342] on link "1246542322" at bounding box center [469, 349] width 72 height 15
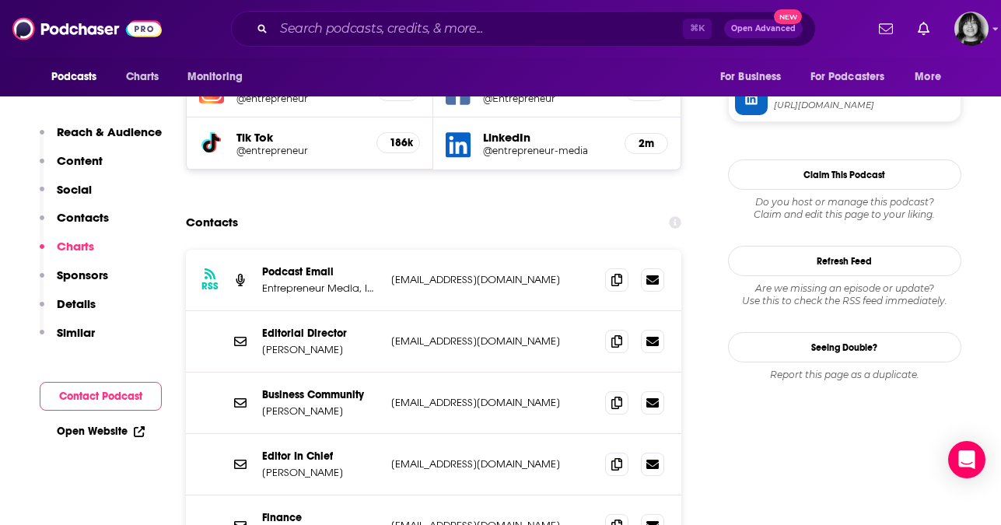
scroll to position [1346, 0]
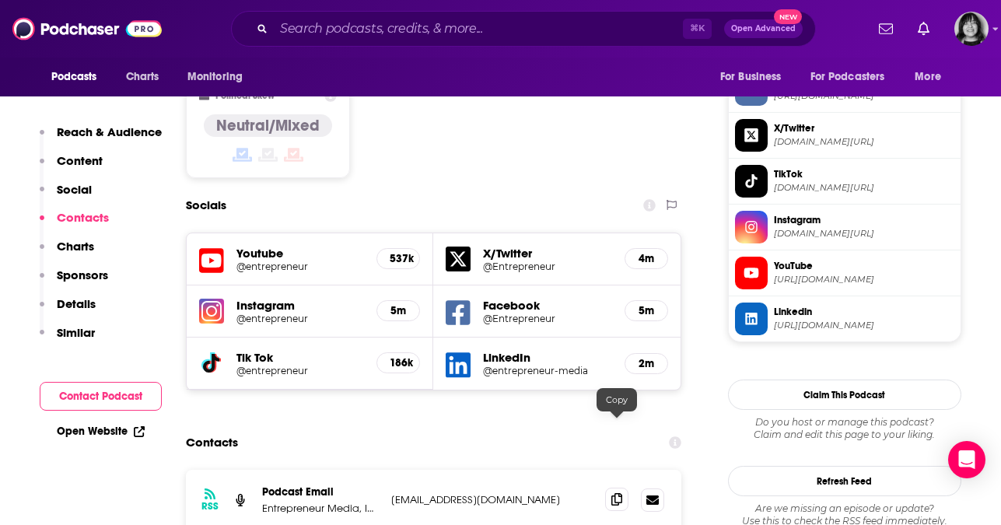
click at [617, 493] on icon at bounding box center [616, 499] width 11 height 12
click at [523, 20] on input "Search podcasts, credits, & more..." at bounding box center [478, 28] width 409 height 25
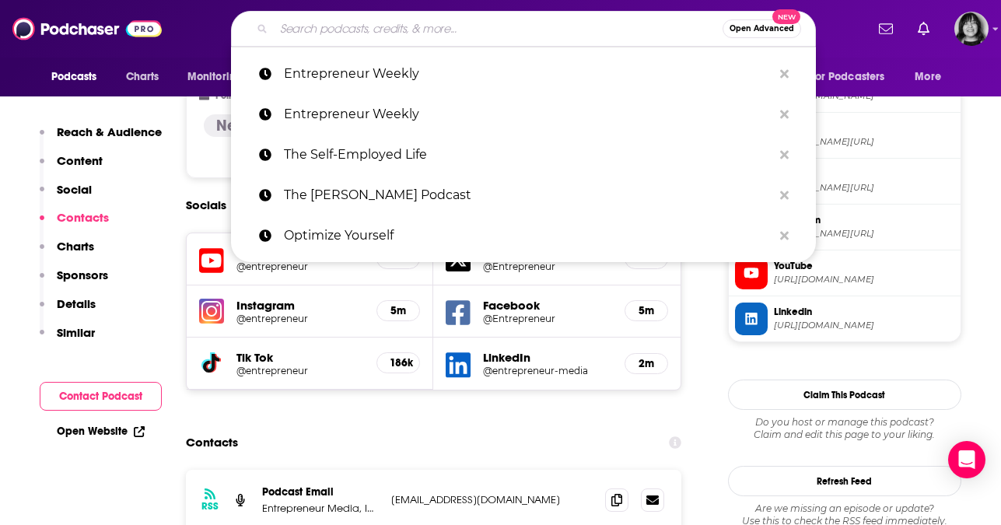
paste input "The Business of Doing Business"
type input "The Business of Doing Business"
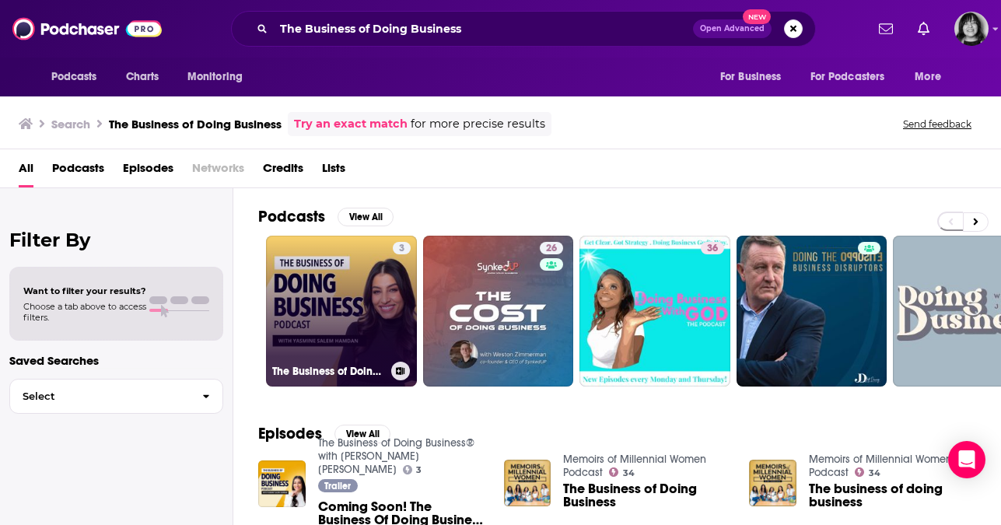
click at [336, 308] on link "3 The Business of Doing Business® with Yasmine Salem Hamdan" at bounding box center [341, 311] width 151 height 151
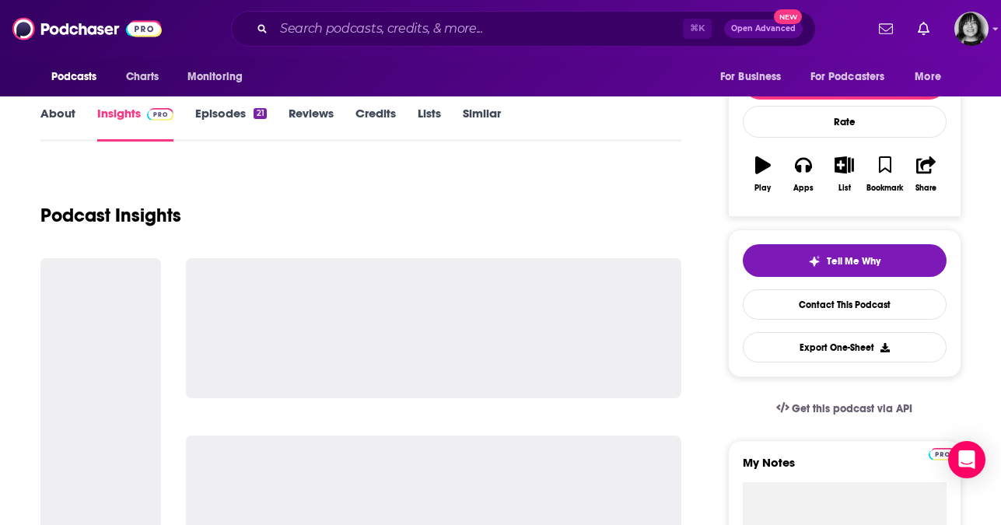
scroll to position [193, 0]
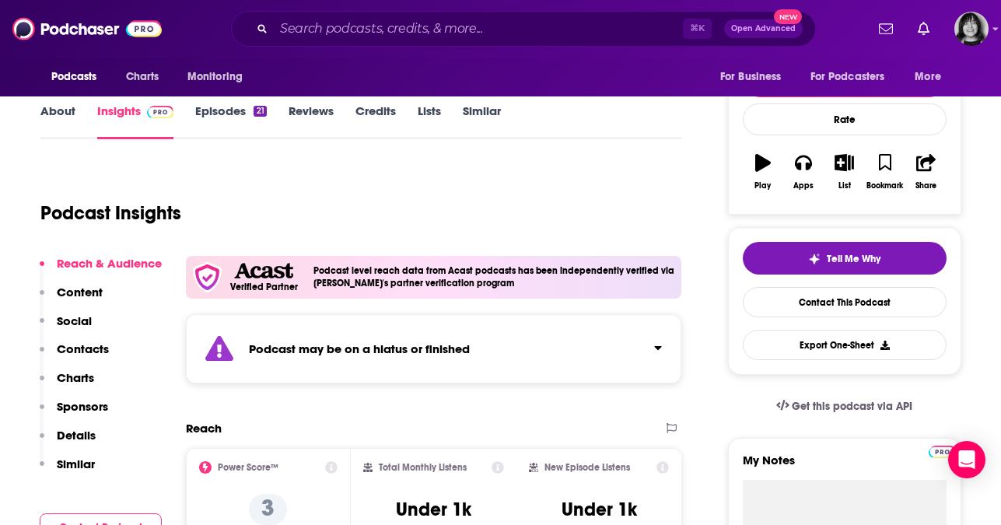
click at [329, 342] on strong "Podcast may be on a hiatus or finished" at bounding box center [359, 349] width 221 height 15
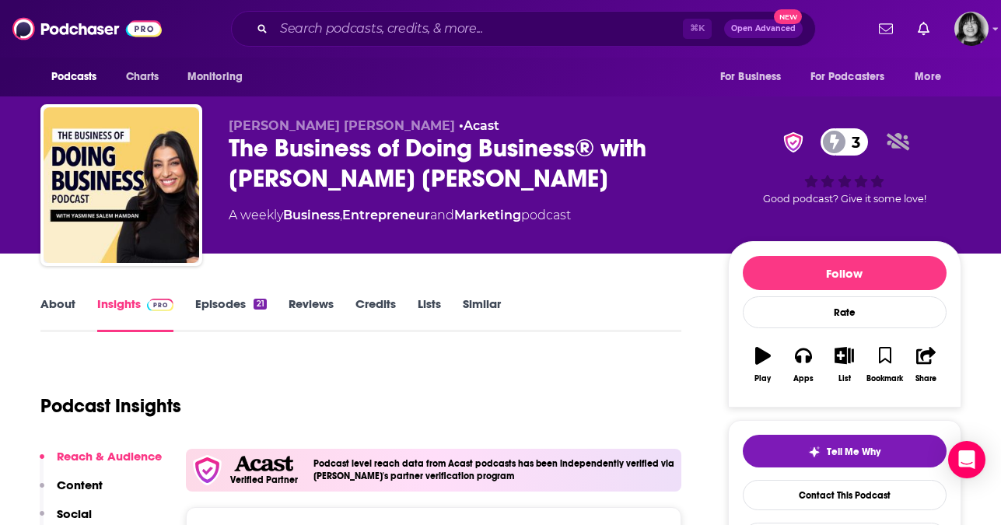
scroll to position [3, 0]
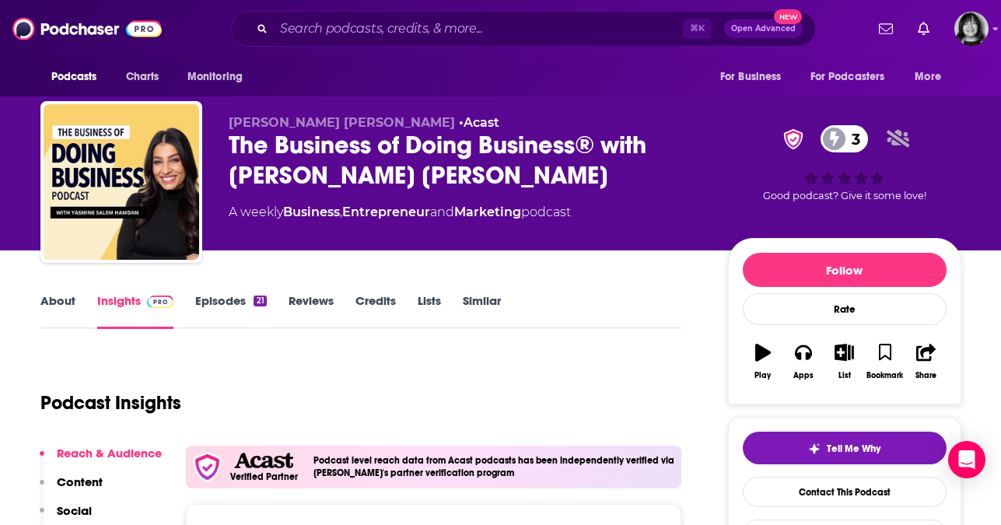
click at [56, 301] on link "About" at bounding box center [57, 311] width 35 height 36
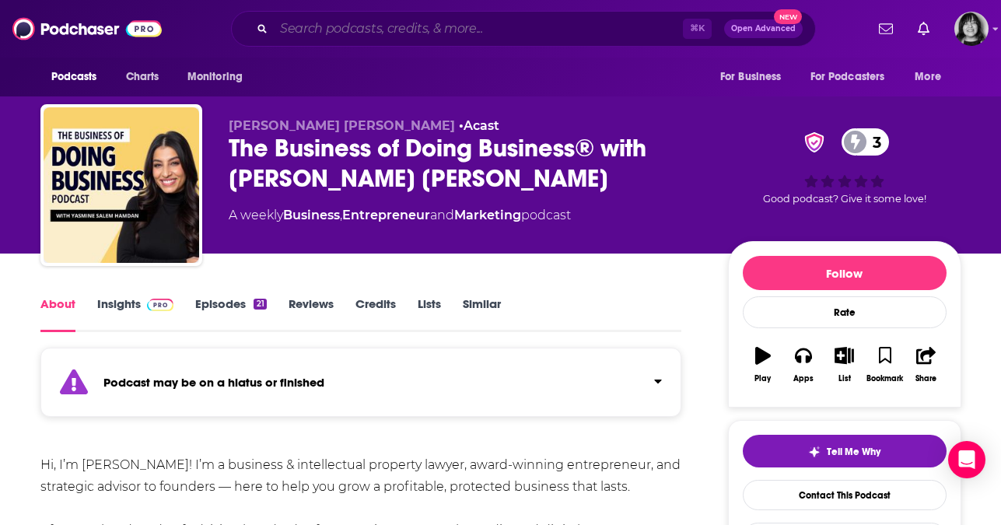
click at [506, 26] on input "Search podcasts, credits, & more..." at bounding box center [478, 28] width 409 height 25
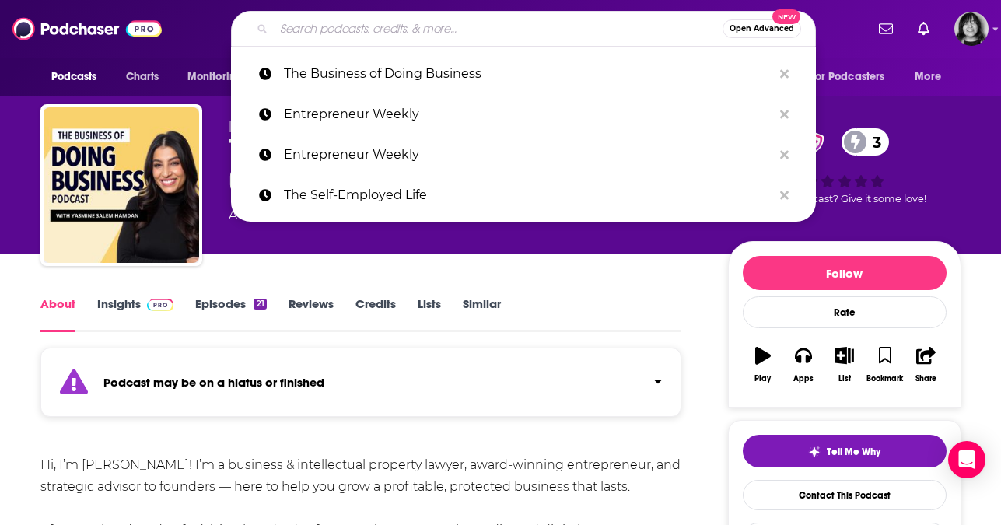
paste input "The Dwayne Kerrigan Podcast"
type input "The Dwayne Kerrigan Podcast"
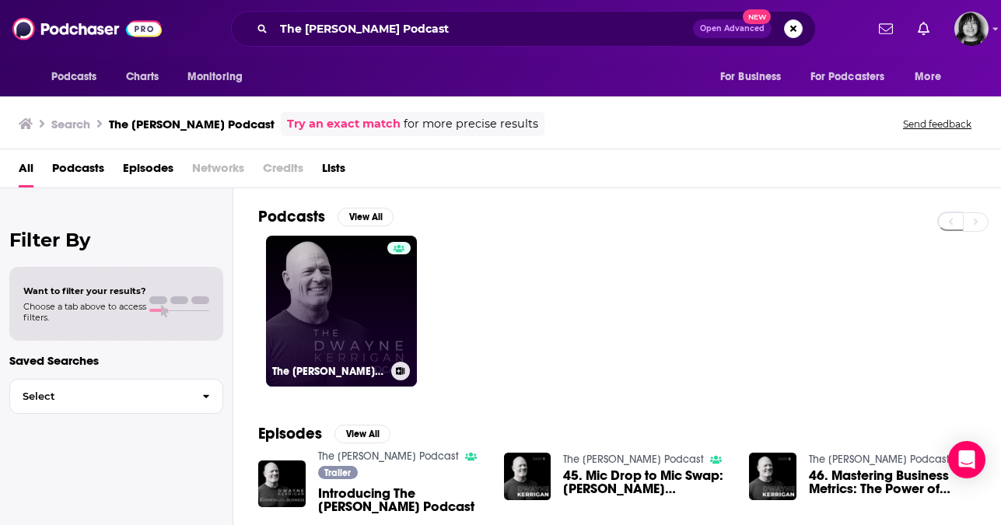
click at [322, 323] on link "The Dwayne Kerrigan Podcast" at bounding box center [341, 311] width 151 height 151
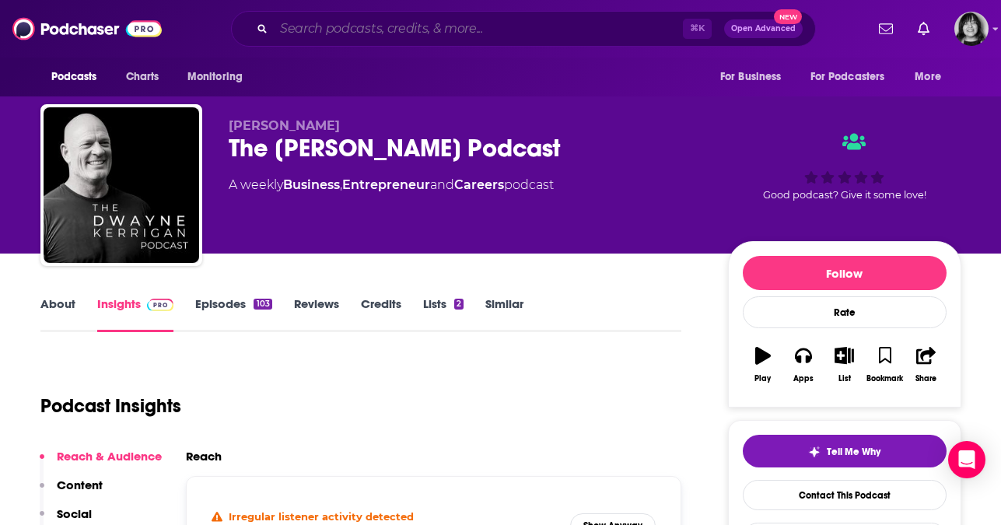
click at [492, 38] on input "Search podcasts, credits, & more..." at bounding box center [478, 28] width 409 height 25
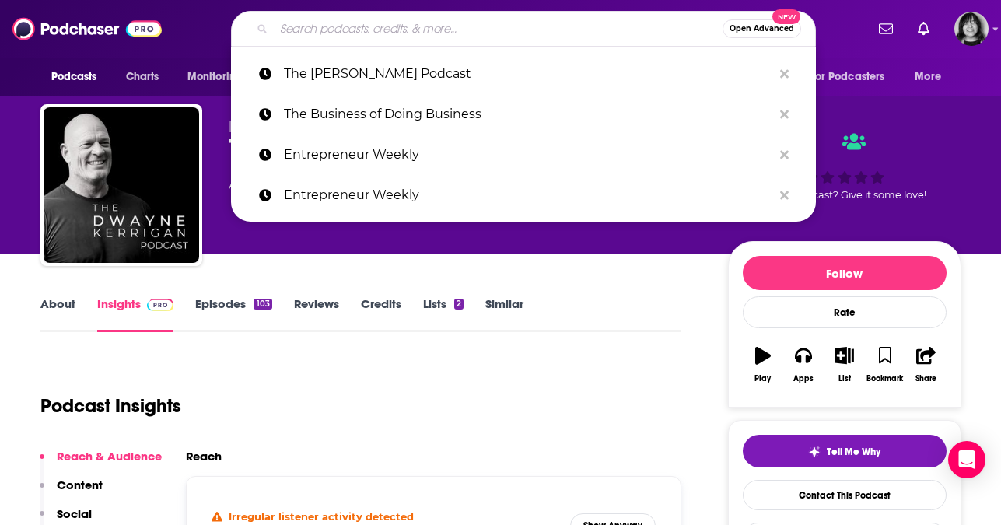
paste input "Business Builders Show"
type input "Business Builders Show"
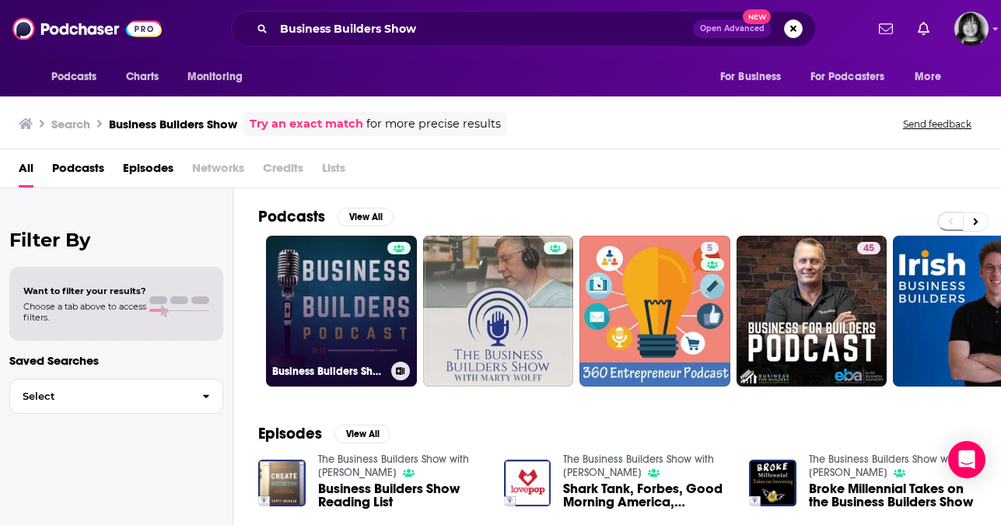
click at [348, 300] on link "Business Builders Show" at bounding box center [341, 311] width 151 height 151
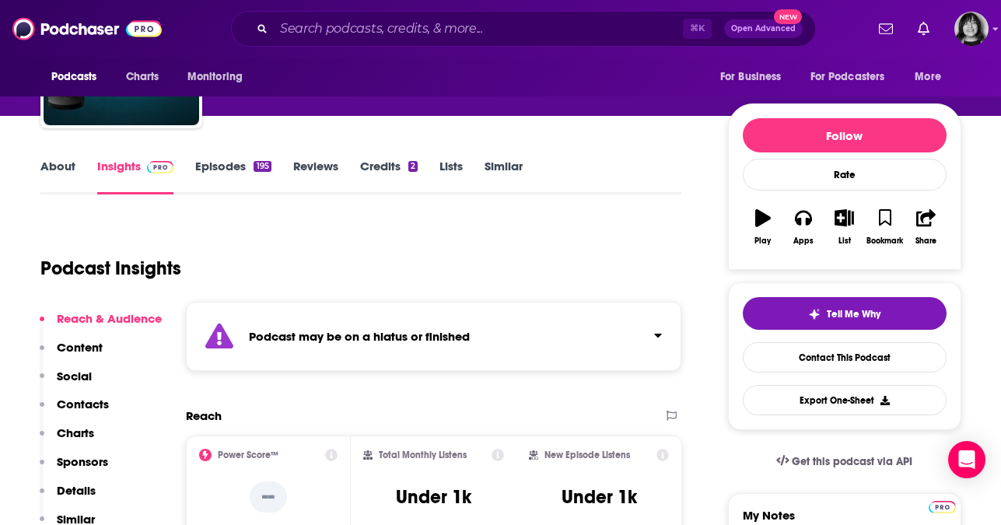
scroll to position [149, 0]
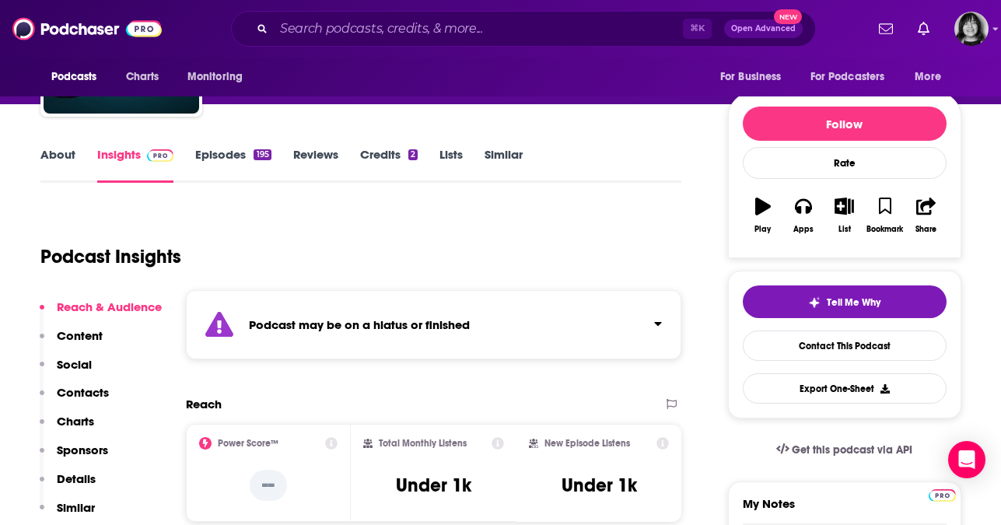
click at [329, 333] on div "Podcast may be on a hiatus or finished" at bounding box center [434, 324] width 496 height 69
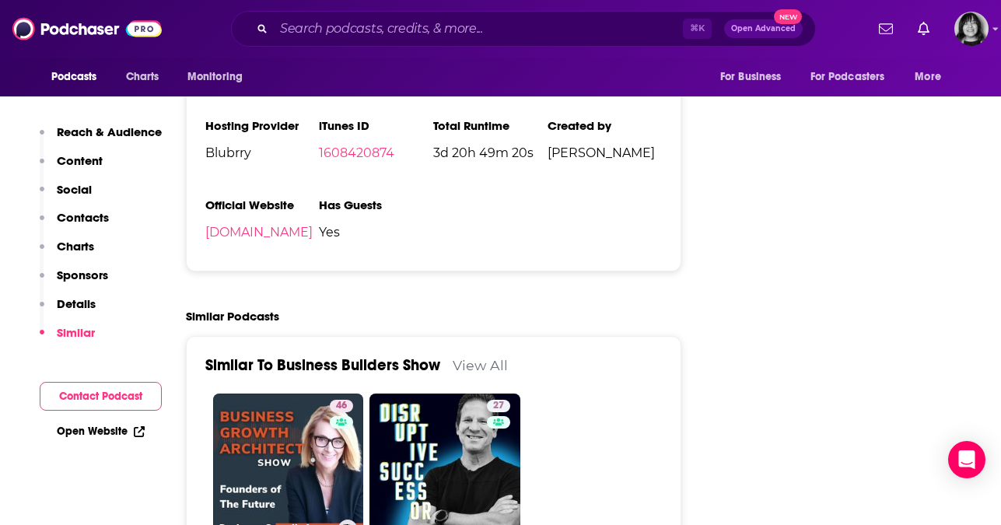
scroll to position [1917, 0]
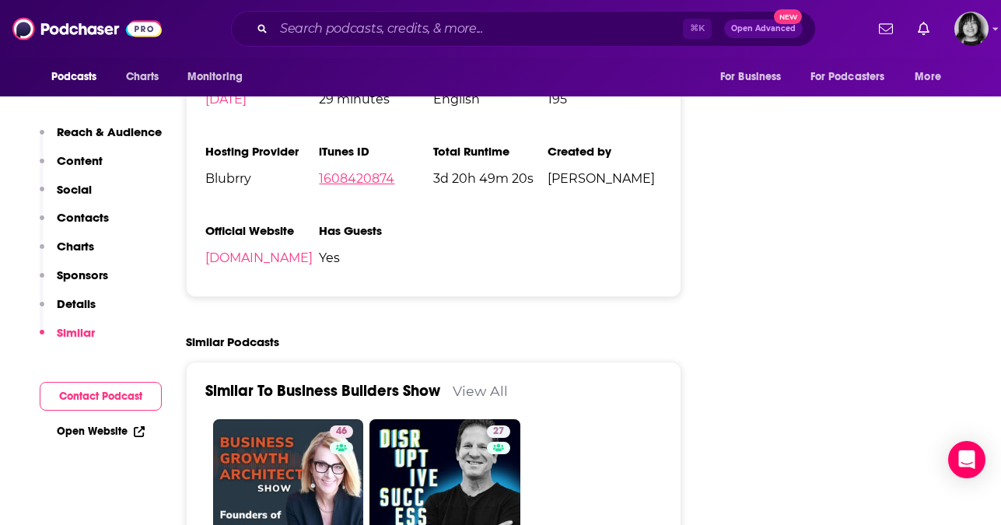
click at [364, 186] on link "1608420874" at bounding box center [356, 178] width 75 height 15
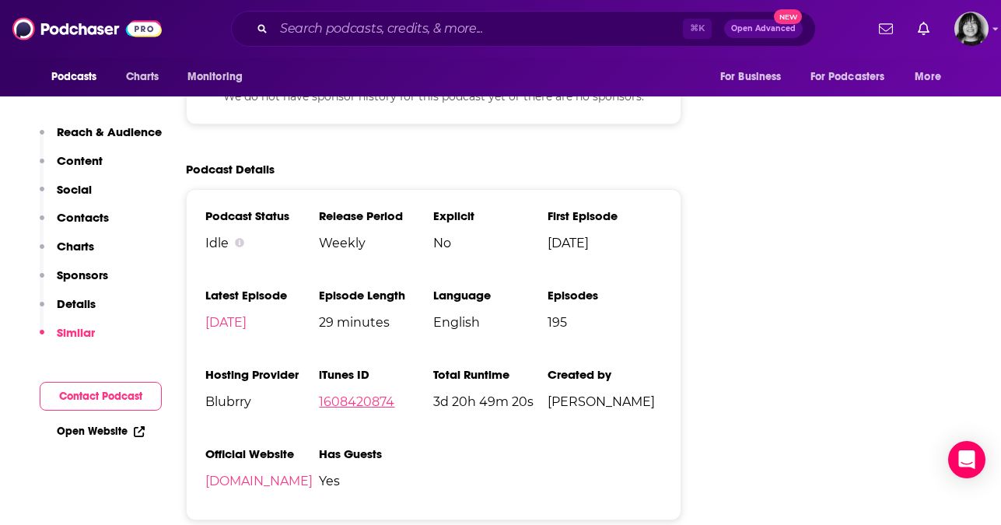
scroll to position [1575, 0]
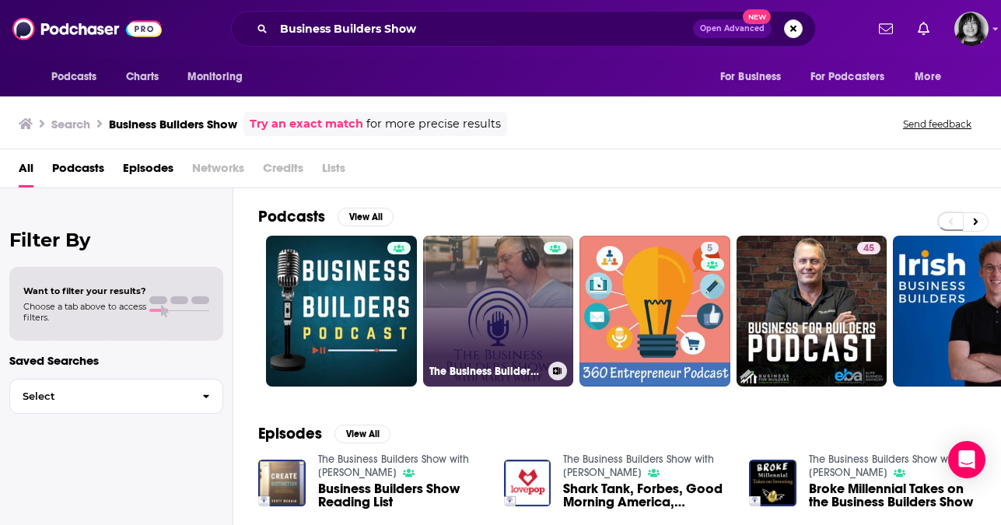
click at [519, 321] on link "The Business Builders Show with Marty Wolff" at bounding box center [498, 311] width 151 height 151
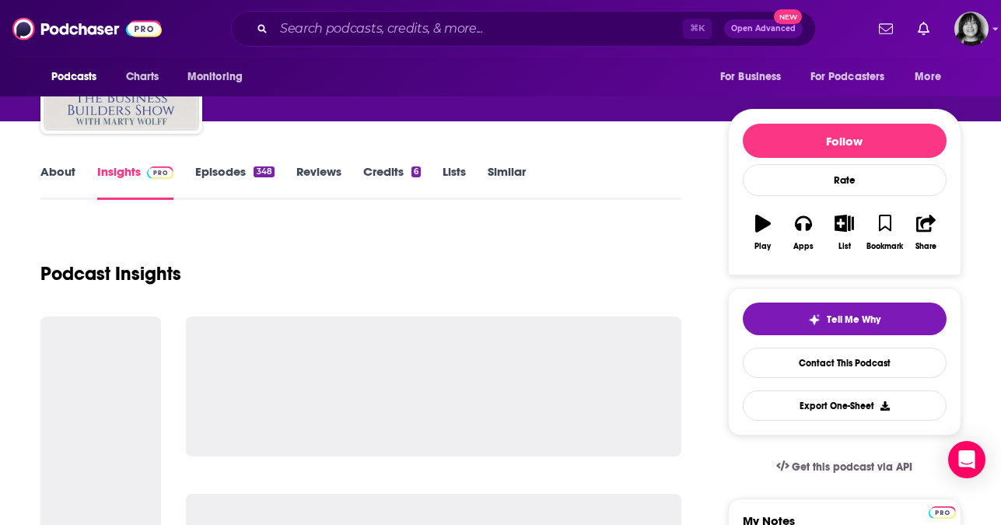
scroll to position [135, 0]
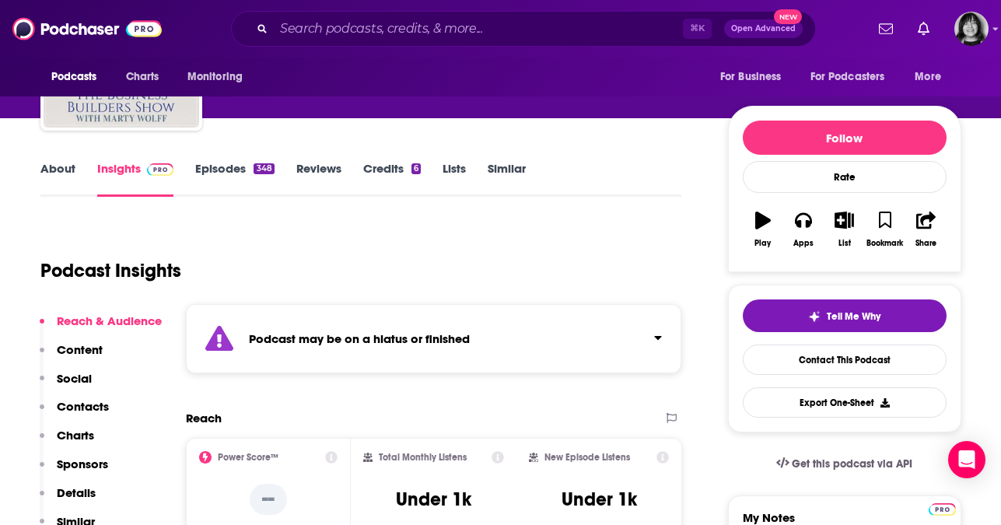
click at [401, 347] on div "Podcast may be on a hiatus or finished" at bounding box center [434, 338] width 496 height 69
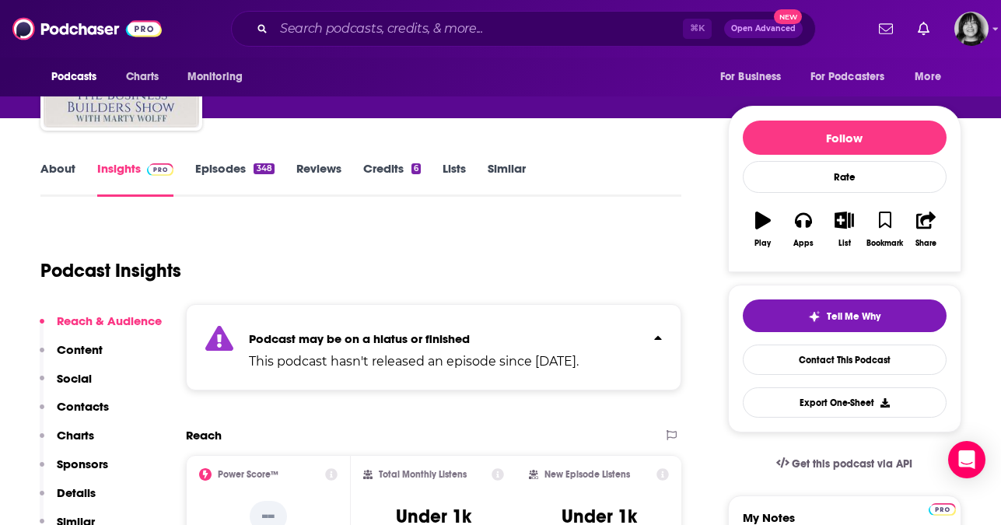
click at [387, 262] on div "Podcast Insights" at bounding box center [354, 261] width 629 height 79
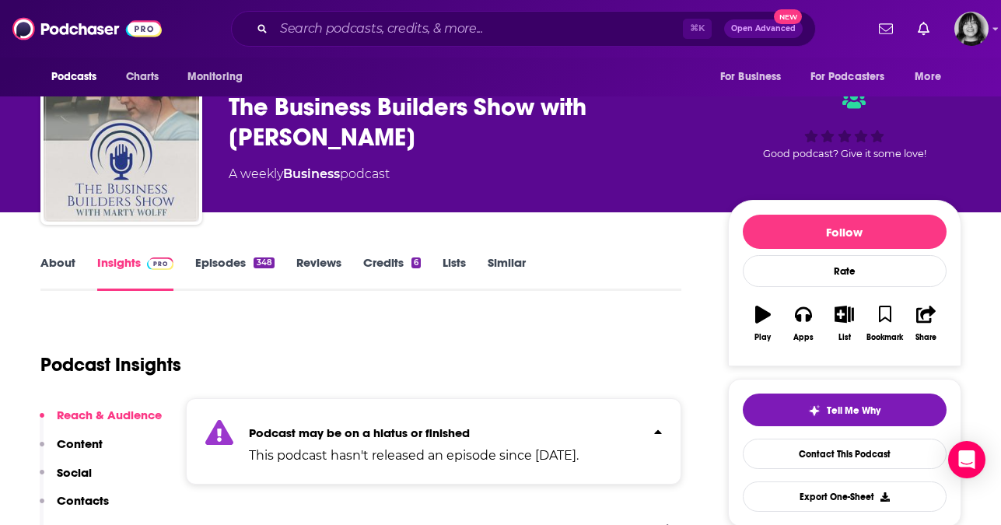
scroll to position [0, 0]
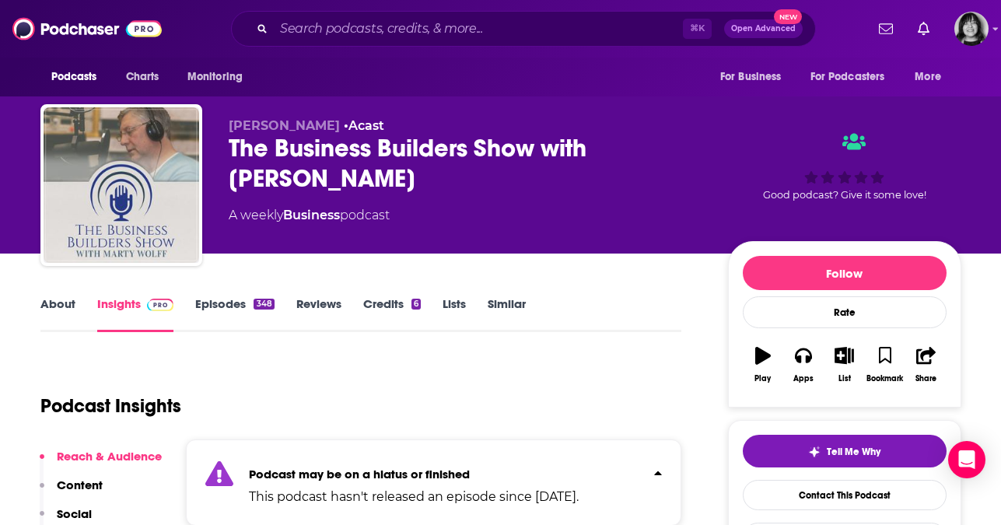
click at [459, 47] on div "Podcasts Charts Monitoring ⌘ K Open Advanced New For Business For Podcasters Mo…" at bounding box center [500, 29] width 1001 height 58
click at [459, 31] on input "Search podcasts, credits, & more..." at bounding box center [478, 28] width 409 height 25
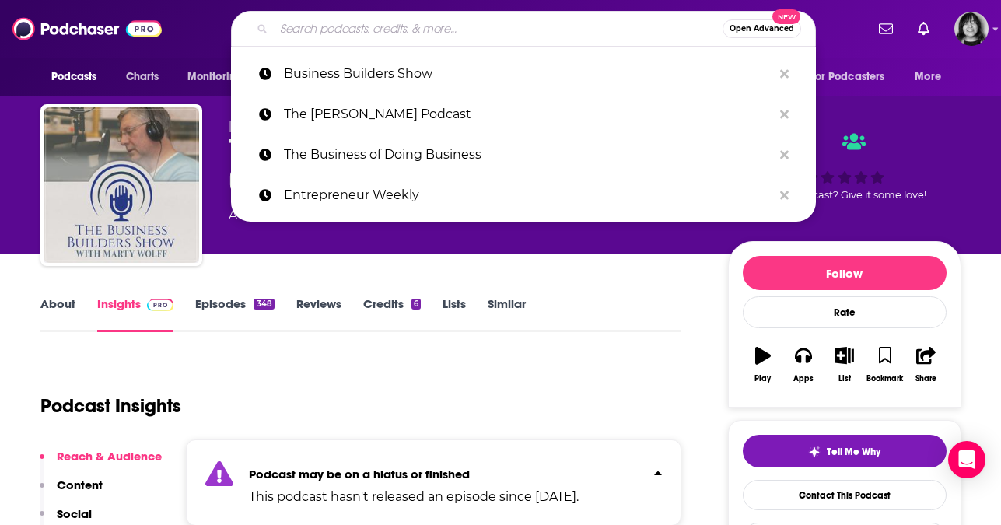
click at [459, 31] on input "Search podcasts, credits, & more..." at bounding box center [498, 28] width 449 height 25
paste input "Entrepreneurs Circle"
type input "Entrepreneurs Circle"
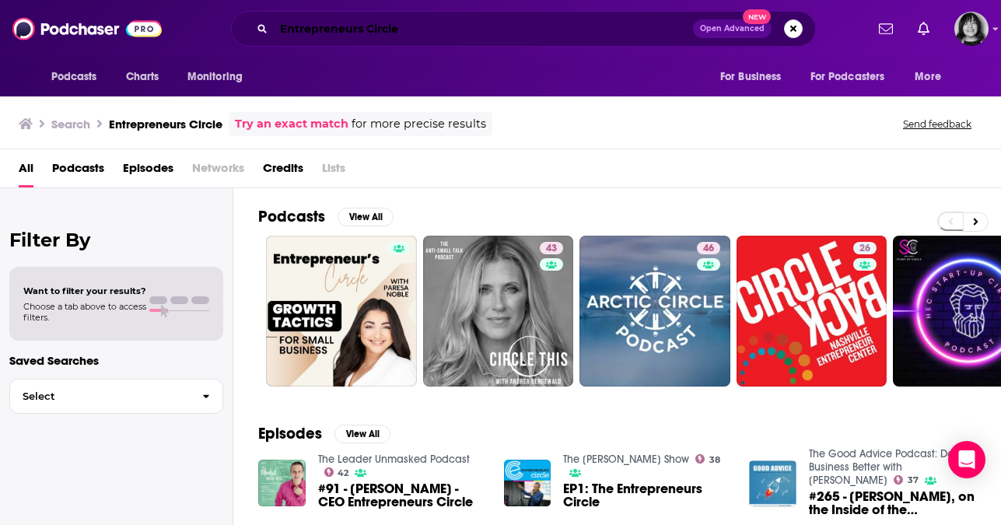
click at [443, 32] on input "Entrepreneurs Circle" at bounding box center [483, 28] width 419 height 25
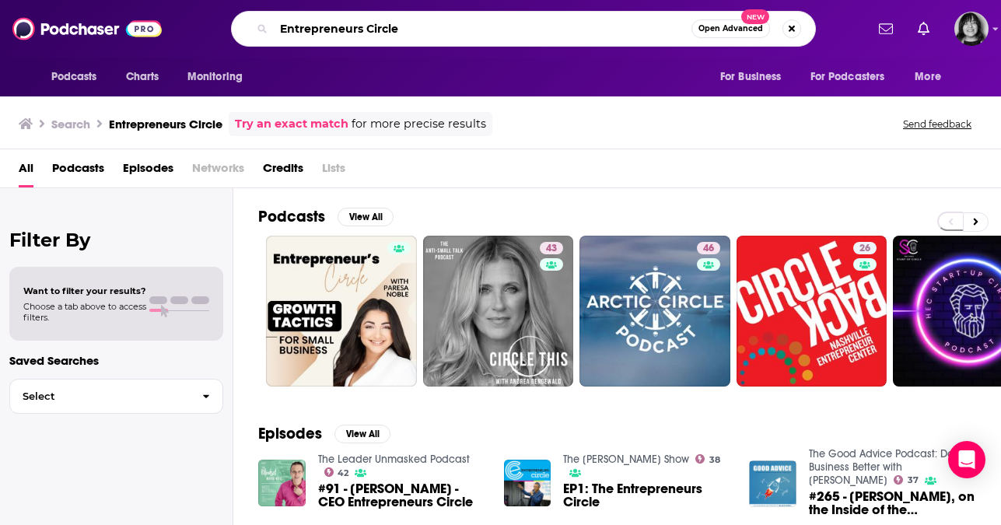
click at [443, 32] on input "Entrepreneurs Circle" at bounding box center [483, 28] width 418 height 25
paste input "The Erik Cabral Show"
type input "The Erik Cabral Show"
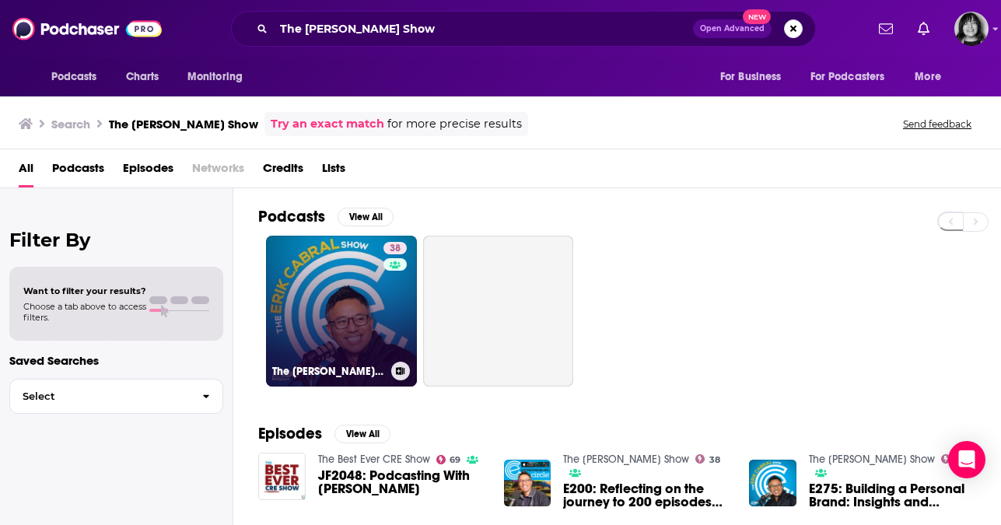
click at [357, 303] on link "38 The Erik Cabral Show" at bounding box center [341, 311] width 151 height 151
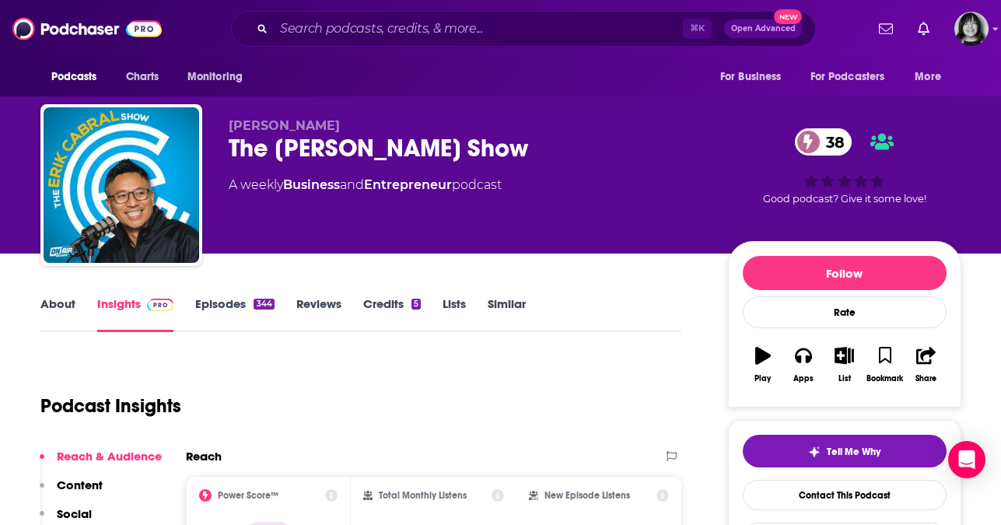
click at [51, 300] on link "About" at bounding box center [57, 314] width 35 height 36
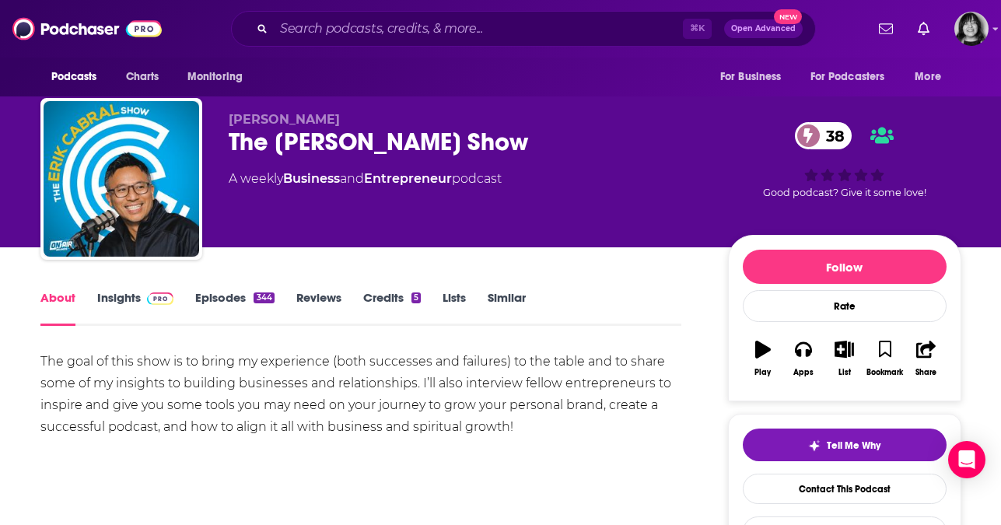
scroll to position [8, 0]
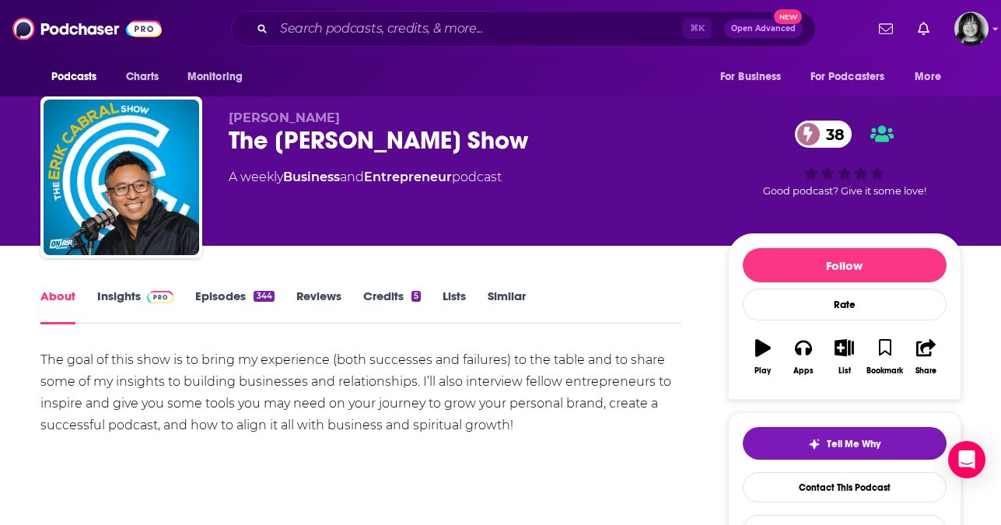
click at [104, 295] on link "Insights" at bounding box center [135, 307] width 77 height 36
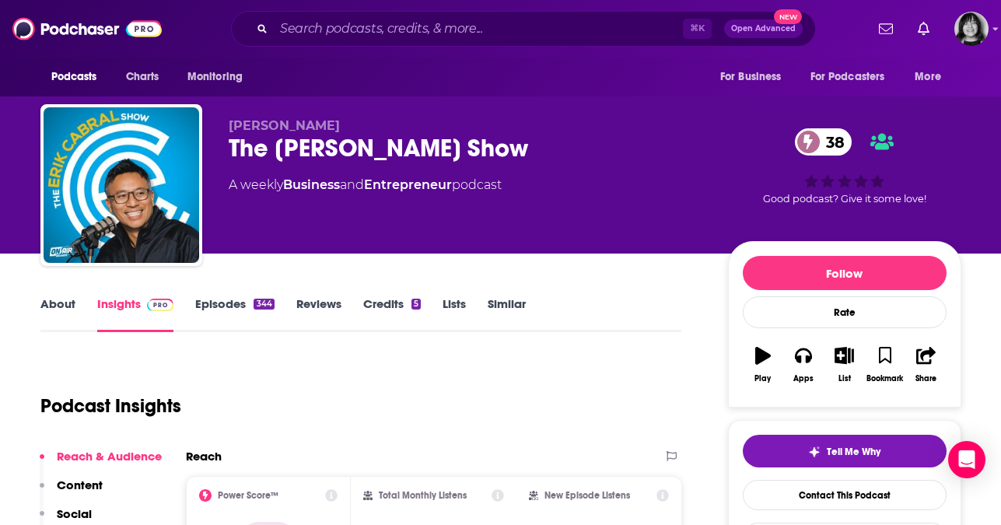
click at [254, 131] on span "Erik Cabral" at bounding box center [284, 125] width 111 height 15
copy p "Erik Cabral"
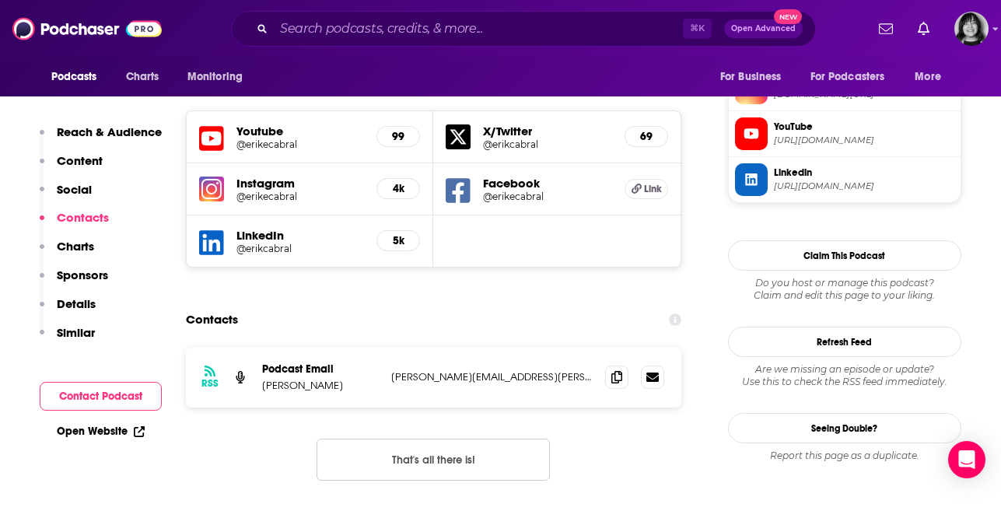
scroll to position [1321, 0]
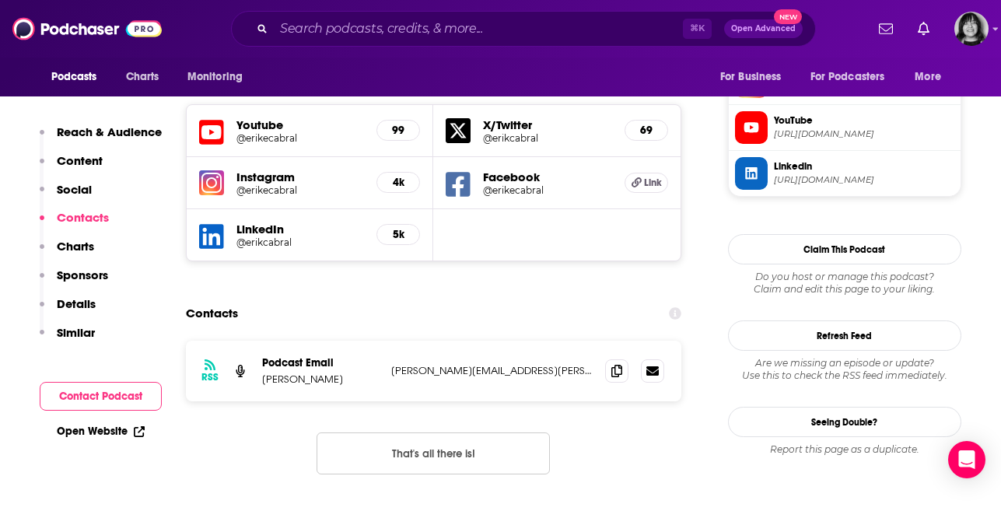
click at [465, 40] on div "⌘ K Open Advanced New" at bounding box center [523, 29] width 585 height 36
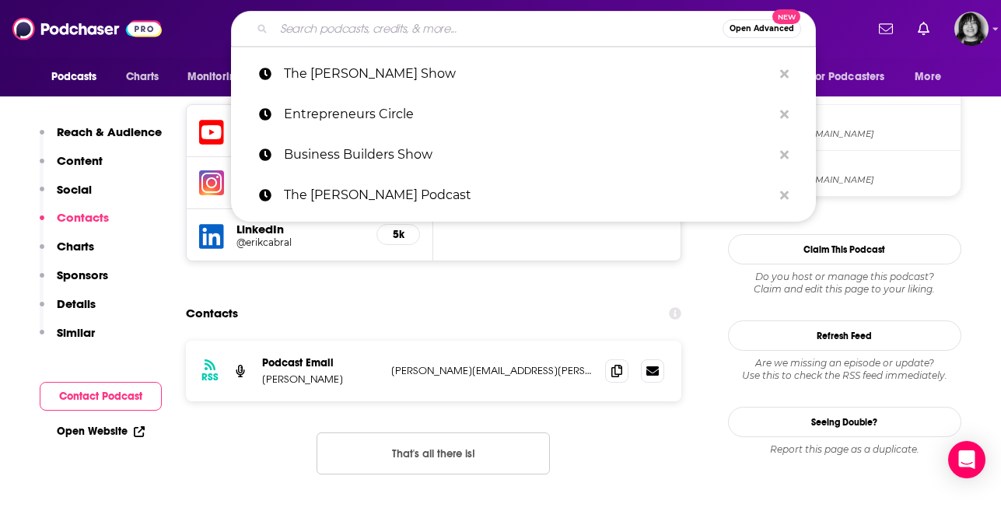
click at [467, 33] on input "Search podcasts, credits, & more..." at bounding box center [498, 28] width 449 height 25
paste input "Entrepreneurs United"
type input "Entrepreneurs United"
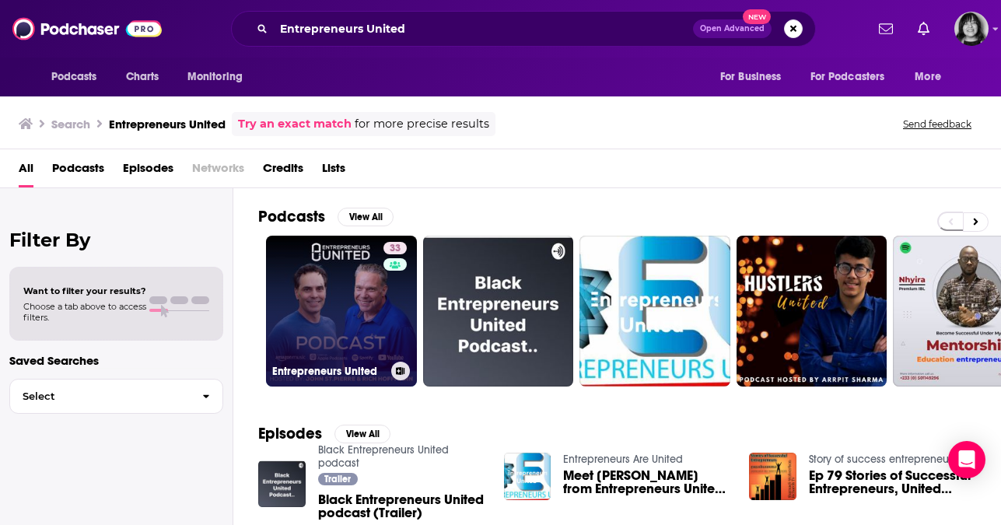
click at [363, 315] on link "33 Entrepreneurs United" at bounding box center [341, 311] width 151 height 151
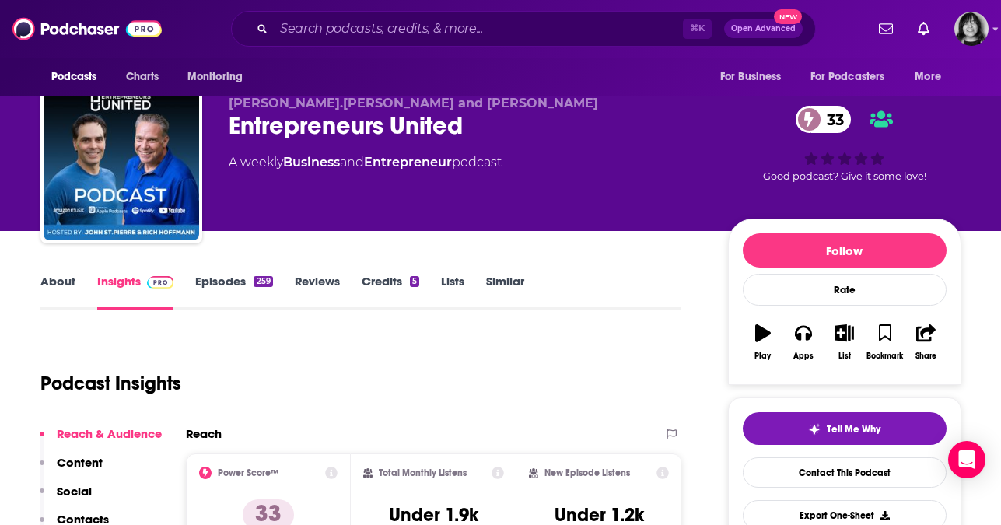
scroll to position [11, 0]
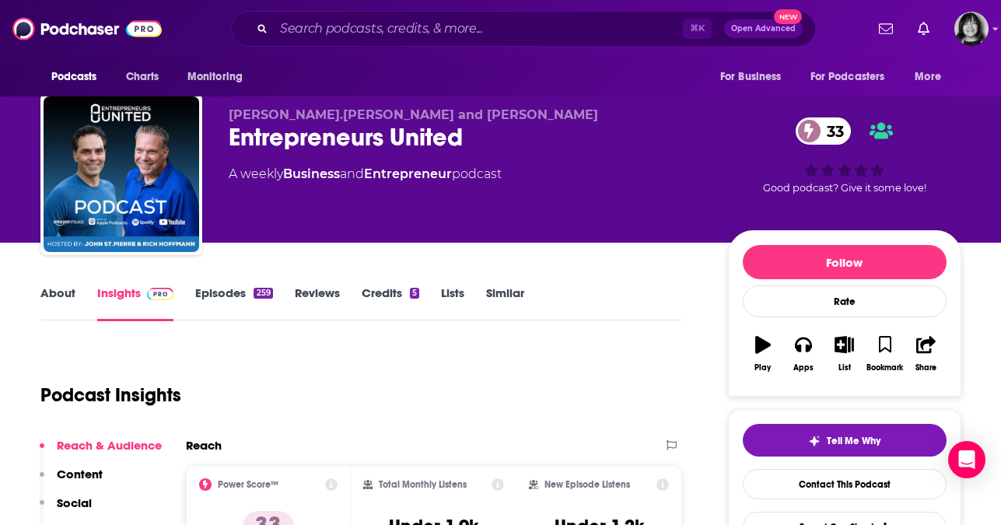
click at [72, 290] on link "About" at bounding box center [57, 304] width 35 height 36
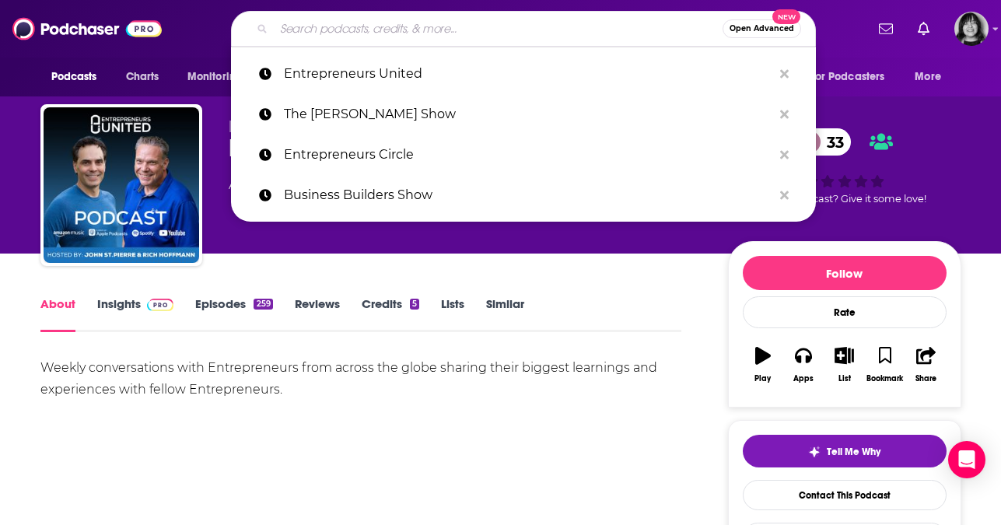
click at [464, 30] on input "Search podcasts, credits, & more..." at bounding box center [498, 28] width 449 height 25
paste input "PROFIT With A Plan"
type input "PROFIT With A Plan"
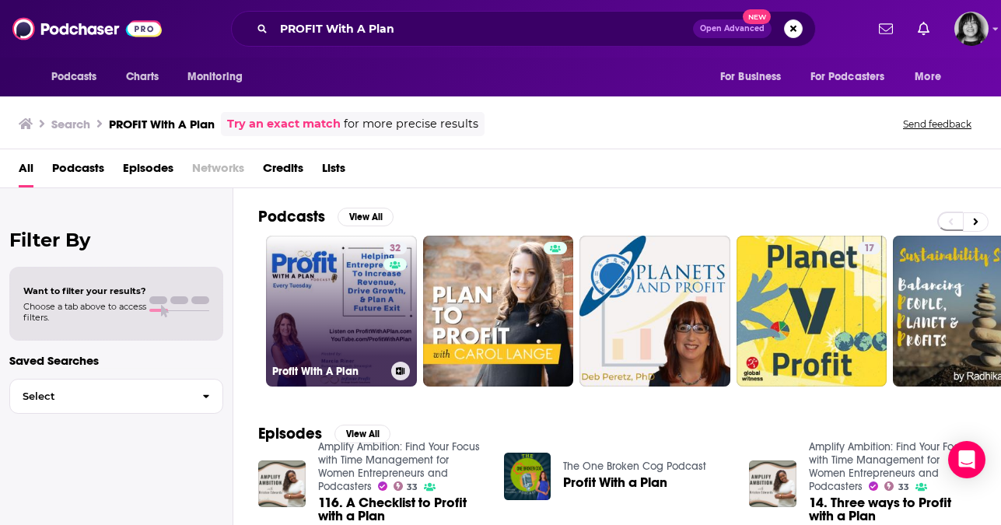
click at [321, 321] on link "32 Profit With A Plan" at bounding box center [341, 311] width 151 height 151
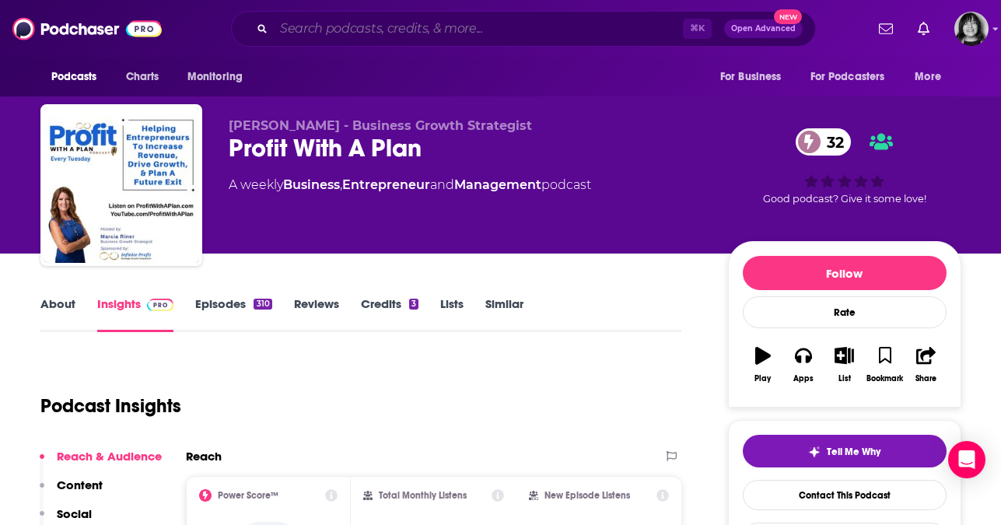
click at [492, 29] on input "Search podcasts, credits, & more..." at bounding box center [478, 28] width 409 height 25
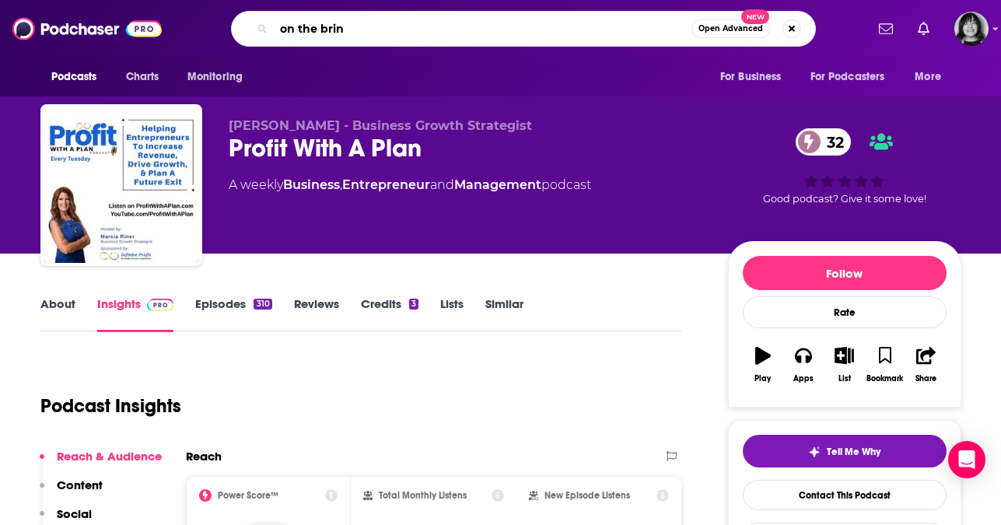
type input "on the brink"
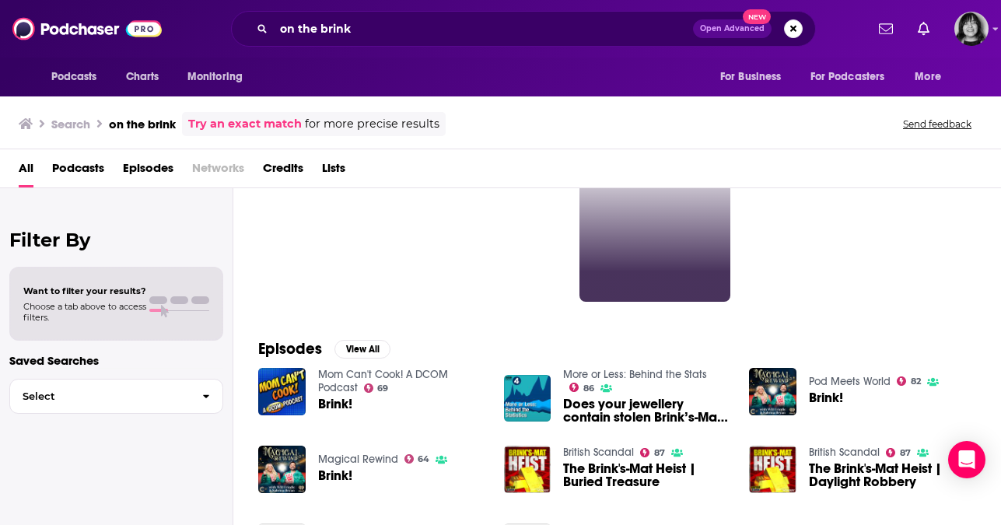
scroll to position [99, 0]
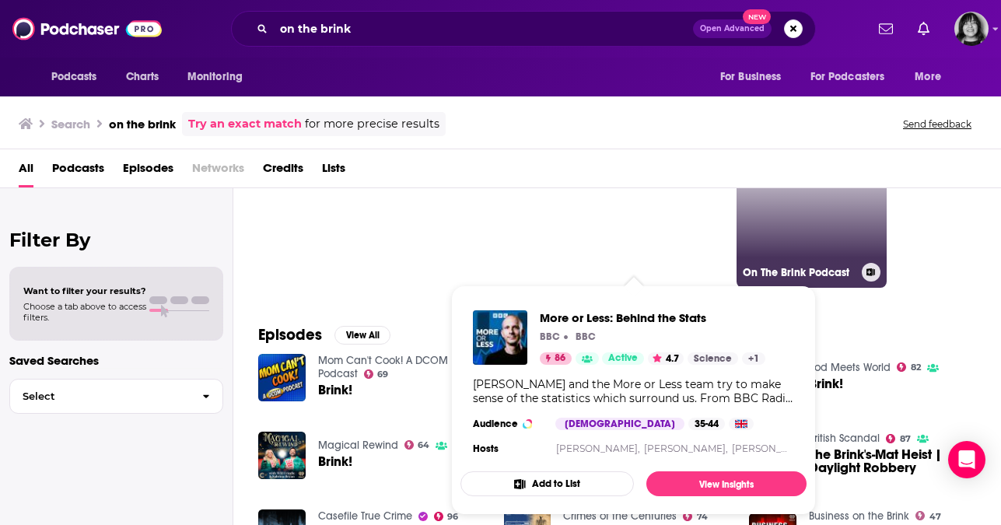
click at [793, 239] on link "38 On The Brink Podcast" at bounding box center [812, 212] width 151 height 151
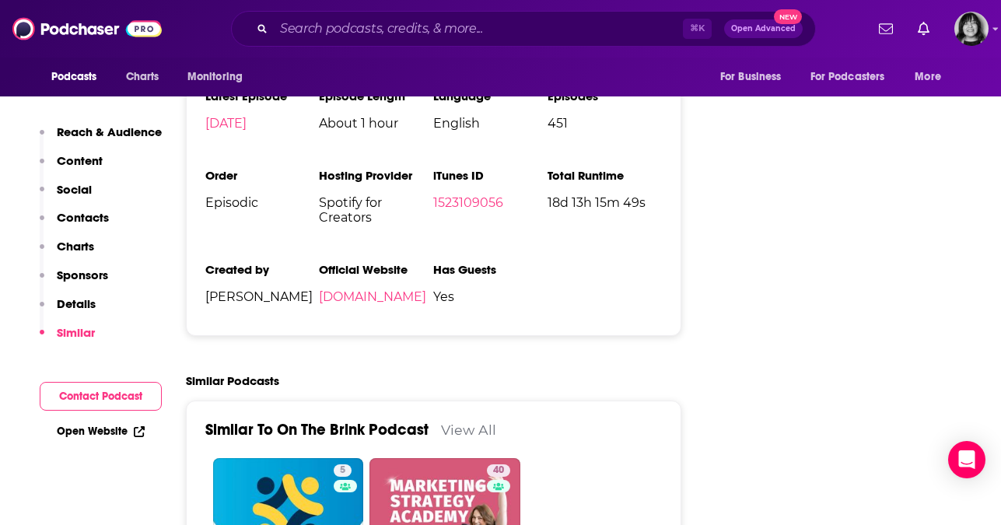
scroll to position [2098, 0]
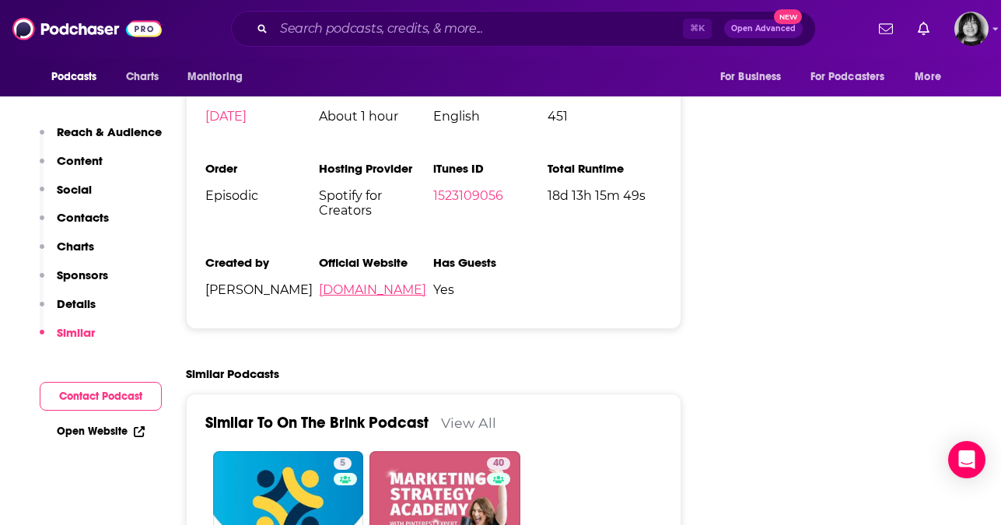
click at [367, 282] on link "johnabrink.com" at bounding box center [372, 289] width 107 height 15
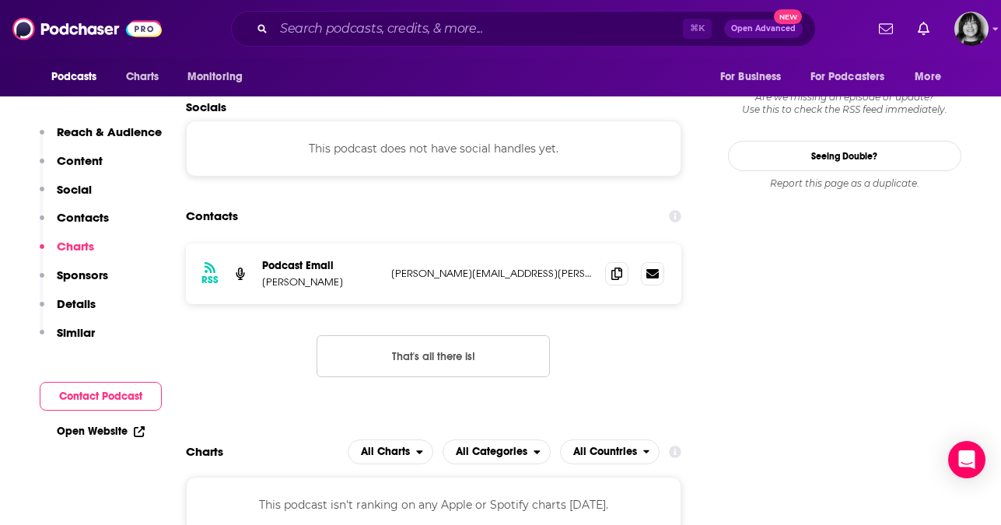
scroll to position [1345, 0]
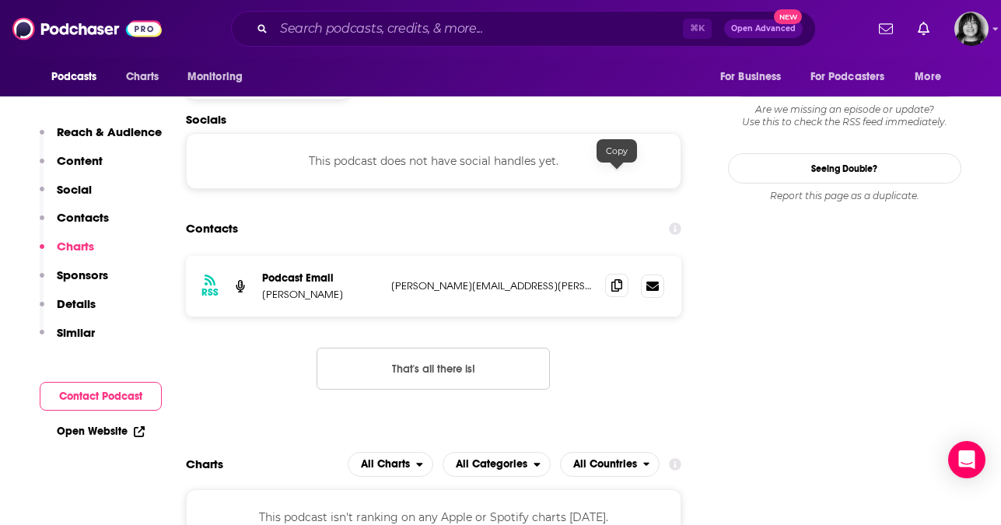
click at [618, 279] on icon at bounding box center [616, 285] width 11 height 12
click at [502, 29] on input "Search podcasts, credits, & more..." at bounding box center [478, 28] width 409 height 25
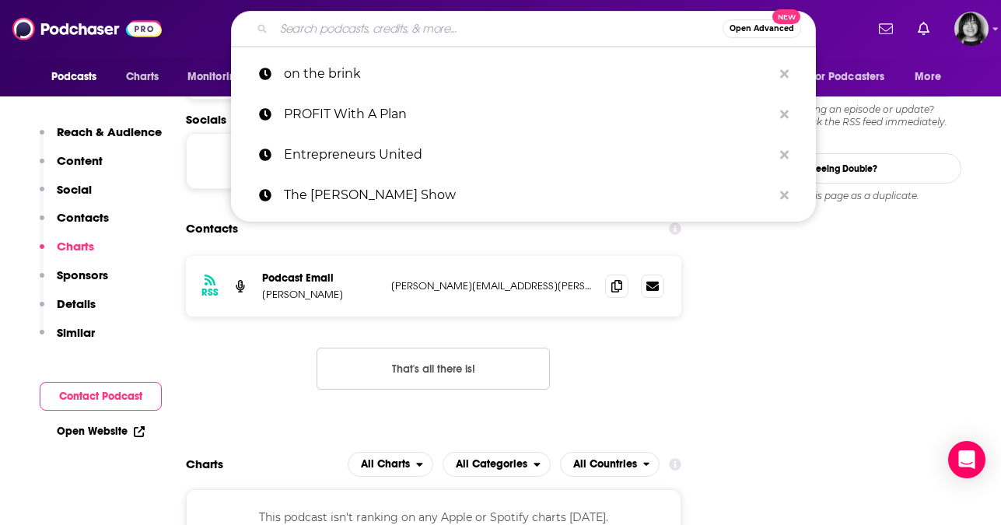
paste input "The Misfit Entrepreneur"
type input "The Misfit Entrepreneur"
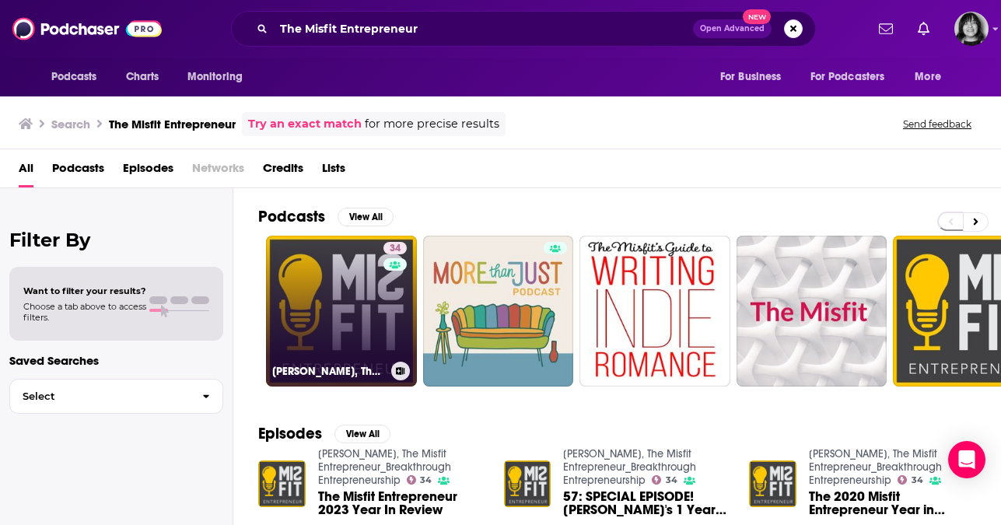
click at [317, 320] on link "34 Dave Lukas, The Misfit Entrepreneur_Breakthrough Entrepreneurship" at bounding box center [341, 311] width 151 height 151
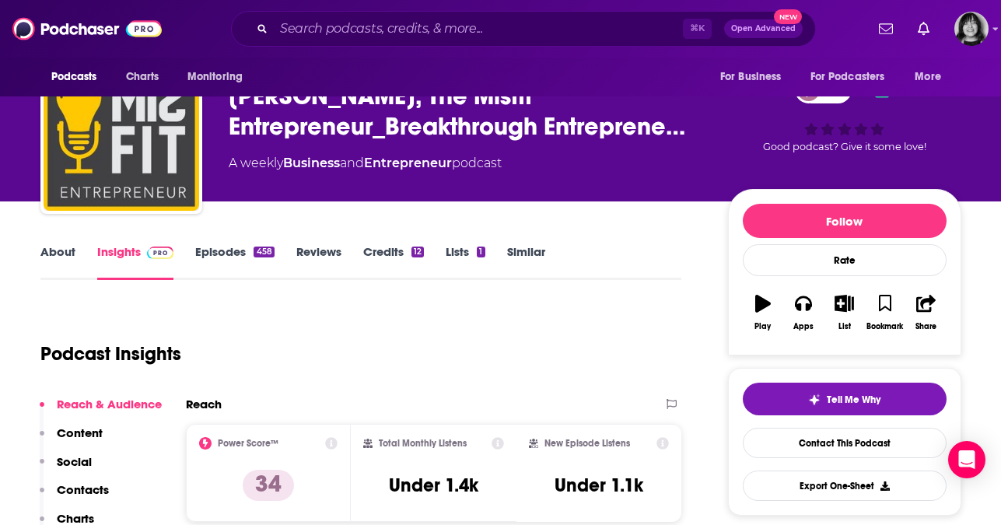
scroll to position [62, 0]
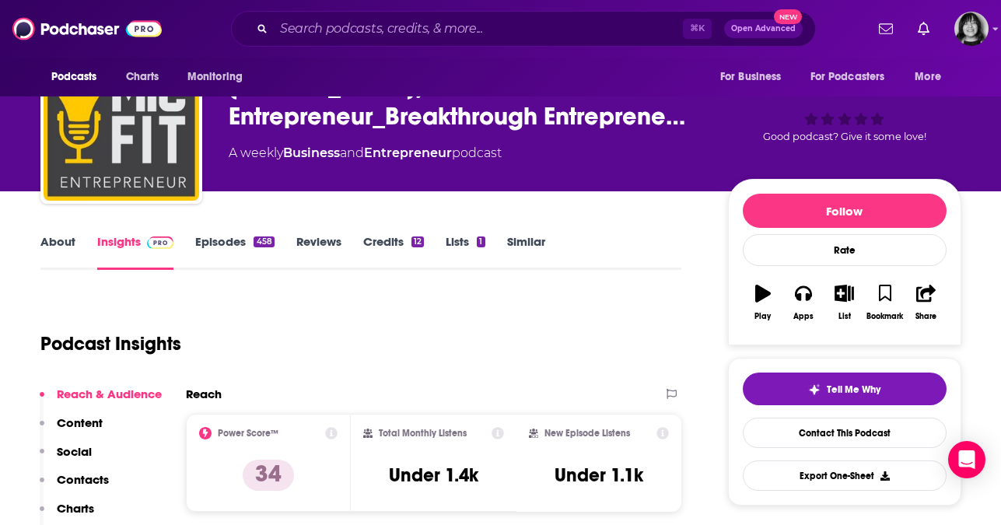
click at [51, 240] on link "About" at bounding box center [57, 252] width 35 height 36
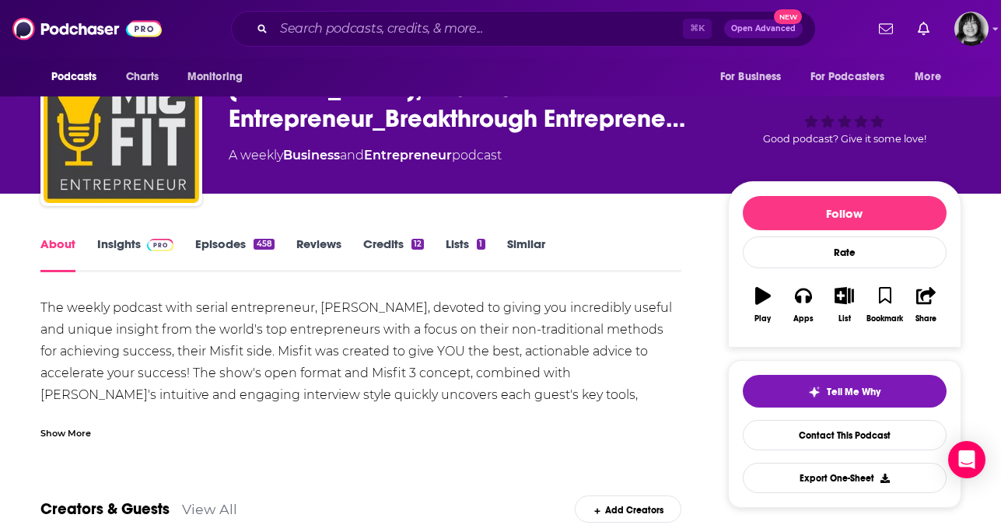
scroll to position [61, 0]
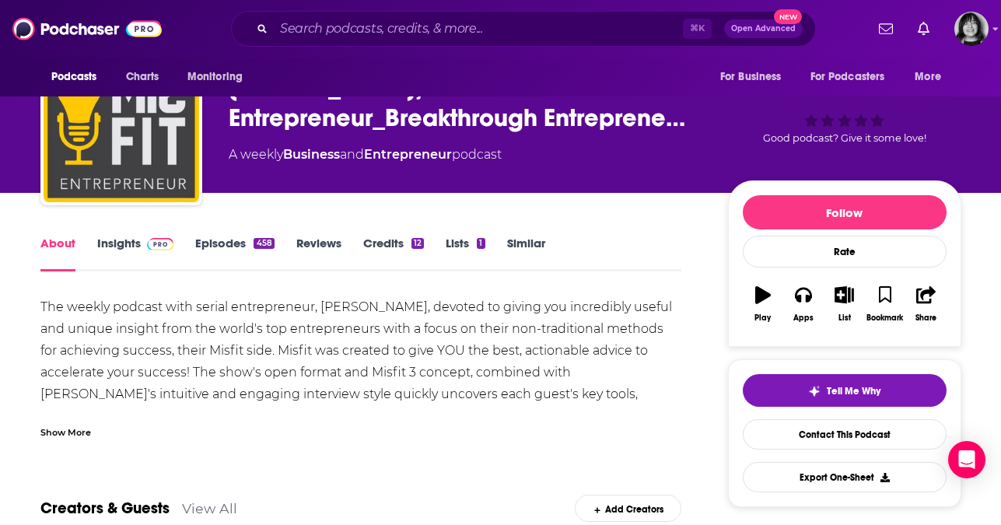
click at [69, 436] on div "Show More" at bounding box center [65, 431] width 51 height 15
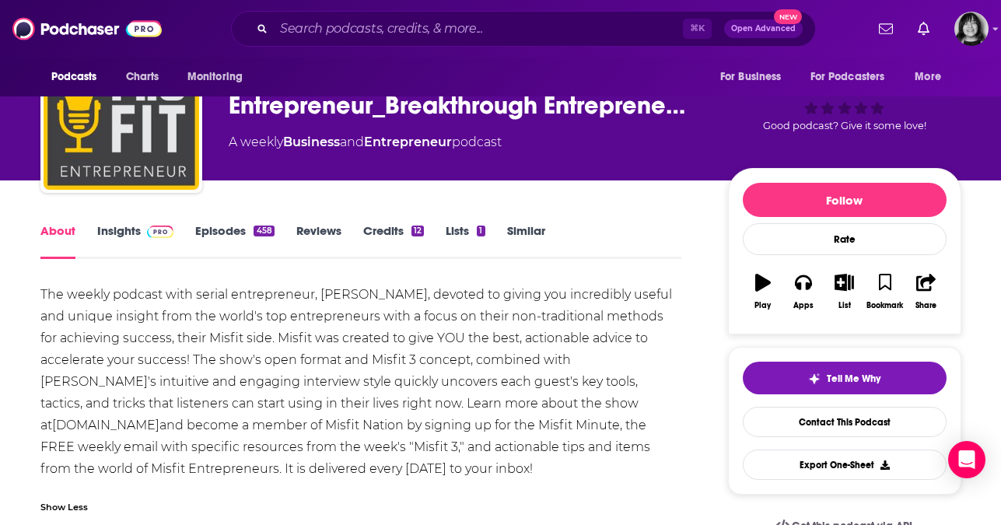
scroll to position [94, 0]
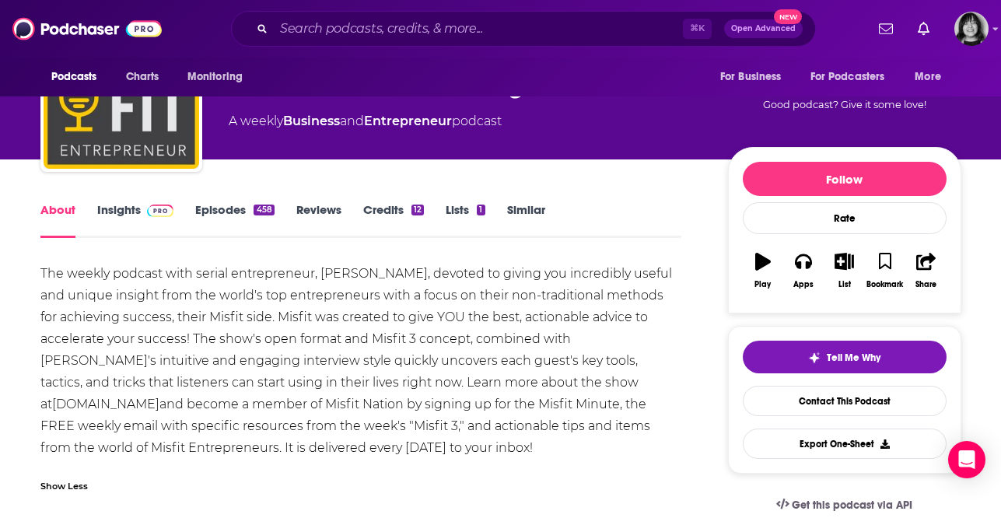
click at [119, 206] on link "Insights" at bounding box center [135, 220] width 77 height 36
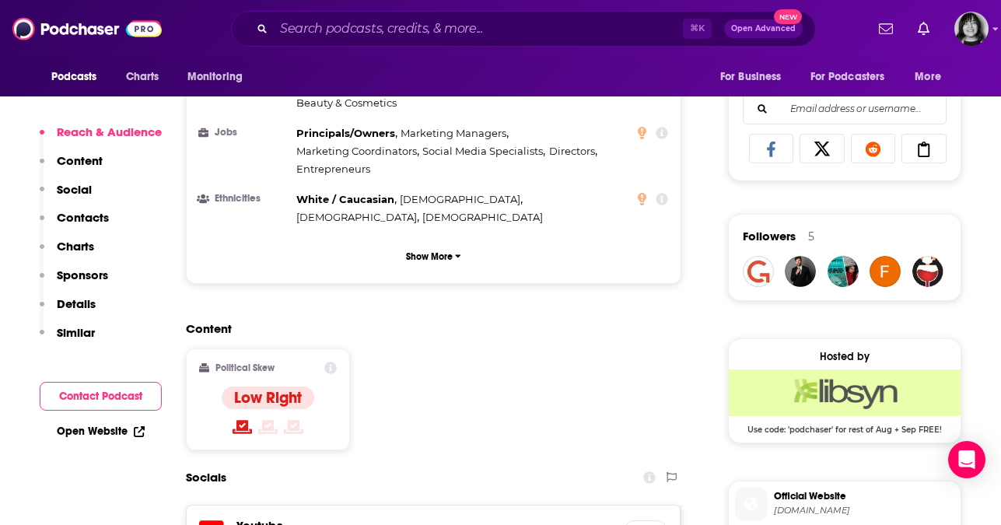
scroll to position [1214, 0]
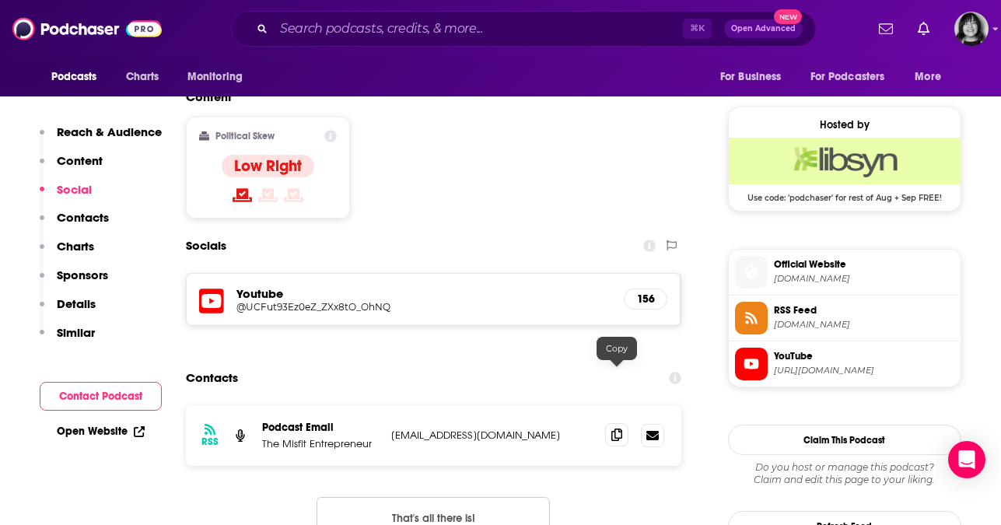
click at [616, 423] on span at bounding box center [616, 434] width 23 height 23
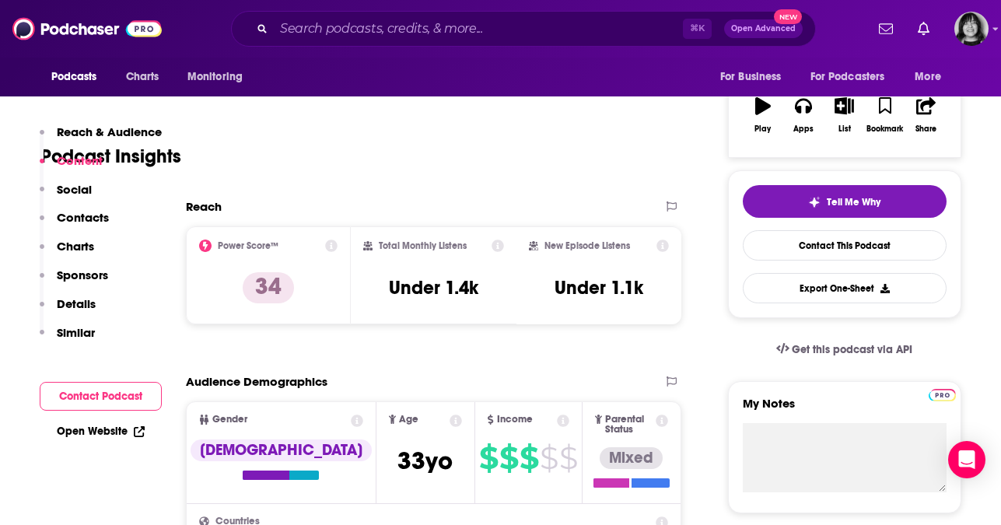
scroll to position [0, 0]
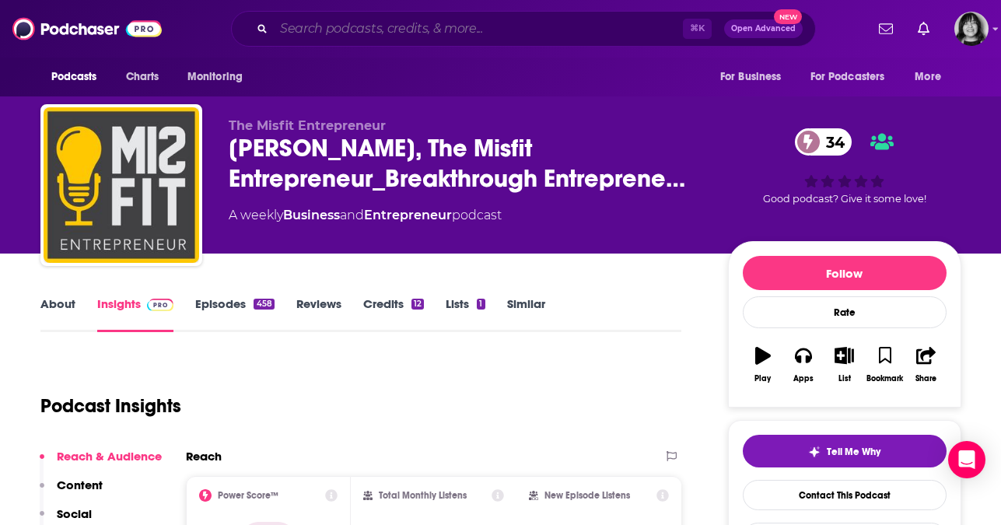
click at [442, 29] on input "Search podcasts, credits, & more..." at bounding box center [478, 28] width 409 height 25
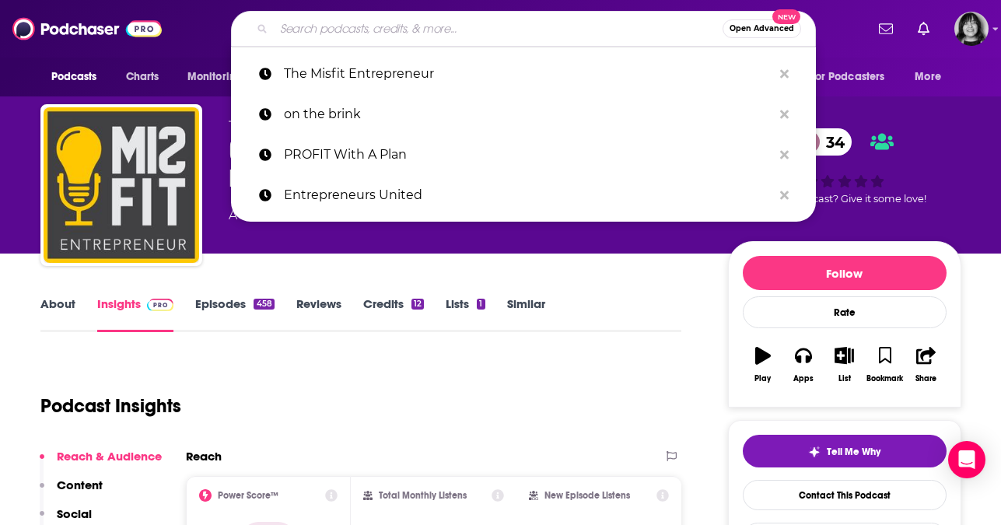
paste input "Entrepreneur's Enigma"
type input "Entrepreneur's Enigma"
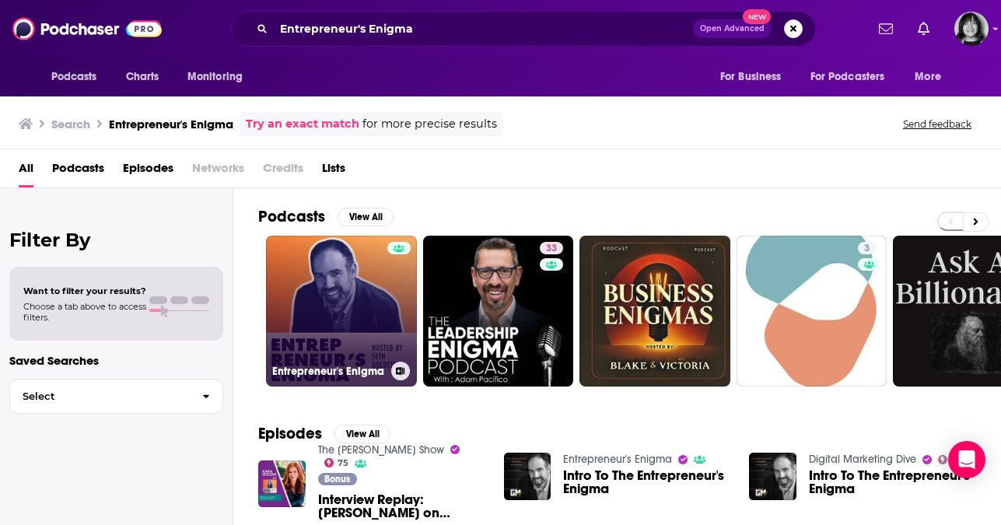
click at [352, 312] on link "Entrepreneur's Enigma" at bounding box center [341, 311] width 151 height 151
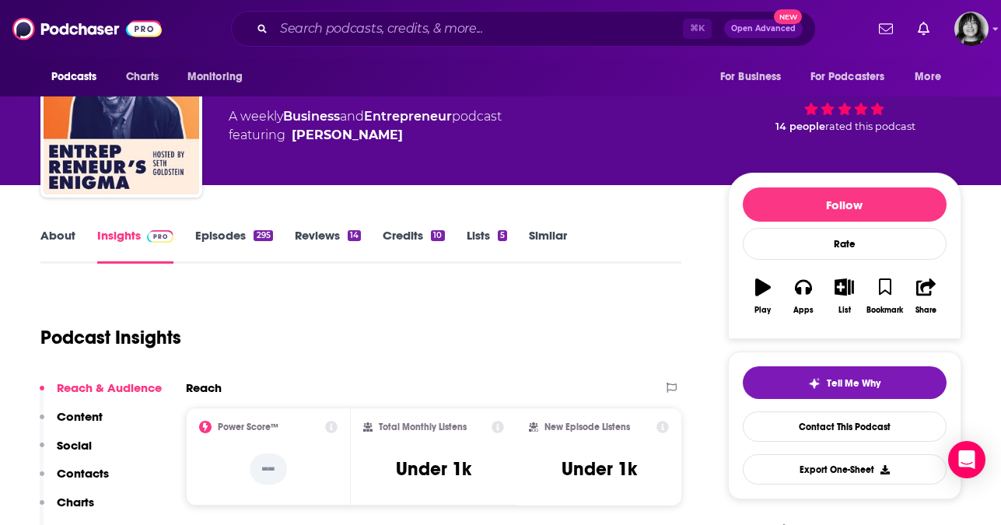
scroll to position [107, 0]
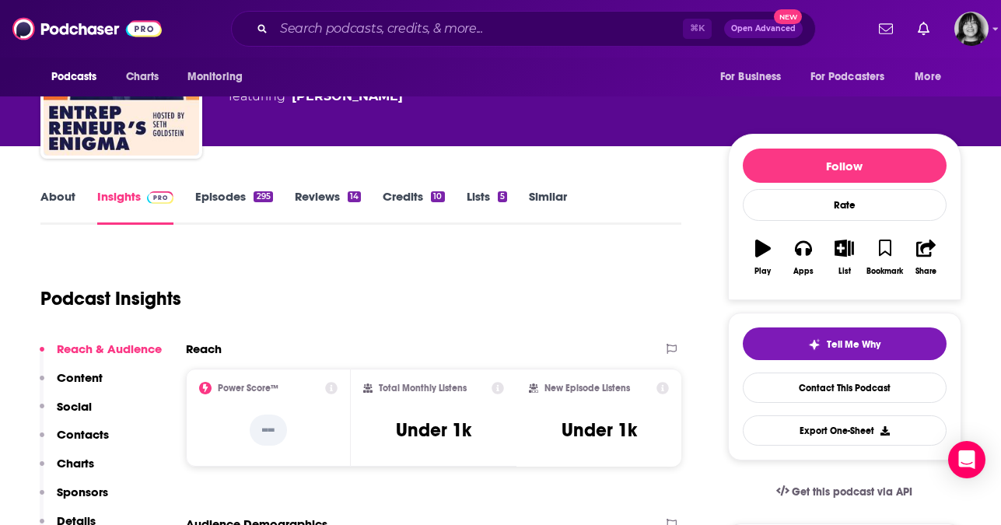
click at [67, 201] on link "About" at bounding box center [57, 207] width 35 height 36
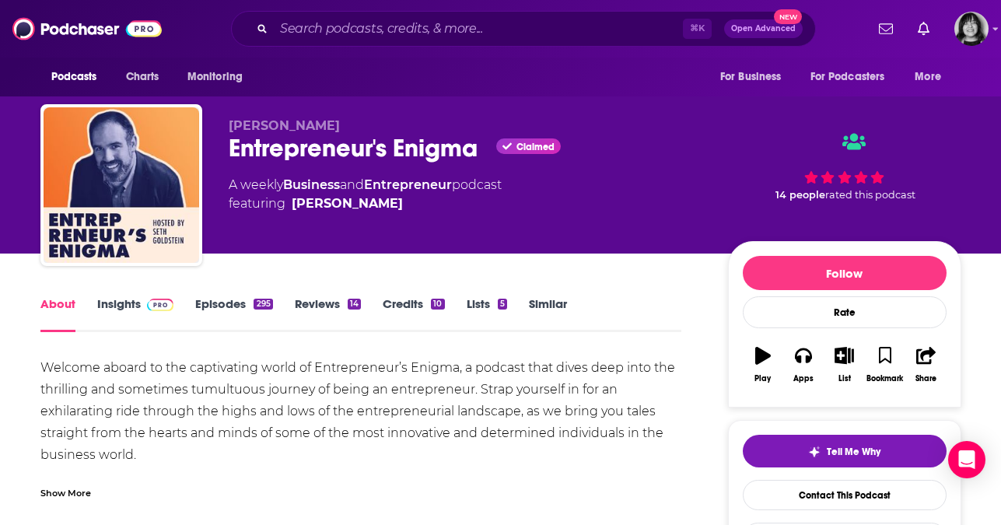
click at [117, 308] on link "Insights" at bounding box center [135, 314] width 77 height 36
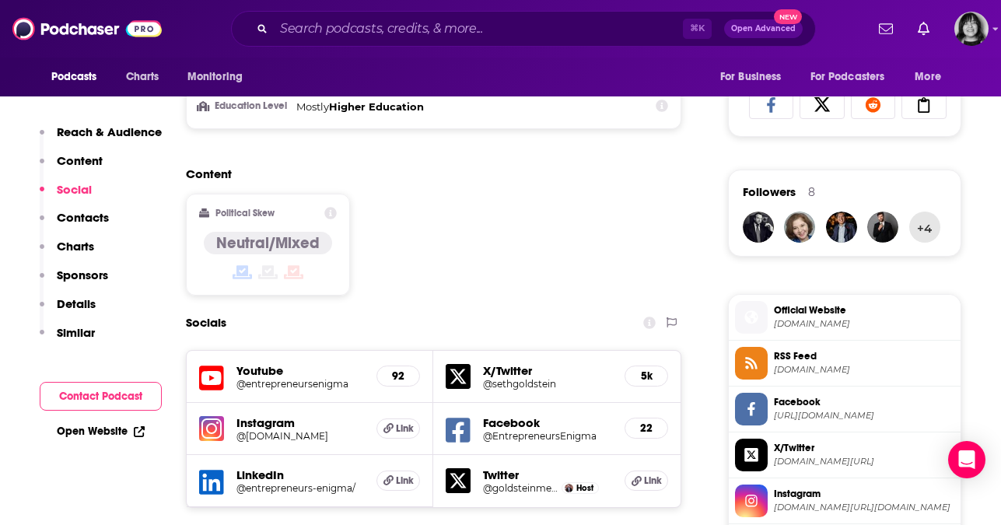
scroll to position [1294, 0]
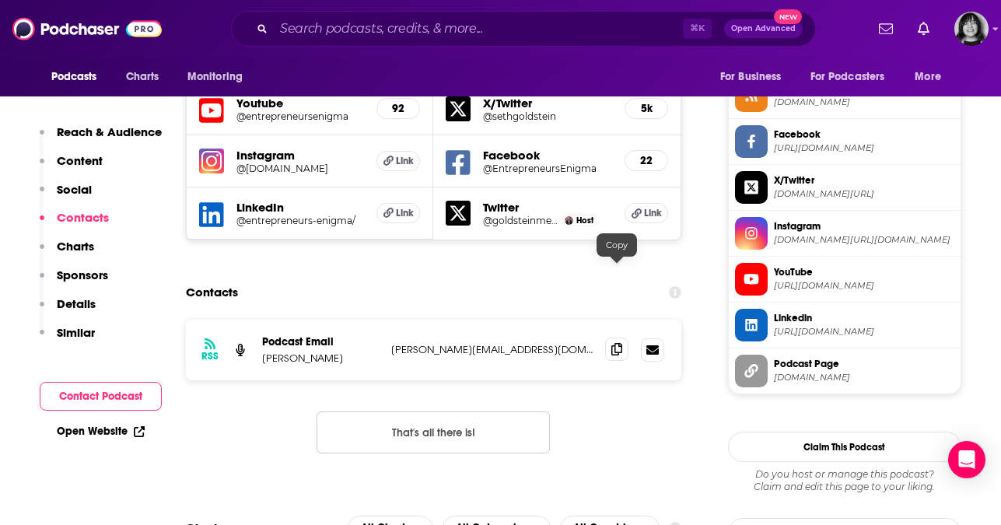
click at [609, 338] on span at bounding box center [616, 349] width 23 height 23
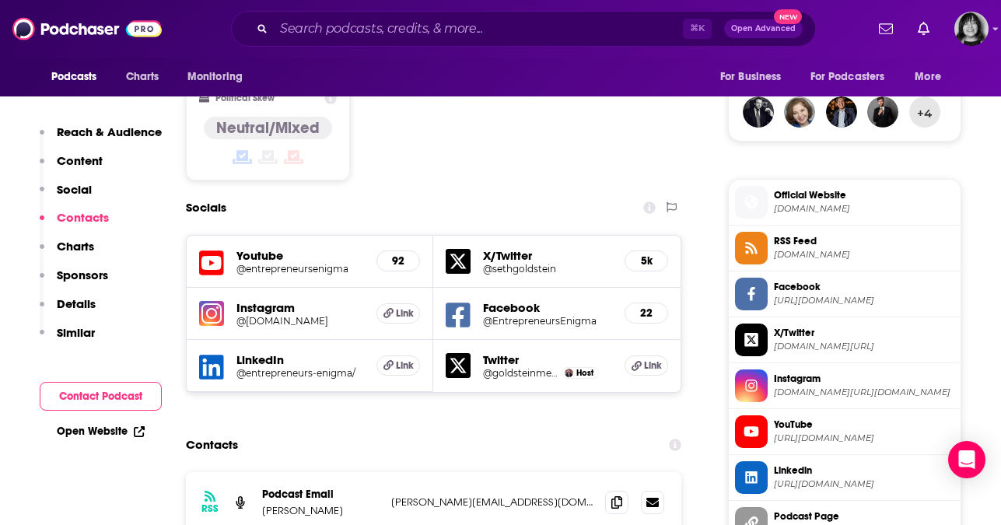
scroll to position [1141, 0]
click at [216, 302] on img at bounding box center [211, 314] width 25 height 25
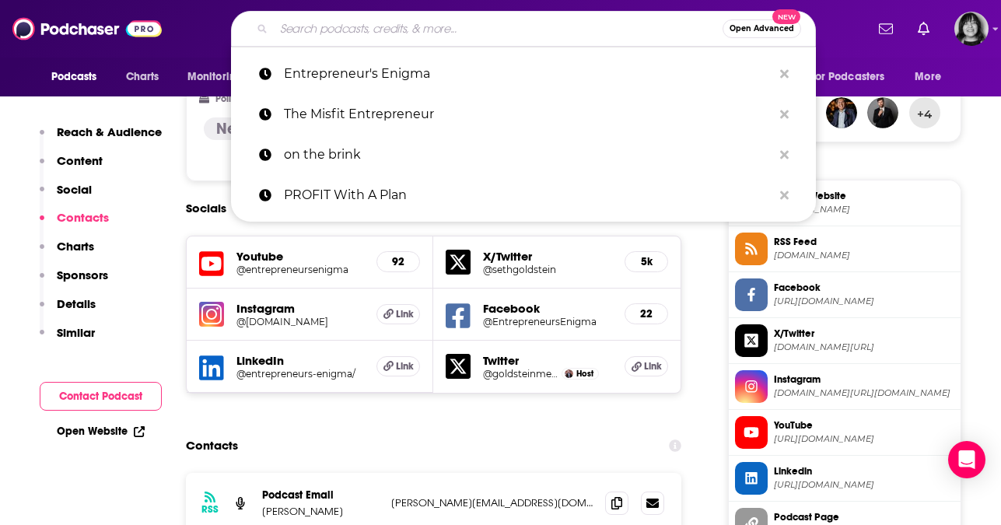
click at [500, 34] on input "Search podcasts, credits, & more..." at bounding box center [498, 28] width 449 height 25
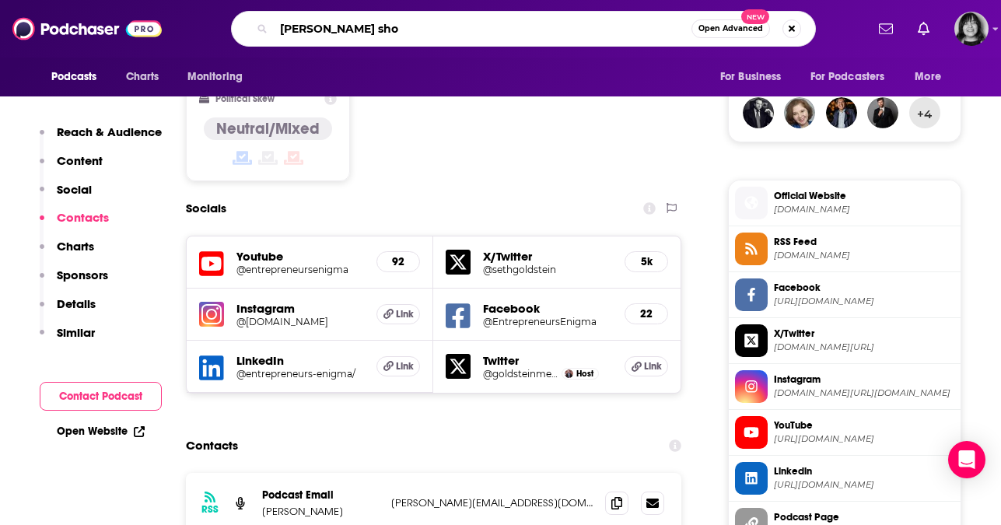
type input "kris krohn show"
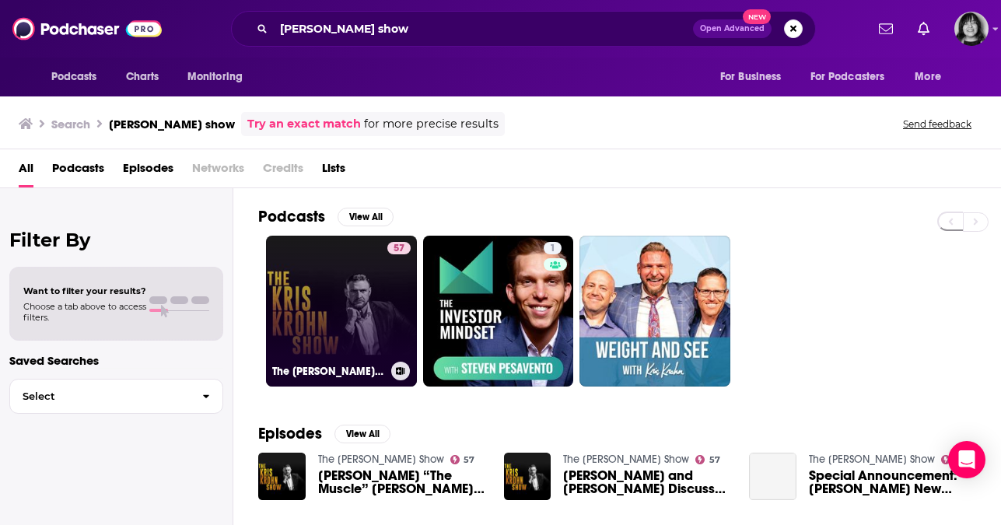
click at [345, 282] on link "57 The Kris Krohn Show" at bounding box center [341, 311] width 151 height 151
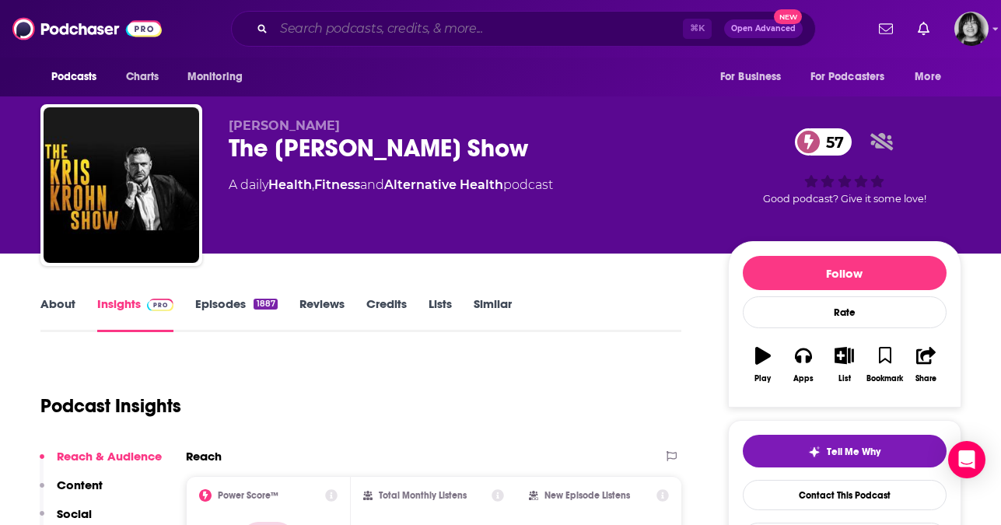
click at [529, 27] on input "Search podcasts, credits, & more..." at bounding box center [478, 28] width 409 height 25
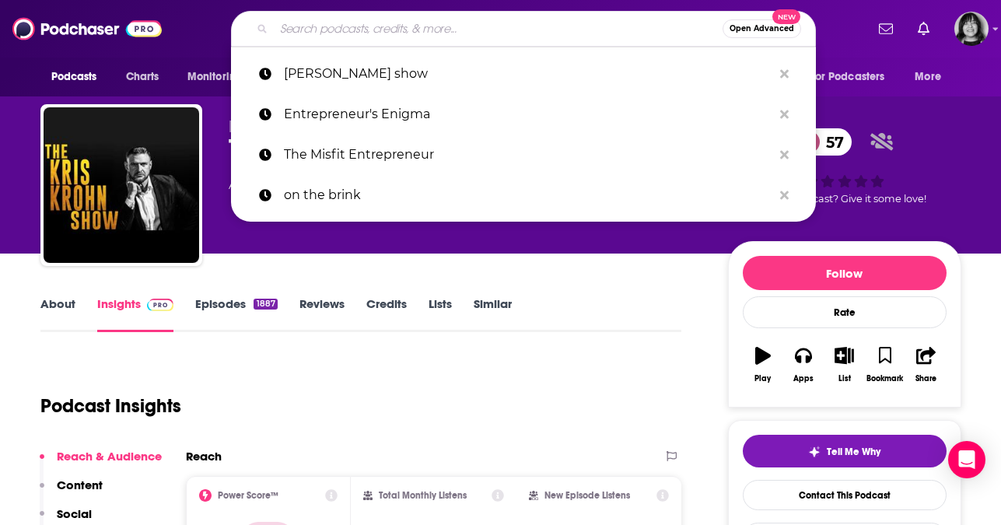
paste input "The Sales Compensation Show"
type input "The Sales Compensation Show"
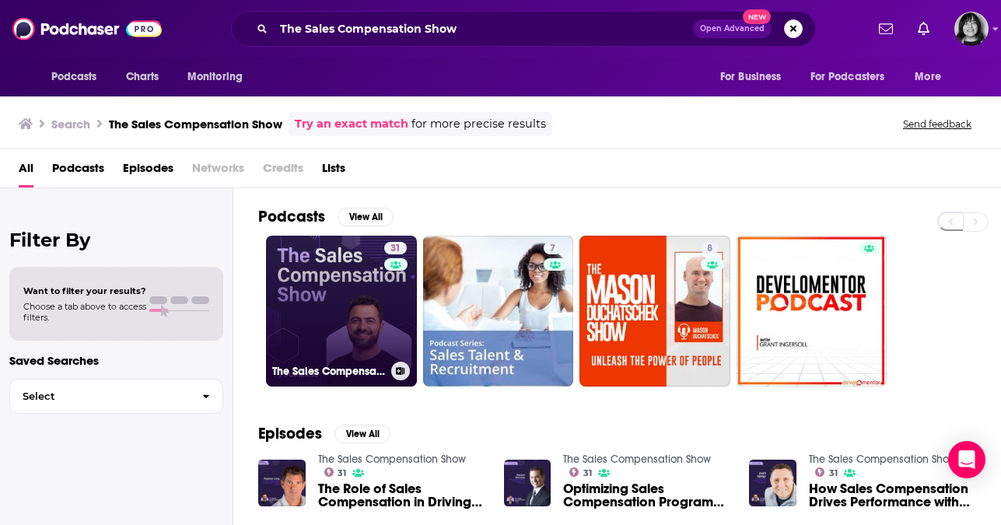
click at [366, 305] on link "31 The Sales Compensation Show" at bounding box center [341, 311] width 151 height 151
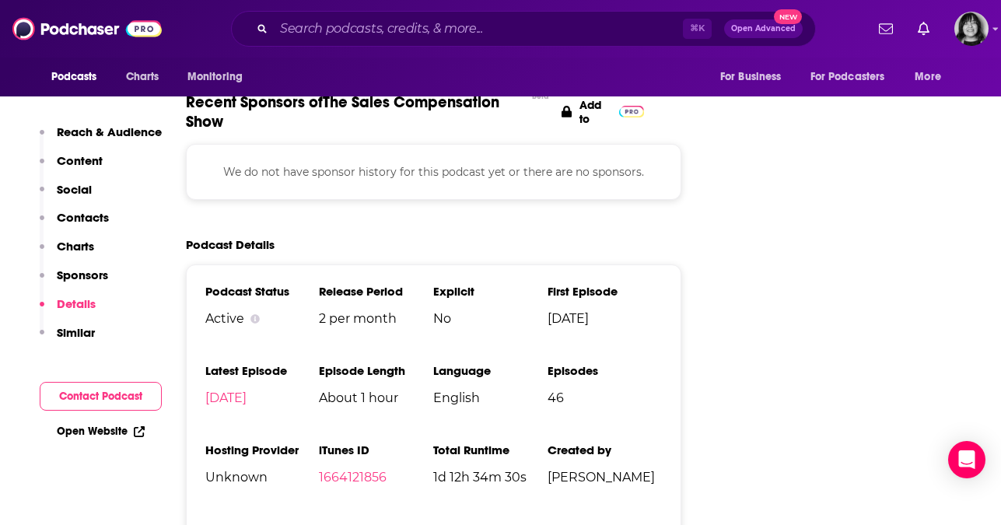
scroll to position [1654, 0]
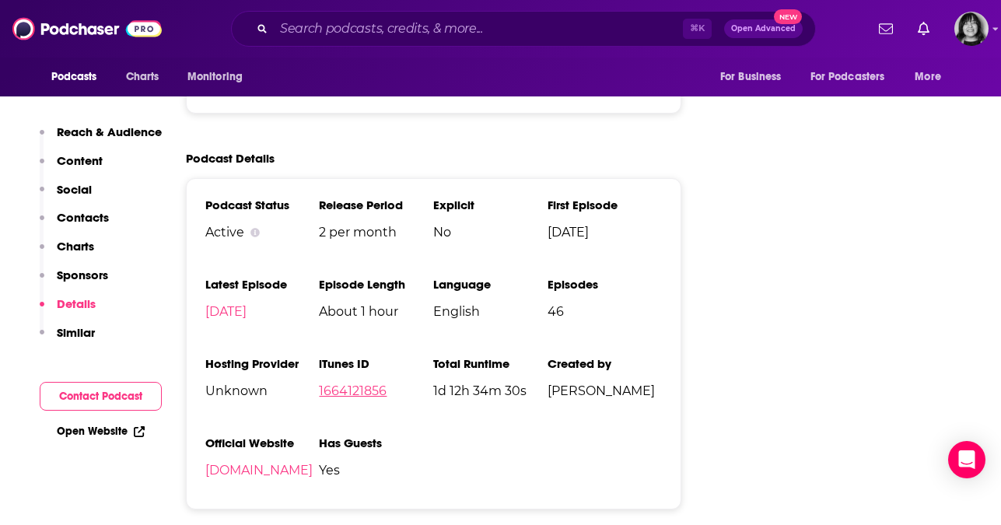
click at [324, 391] on link "1664121856" at bounding box center [353, 391] width 68 height 15
click at [496, 26] on input "Search podcasts, credits, & more..." at bounding box center [478, 28] width 409 height 25
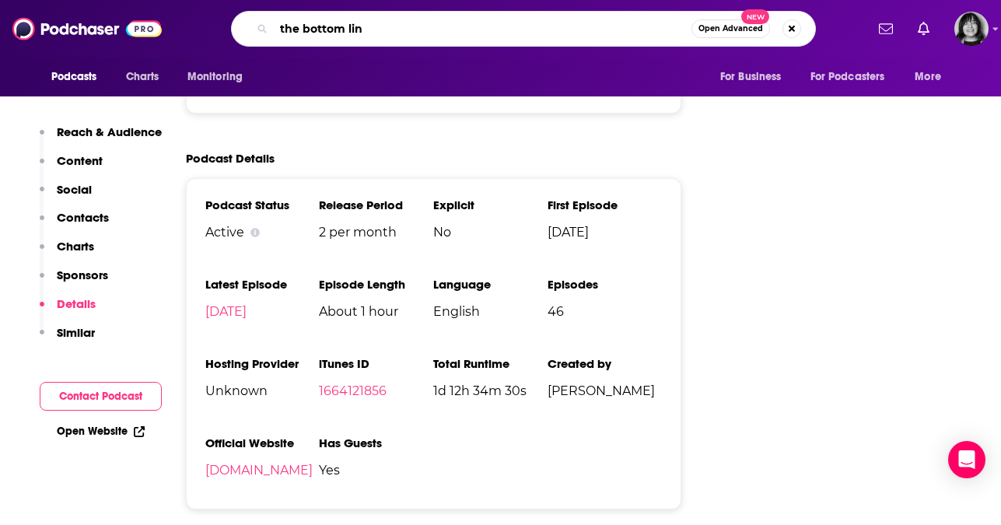
type input "the bottom line"
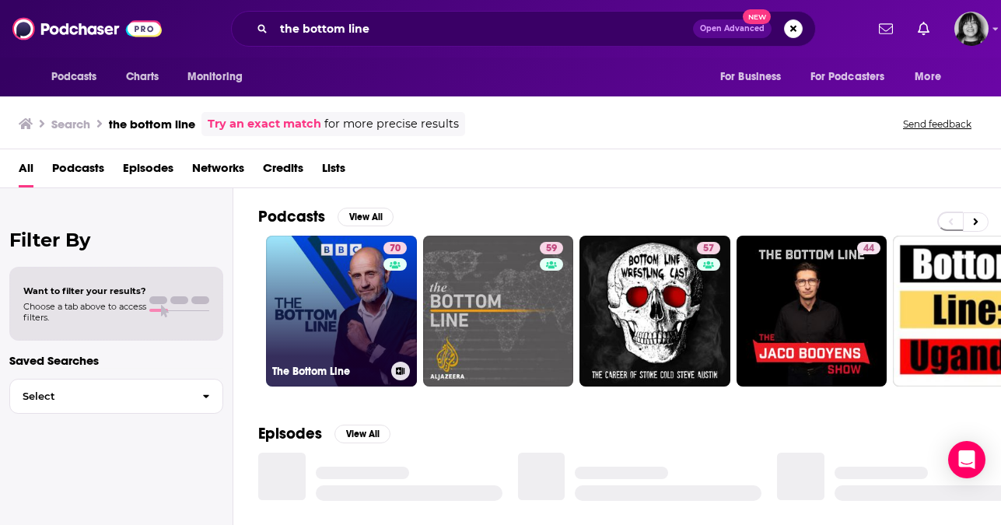
click at [342, 261] on link "70 The Bottom Line" at bounding box center [341, 311] width 151 height 151
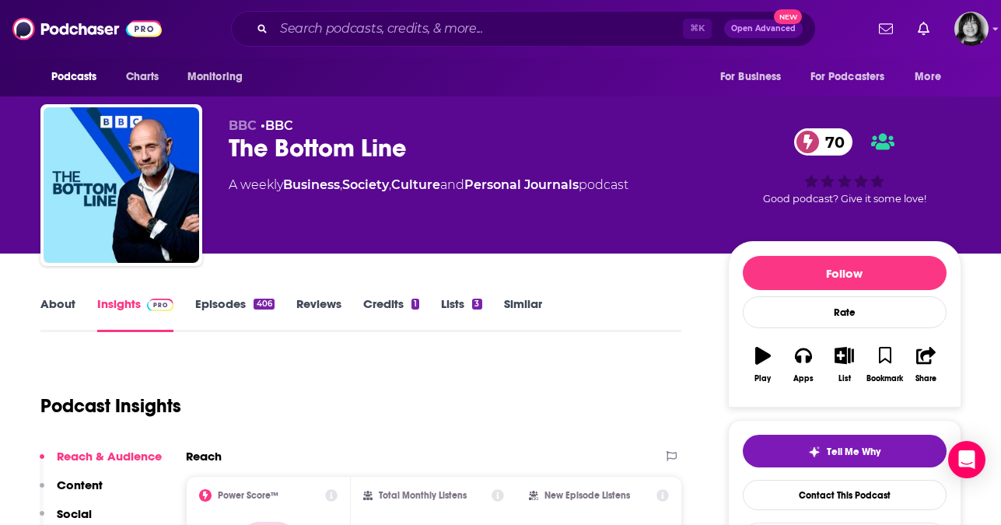
scroll to position [110, 0]
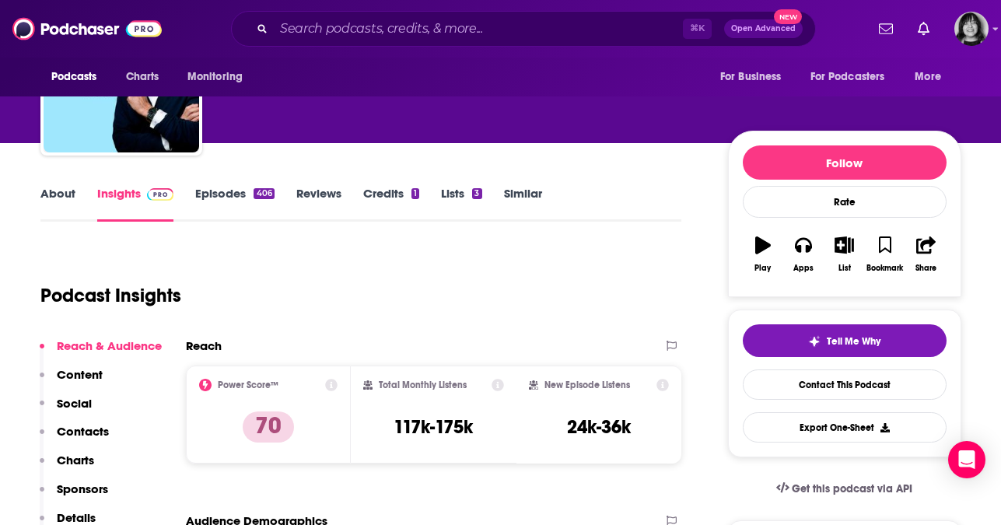
click at [55, 194] on link "About" at bounding box center [57, 204] width 35 height 36
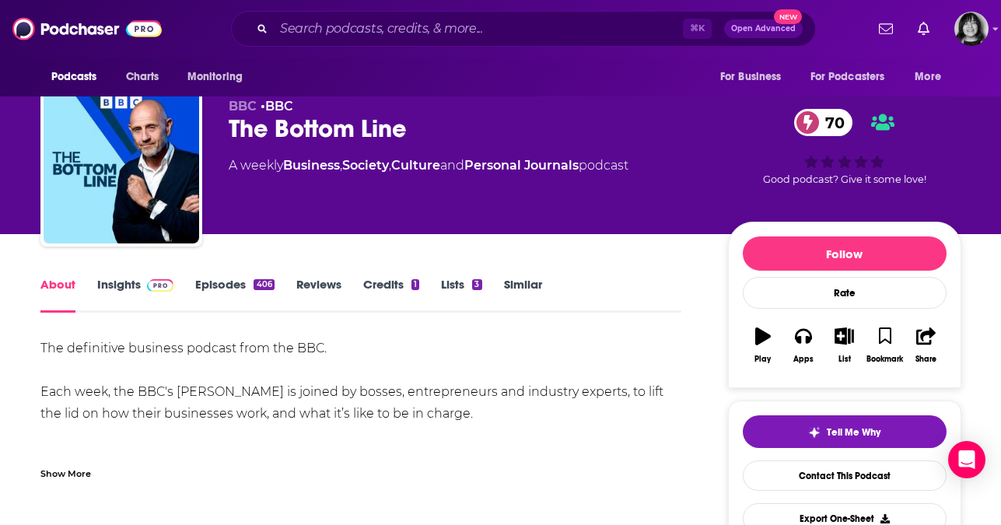
scroll to position [22, 0]
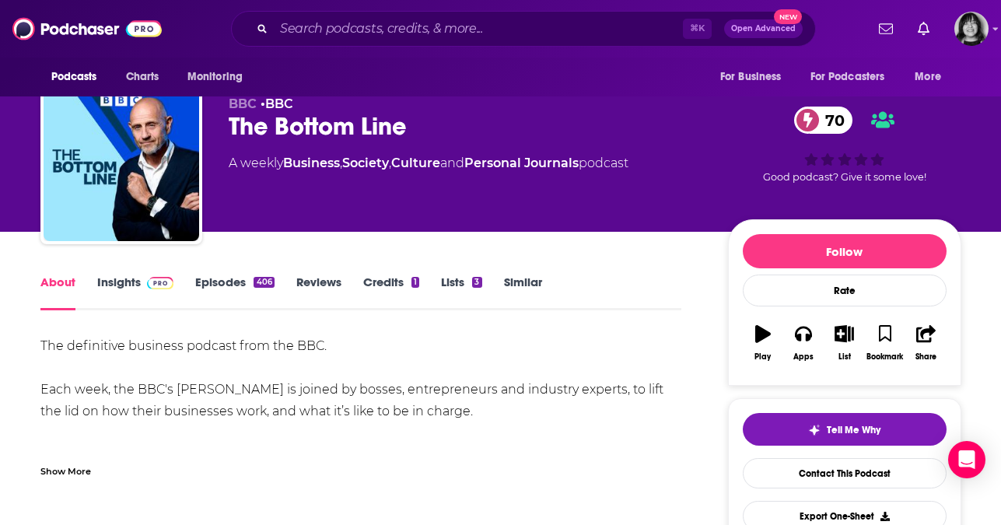
click at [68, 458] on div "Show More" at bounding box center [361, 465] width 642 height 26
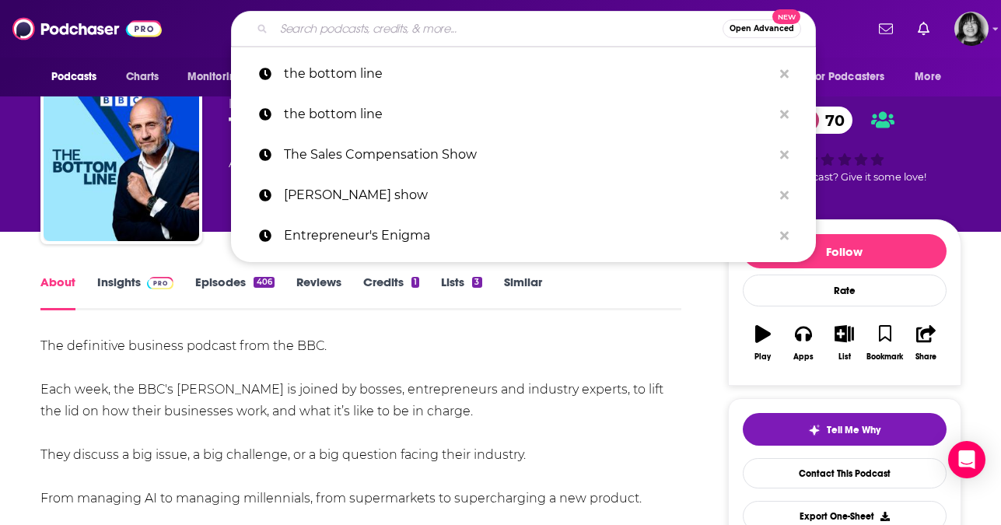
click at [506, 18] on input "Search podcasts, credits, & more..." at bounding box center [498, 28] width 449 height 25
paste input "Business Blasphemy"
type input "Business Blasphemy"
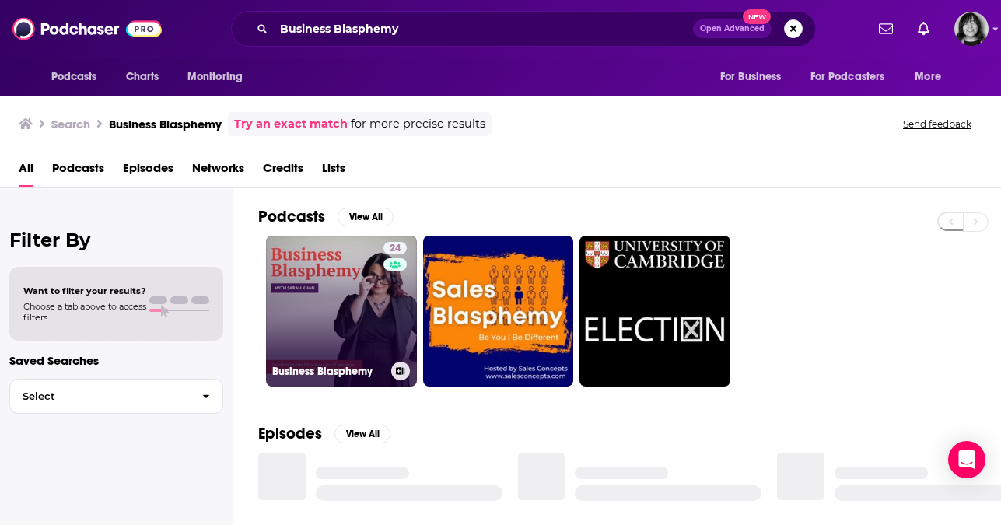
click at [326, 335] on link "24 Business Blasphemy" at bounding box center [341, 311] width 151 height 151
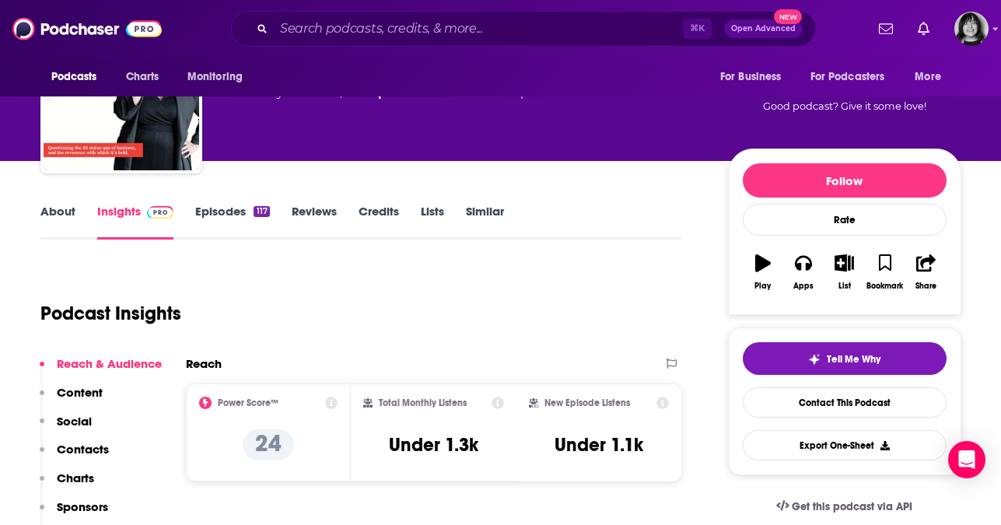
scroll to position [101, 0]
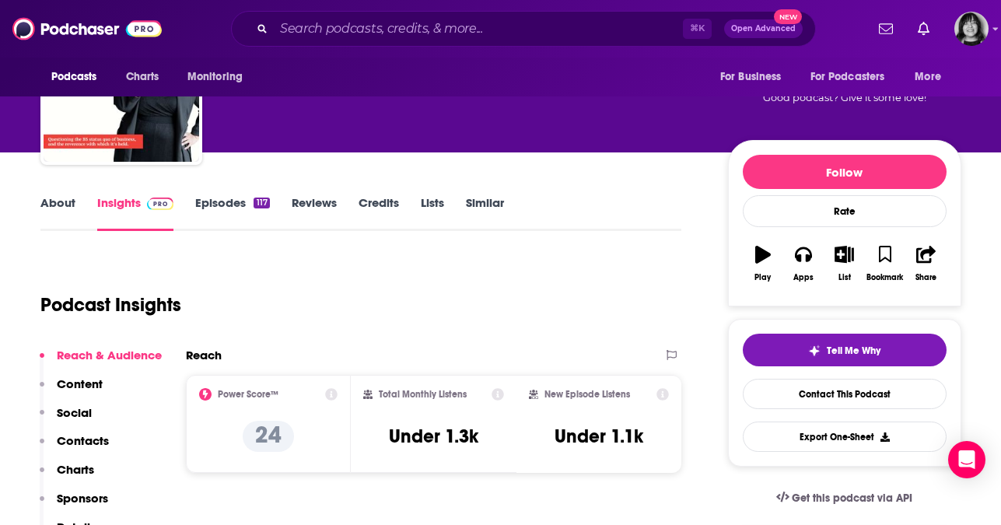
click at [57, 193] on div "About Insights Episodes 117 Reviews Credits Lists Similar" at bounding box center [361, 212] width 642 height 38
click at [52, 206] on link "About" at bounding box center [57, 213] width 35 height 36
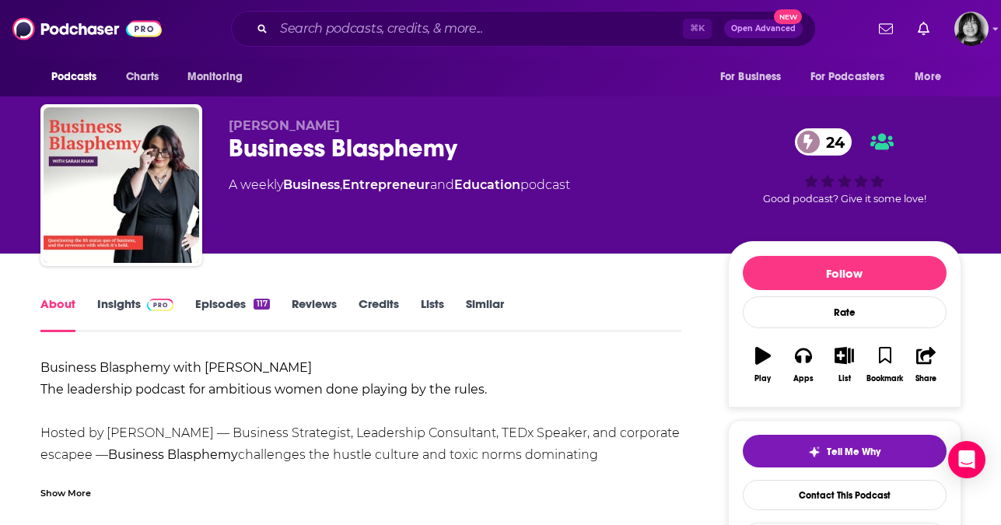
click at [122, 306] on link "Insights" at bounding box center [135, 314] width 77 height 36
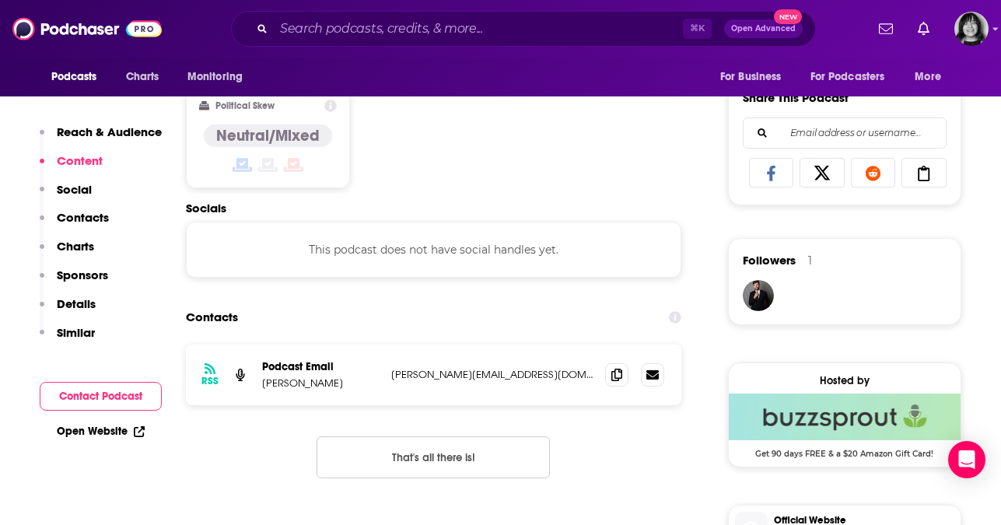
scroll to position [976, 0]
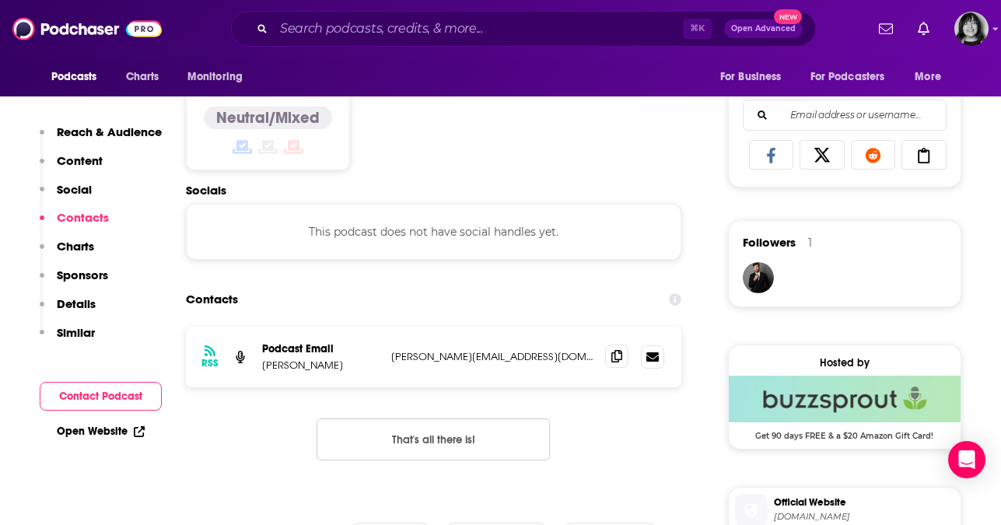
click at [622, 355] on icon at bounding box center [616, 356] width 11 height 12
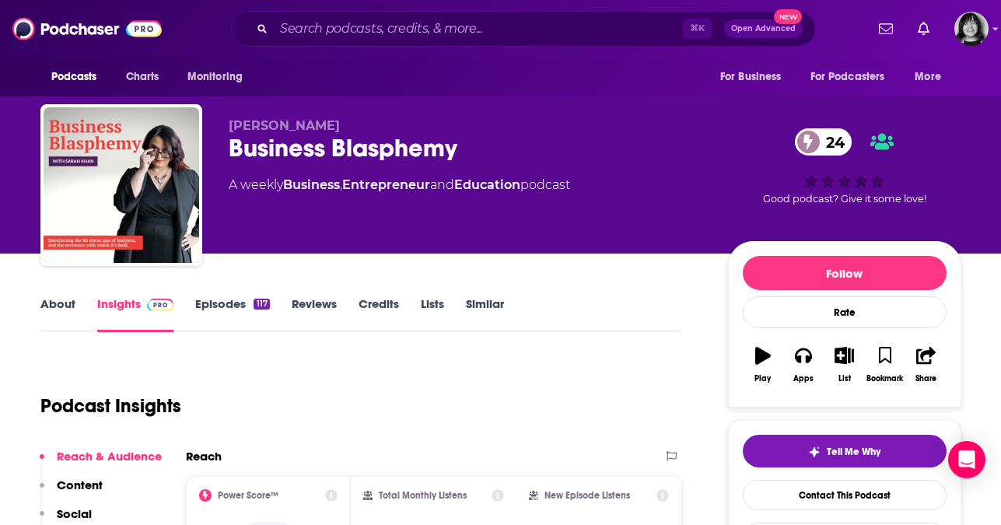
click at [315, 127] on p "Sarah Khan" at bounding box center [466, 125] width 475 height 15
copy p "Sarah Khan"
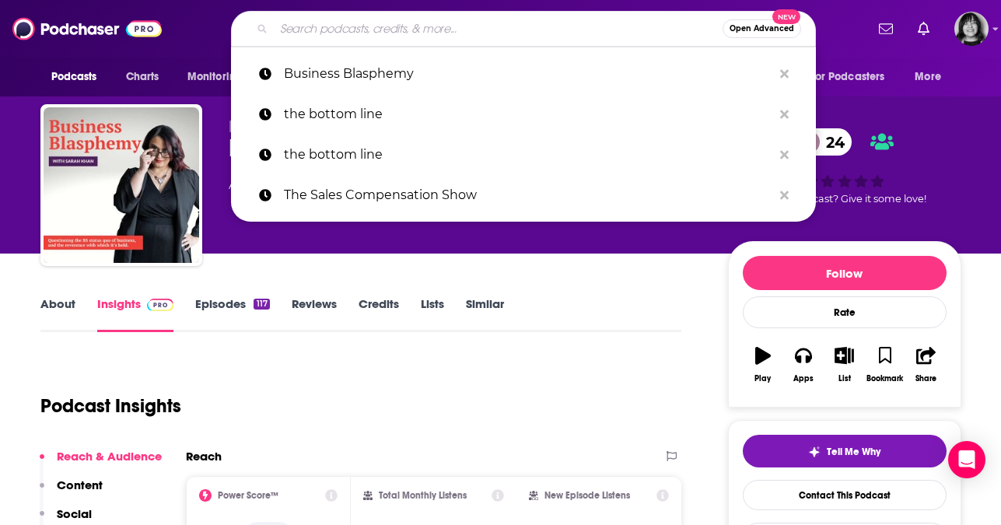
click at [489, 37] on input "Search podcasts, credits, & more..." at bounding box center [498, 28] width 449 height 25
paste input "The Entrepreneur Coach Podcast"
type input "The Entrepreneur Coach Podcast"
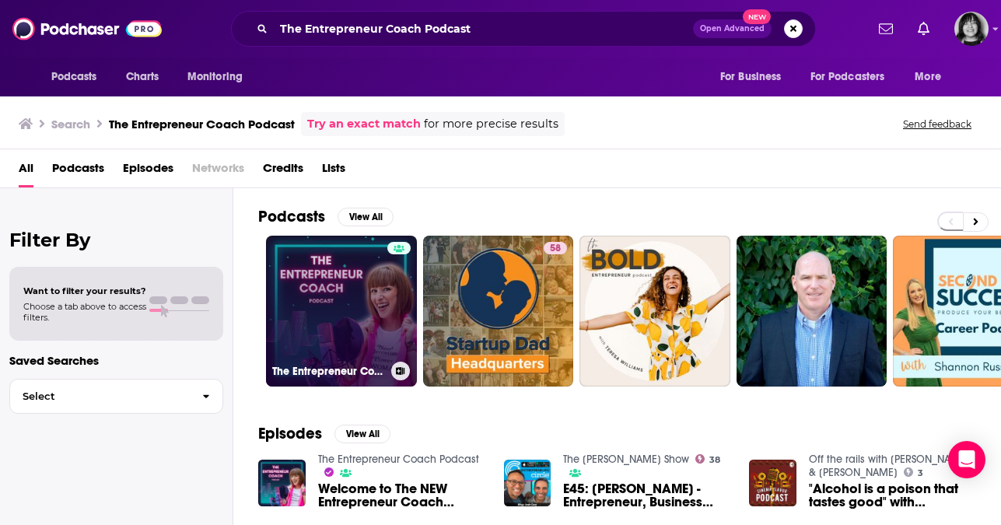
click at [315, 303] on link "The Entrepreneur Coach Podcast" at bounding box center [341, 311] width 151 height 151
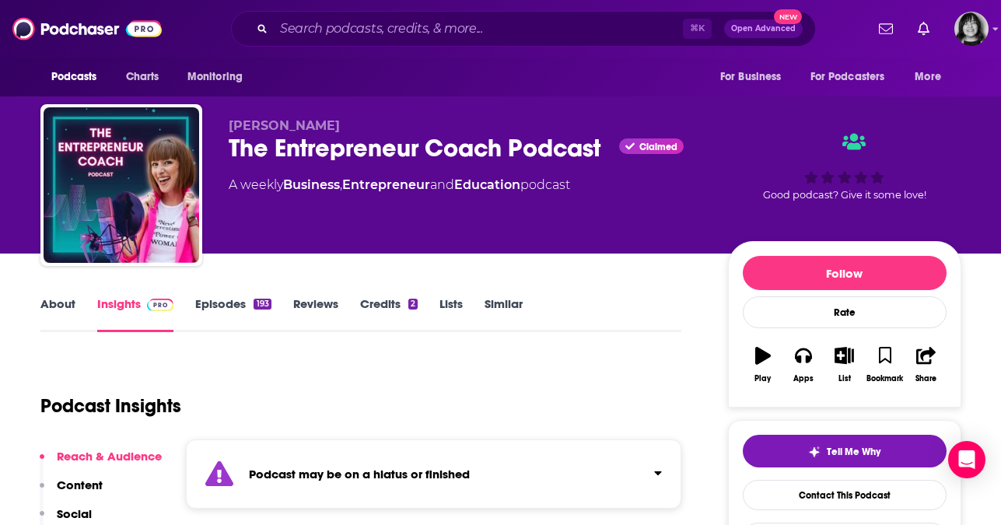
click at [373, 472] on strong "Podcast may be on a hiatus or finished" at bounding box center [359, 474] width 221 height 15
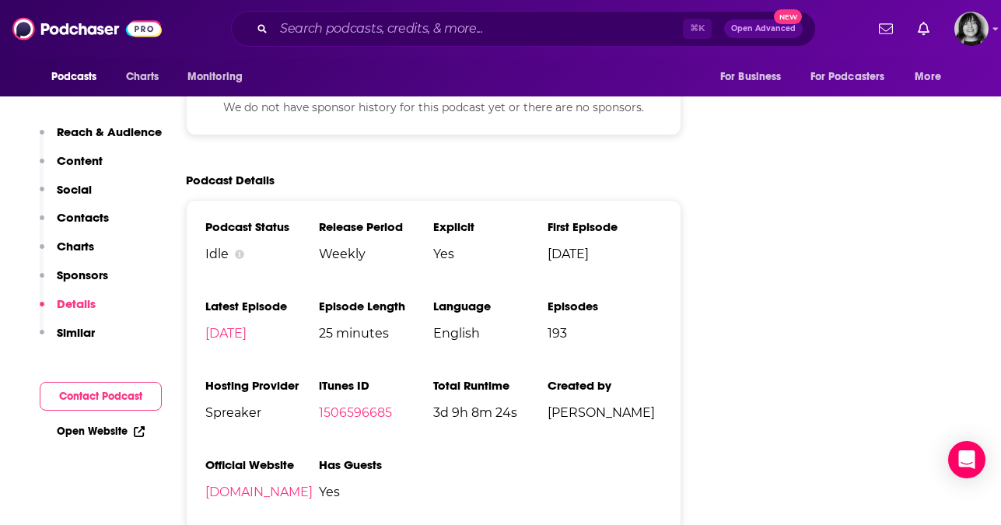
scroll to position [1746, 0]
click at [370, 421] on link "1506596685" at bounding box center [355, 413] width 73 height 15
click at [493, 29] on input "Search podcasts, credits, & more..." at bounding box center [478, 28] width 409 height 25
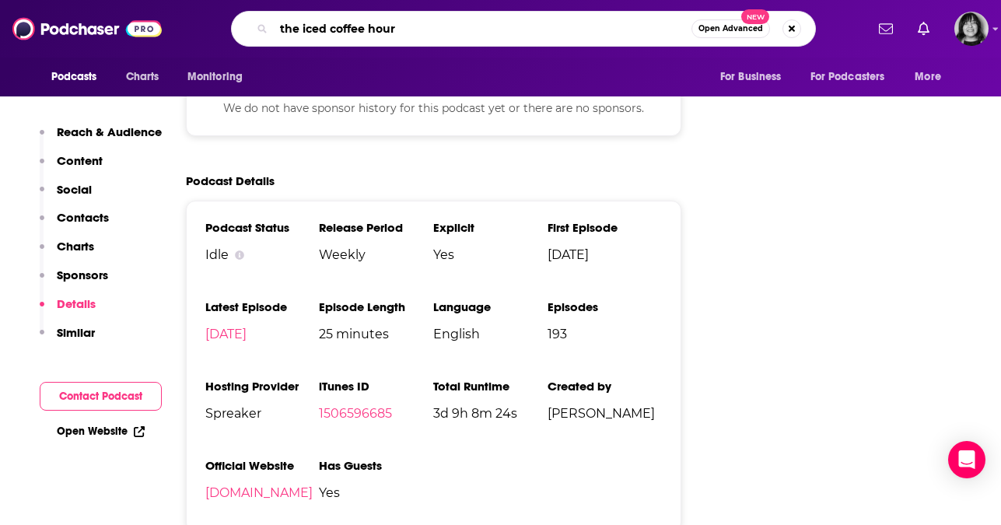
type input "the iced coffee hour"
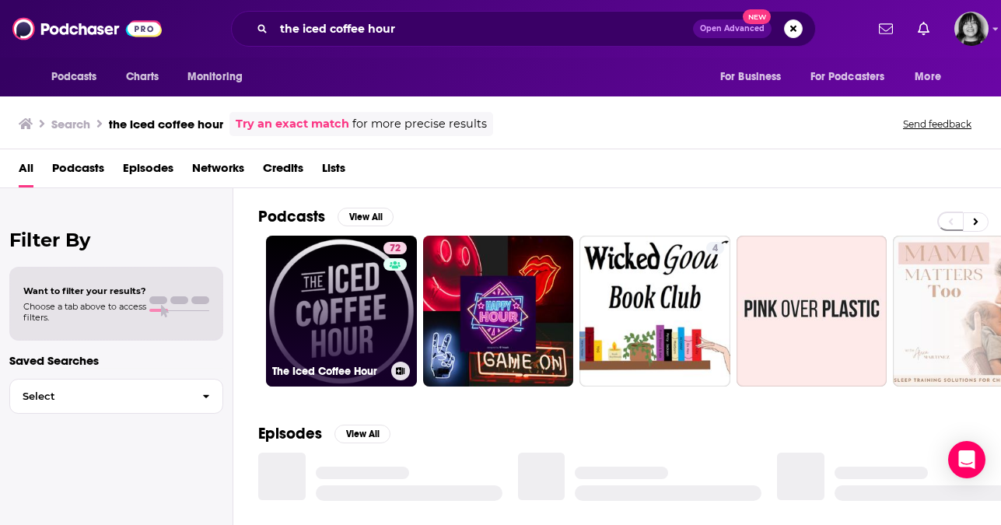
click at [364, 289] on link "72 The Iced Coffee Hour" at bounding box center [341, 311] width 151 height 151
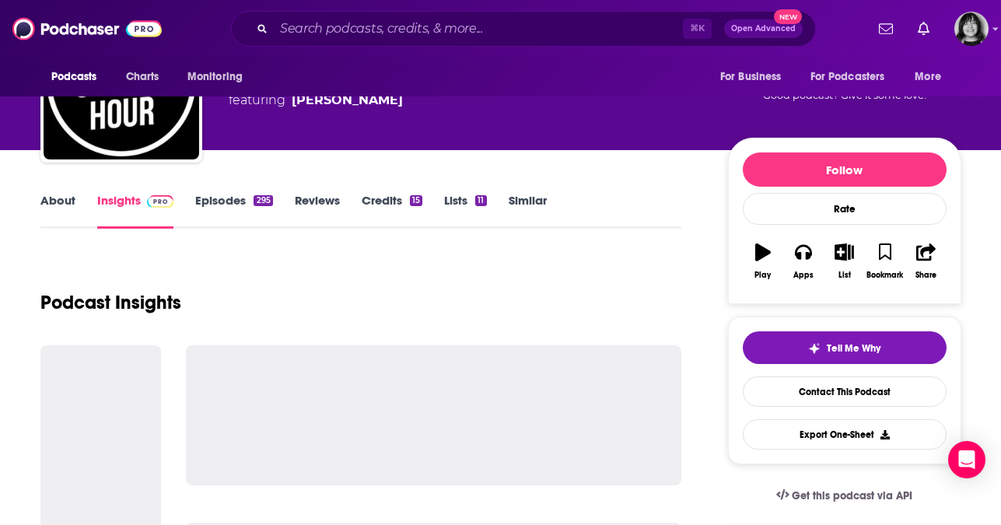
scroll to position [106, 0]
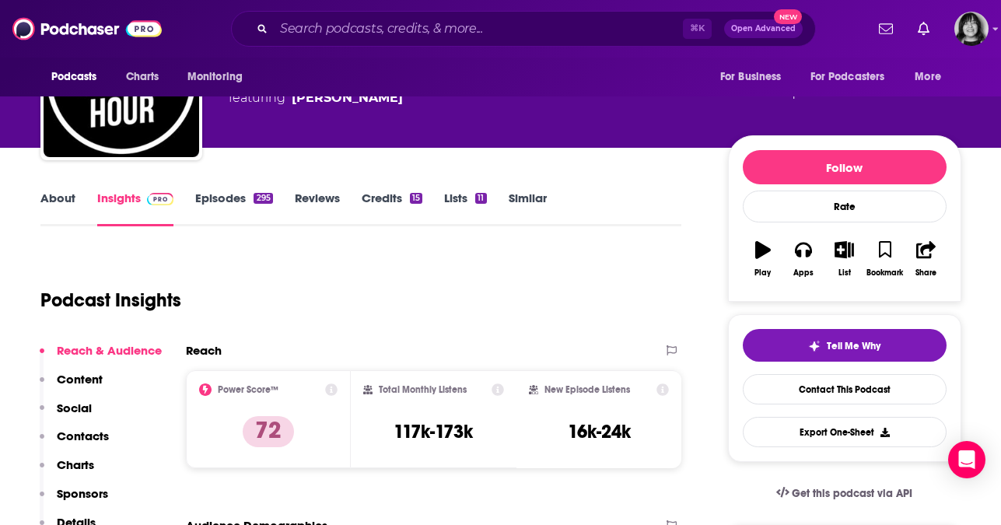
click at [66, 200] on link "About" at bounding box center [57, 209] width 35 height 36
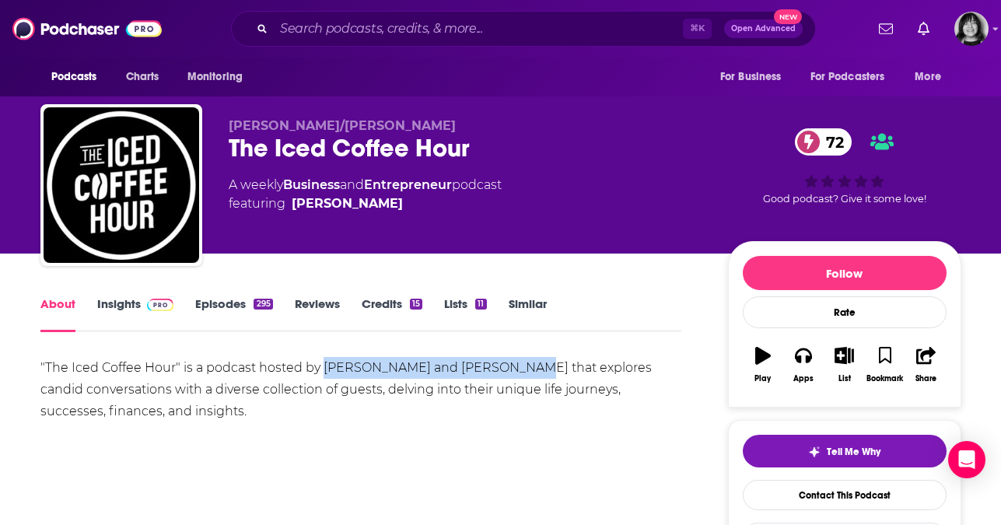
drag, startPoint x: 521, startPoint y: 370, endPoint x: 321, endPoint y: 376, distance: 200.0
click at [321, 376] on div ""The Iced Coffee Hour" is a podcast hosted by Graham Stephan and Jack Selby tha…" at bounding box center [361, 389] width 642 height 65
copy div "Graham Stephan and Jack Selby"
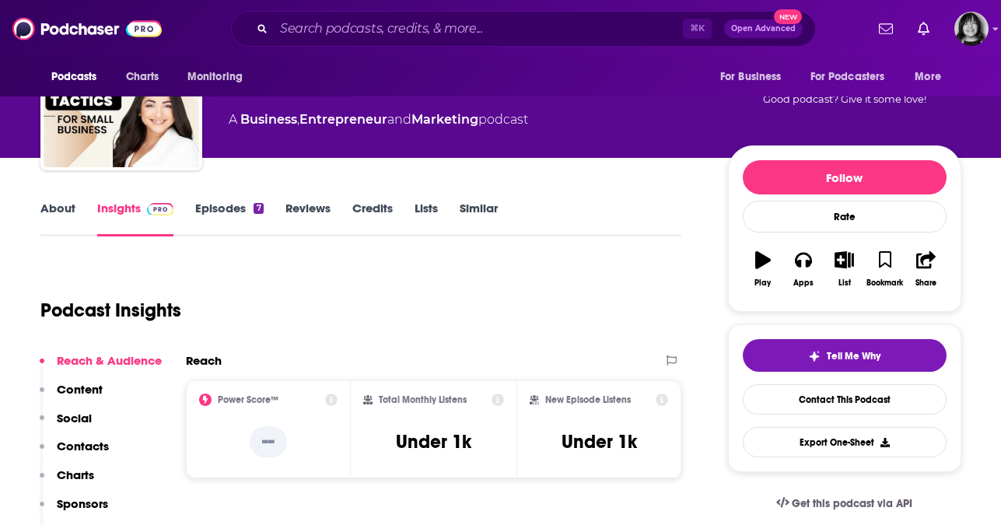
scroll to position [115, 0]
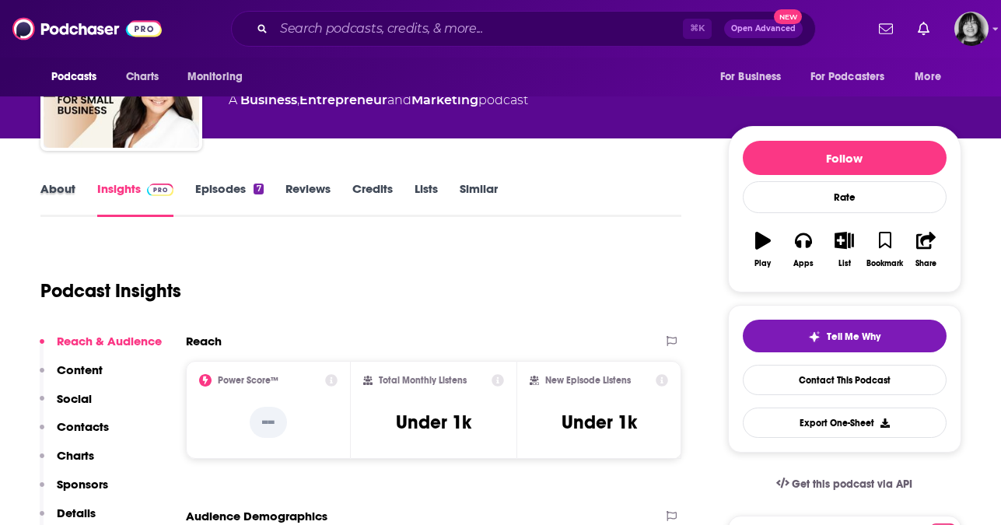
click at [76, 194] on div "About" at bounding box center [68, 199] width 57 height 36
click at [60, 194] on link "About" at bounding box center [57, 199] width 35 height 36
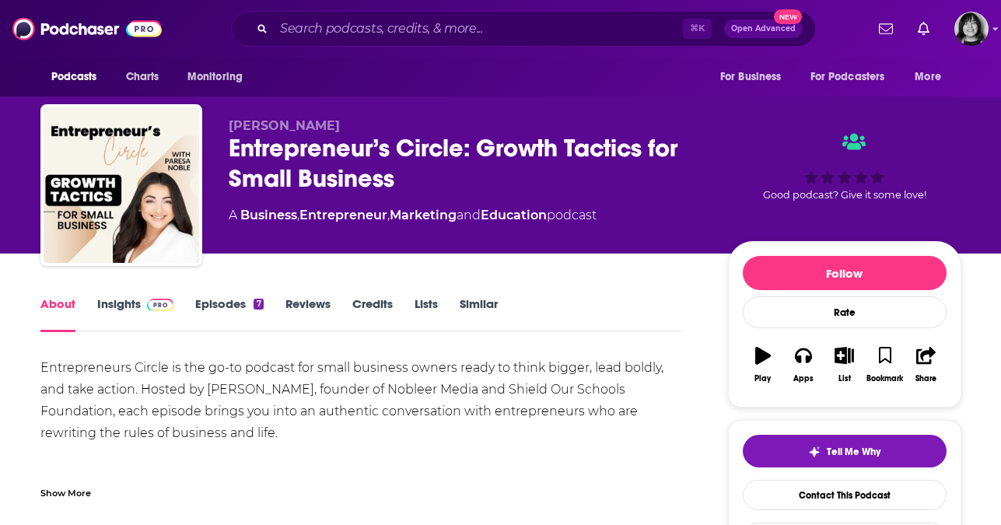
click at [338, 145] on div "Entrepreneur’s Circle: Growth Tactics for Small Business" at bounding box center [466, 163] width 475 height 61
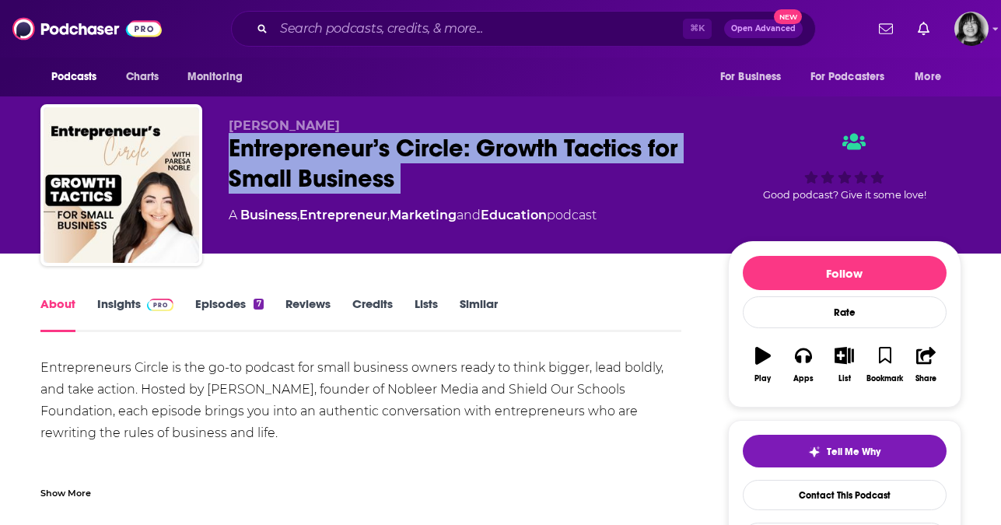
click at [338, 145] on div "Entrepreneur’s Circle: Growth Tactics for Small Business" at bounding box center [466, 163] width 475 height 61
copy div "Entrepreneur’s Circle: Growth Tactics for Small Business"
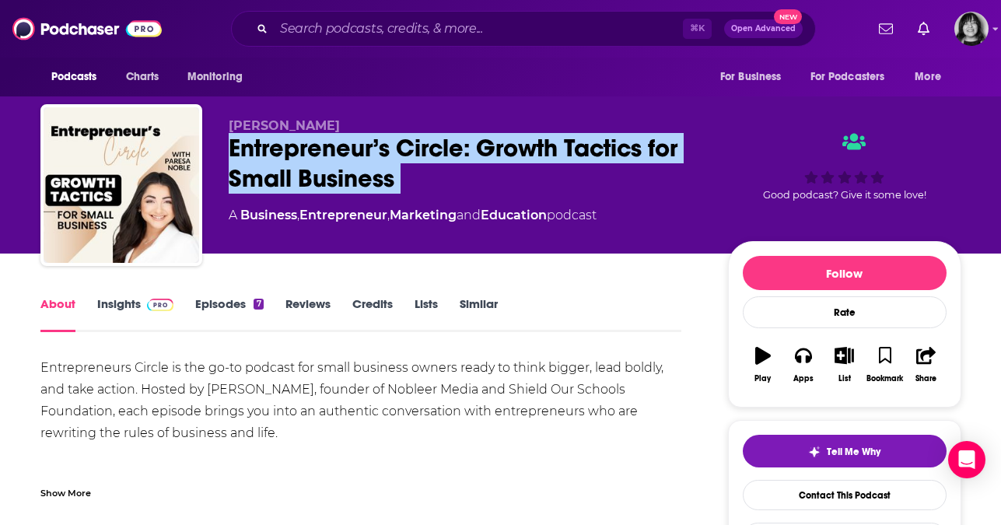
scroll to position [42, 0]
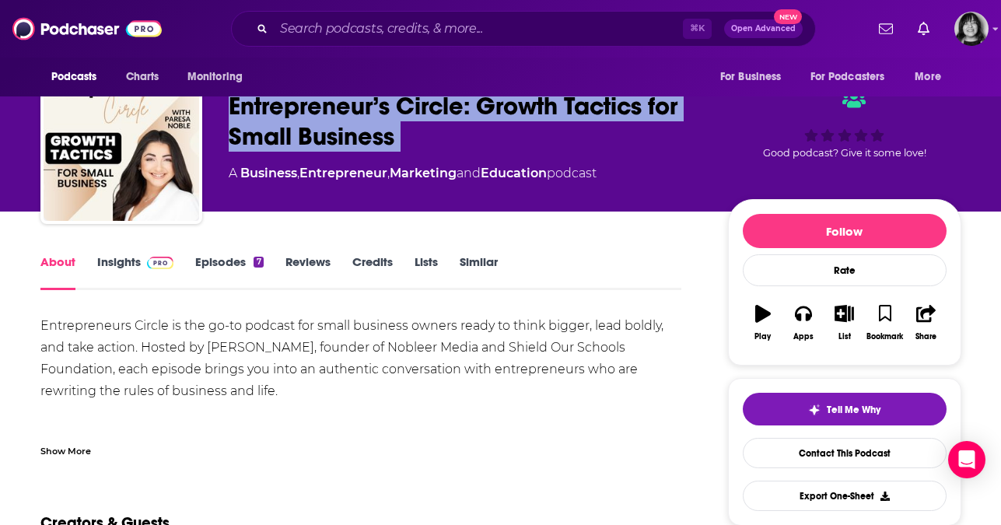
click at [119, 270] on link "Insights" at bounding box center [135, 272] width 77 height 36
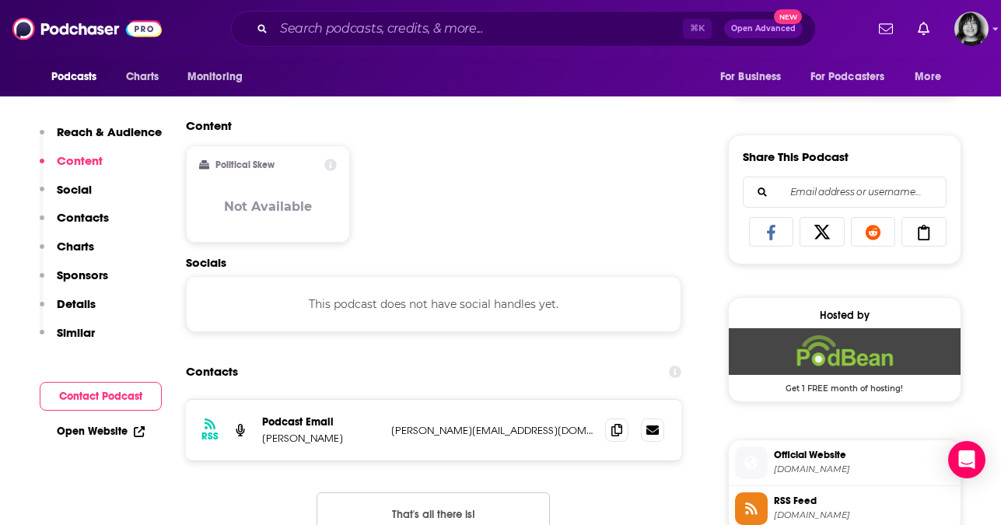
scroll to position [918, 0]
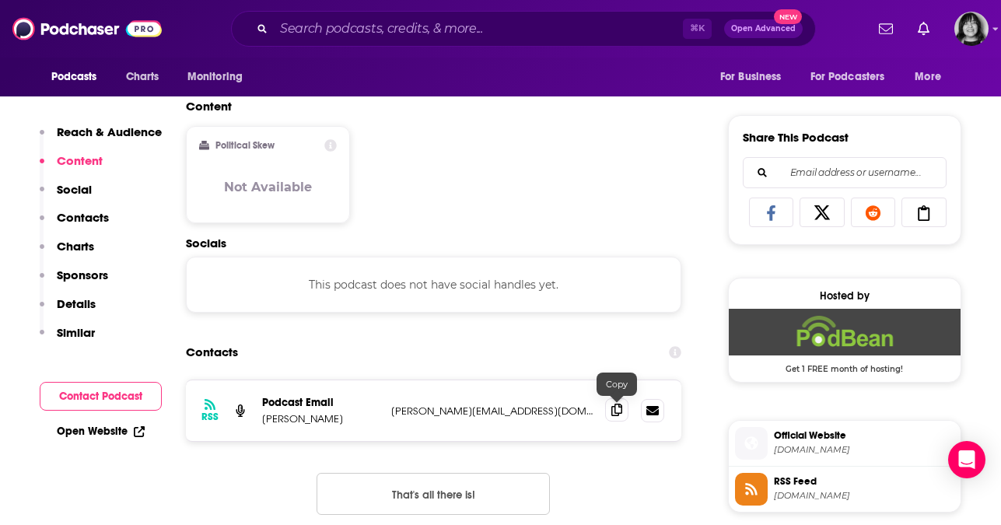
click at [614, 414] on icon at bounding box center [616, 410] width 11 height 12
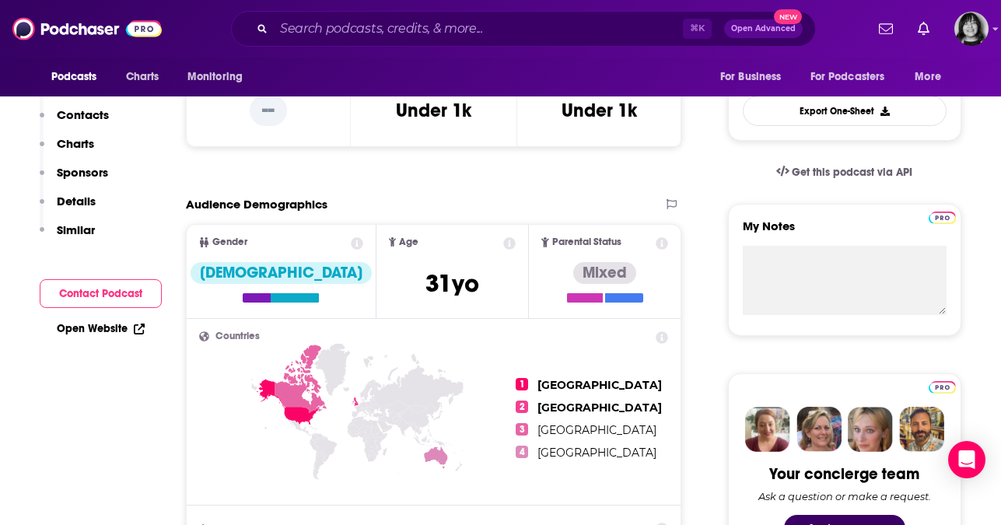
scroll to position [0, 0]
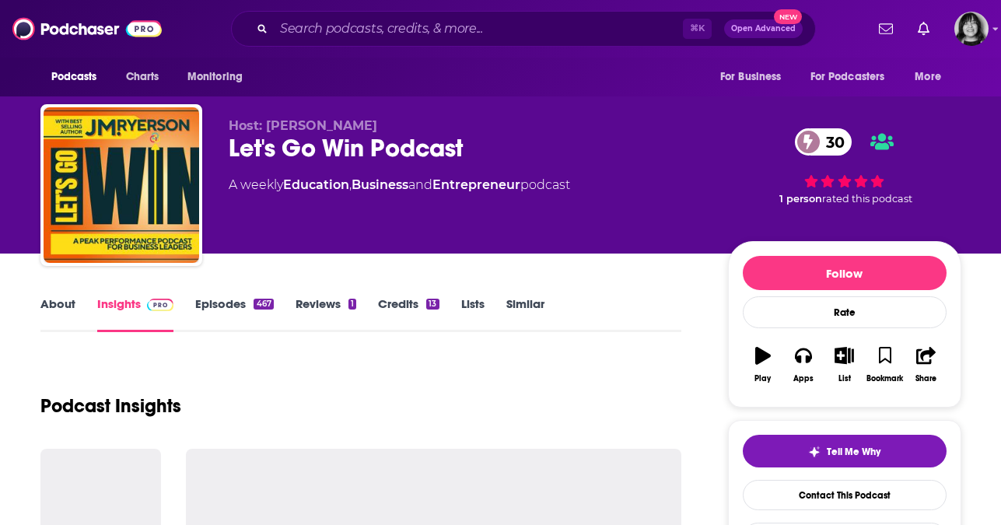
click at [60, 308] on link "About" at bounding box center [57, 314] width 35 height 36
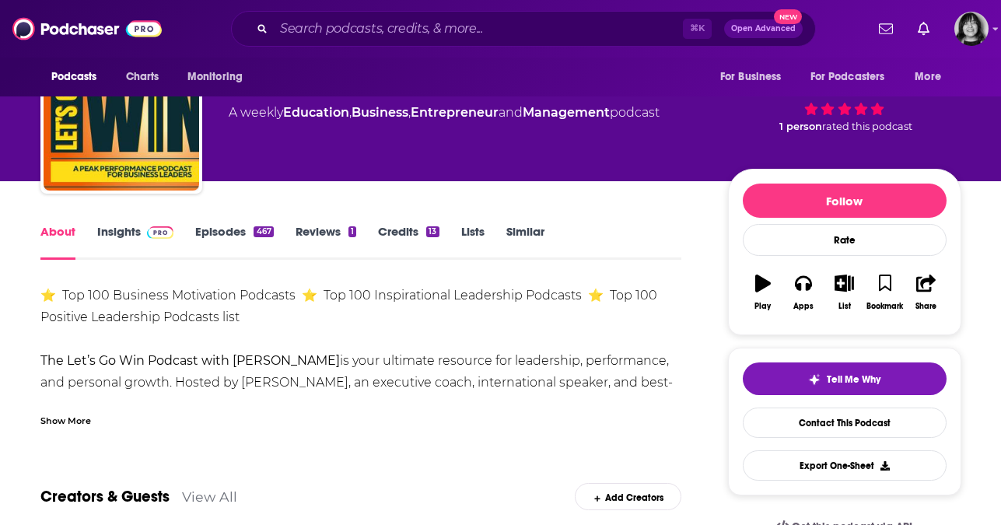
scroll to position [73, 0]
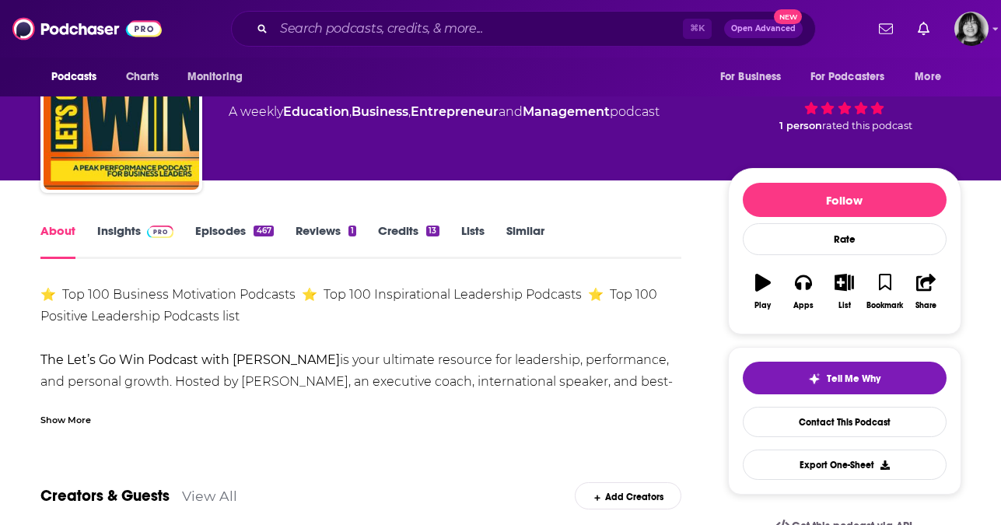
click at [56, 420] on div "Show More" at bounding box center [65, 419] width 51 height 15
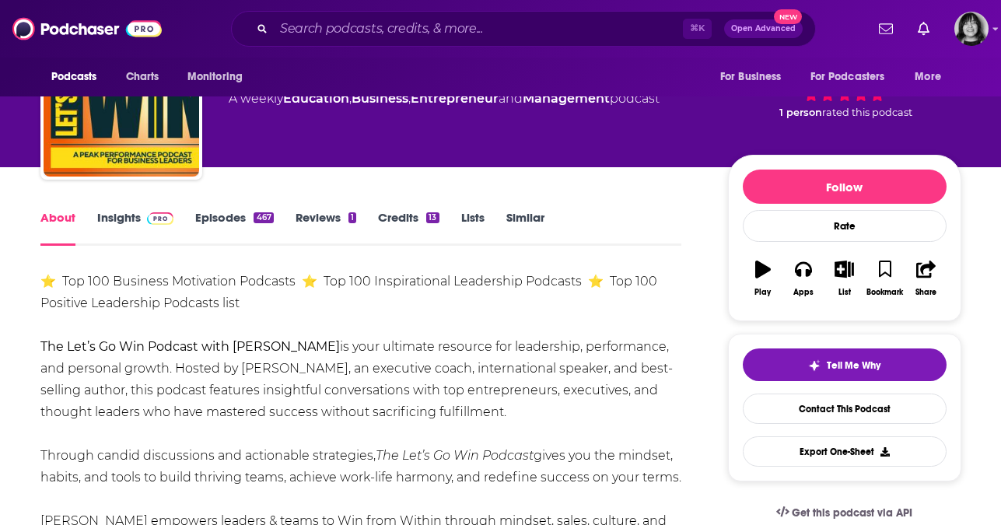
scroll to position [88, 0]
